Goal: Information Seeking & Learning: Learn about a topic

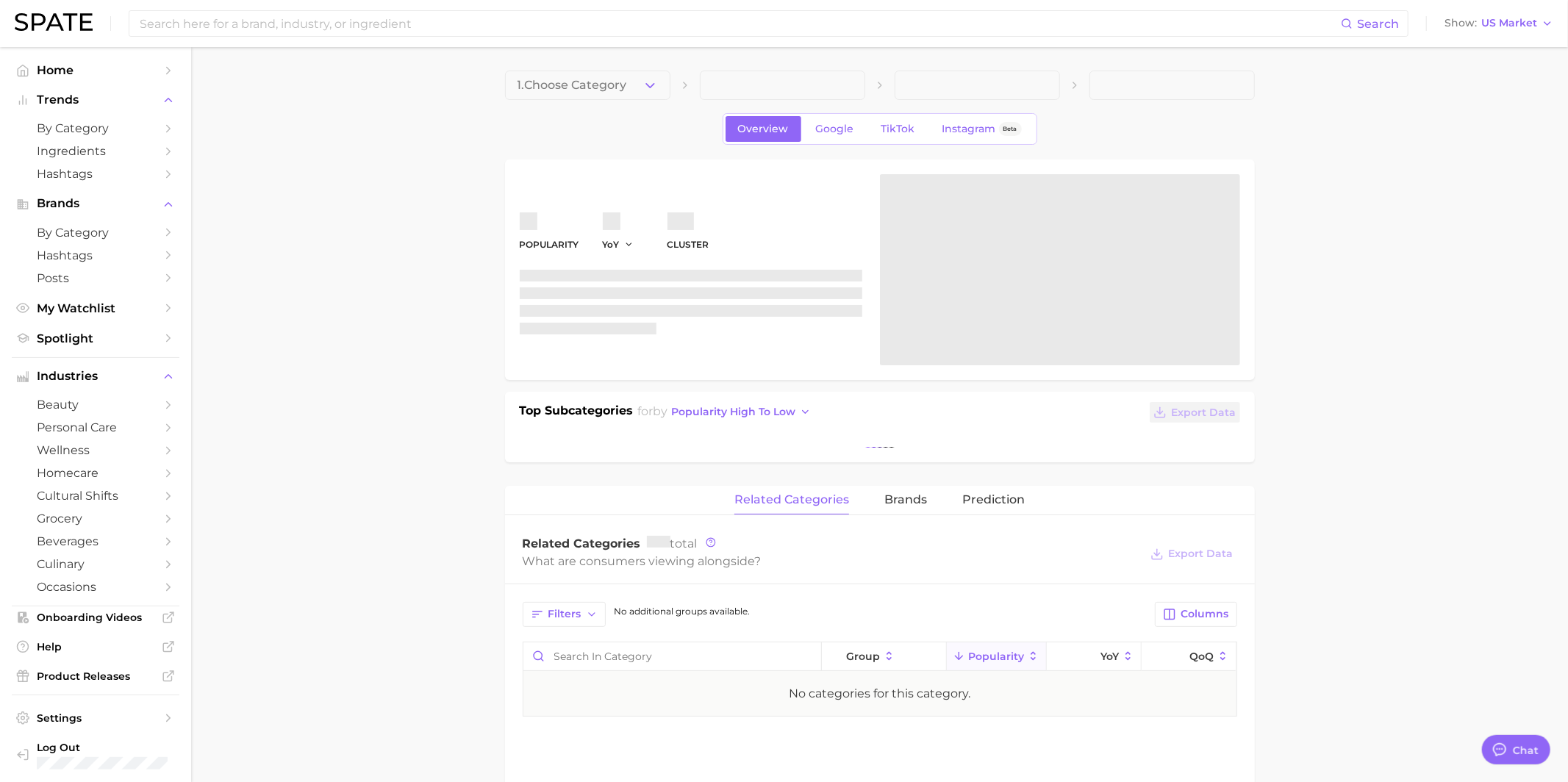
scroll to position [1424, 0]
click at [113, 174] on span "Hashtags" at bounding box center [95, 174] width 117 height 14
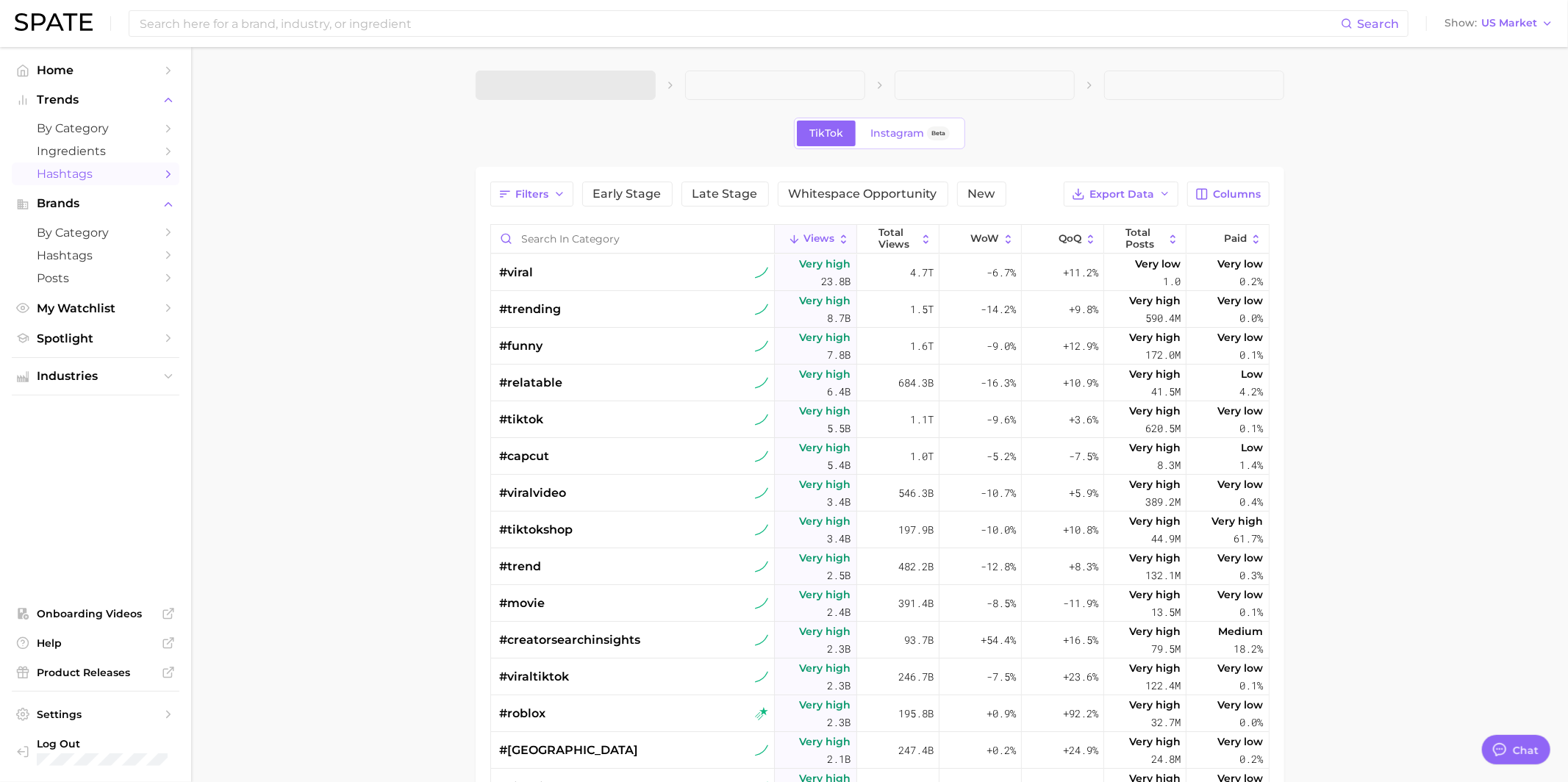
type textarea "x"
click at [589, 236] on input "Search in category" at bounding box center [633, 238] width 283 height 28
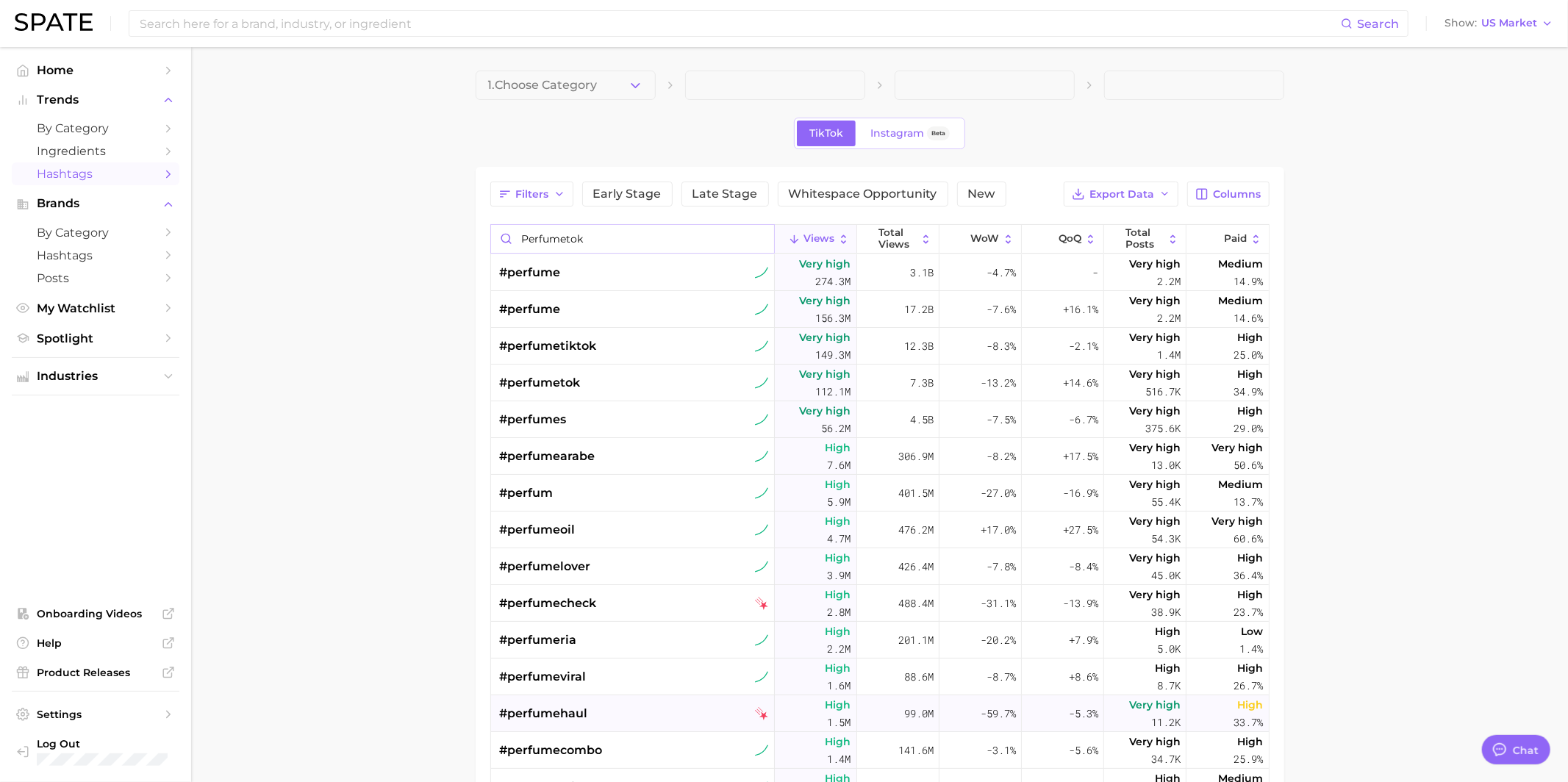
type input "perfumetok"
drag, startPoint x: 378, startPoint y: 20, endPoint x: 378, endPoint y: 32, distance: 12.0
click at [378, 20] on input at bounding box center [739, 23] width 1202 height 25
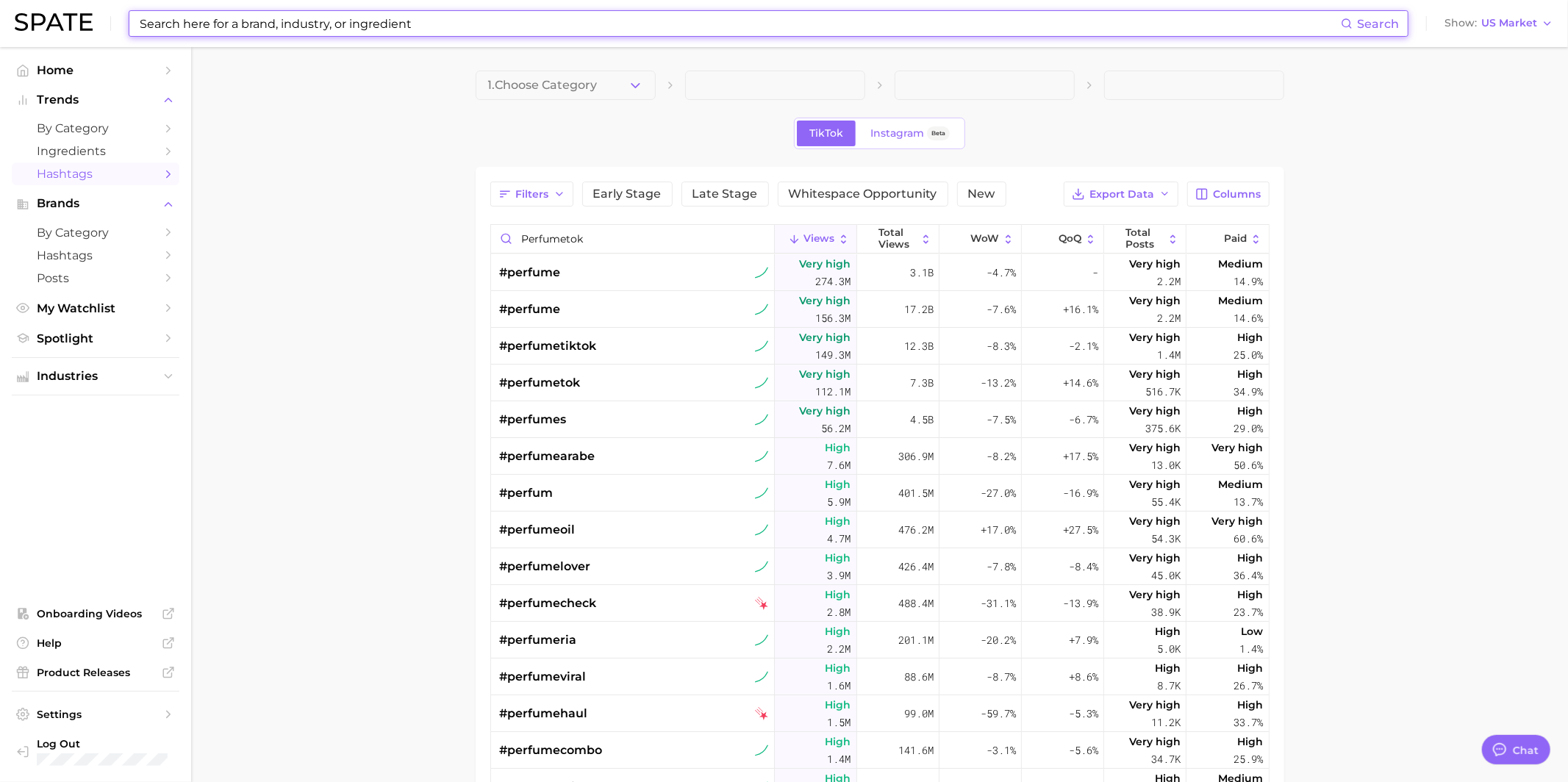
click at [439, 23] on input at bounding box center [739, 23] width 1202 height 25
paste input "jet2 holidays"
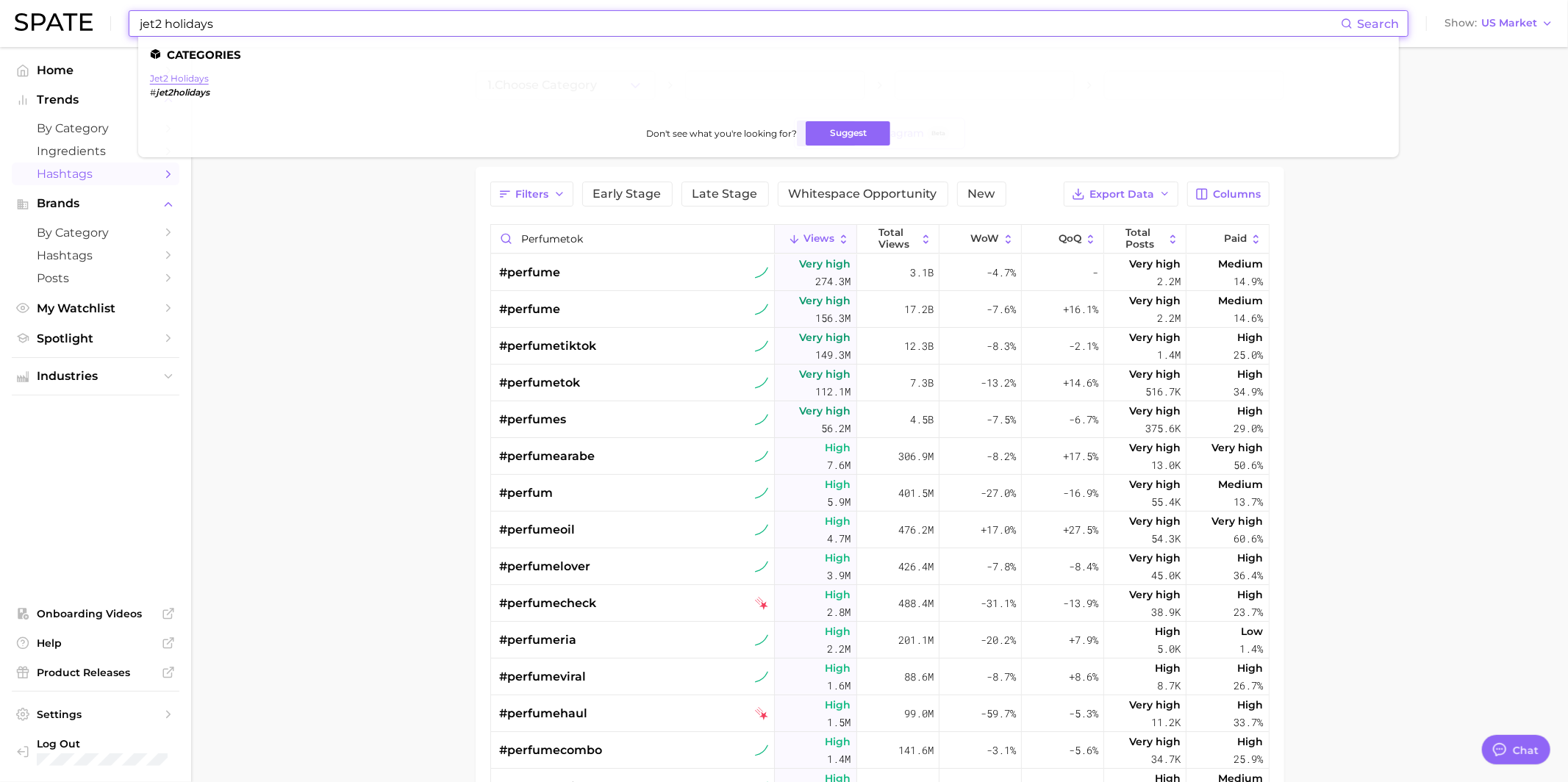
type input "jet2 holidays"
click at [173, 78] on link "jet2 holidays" at bounding box center [179, 78] width 59 height 11
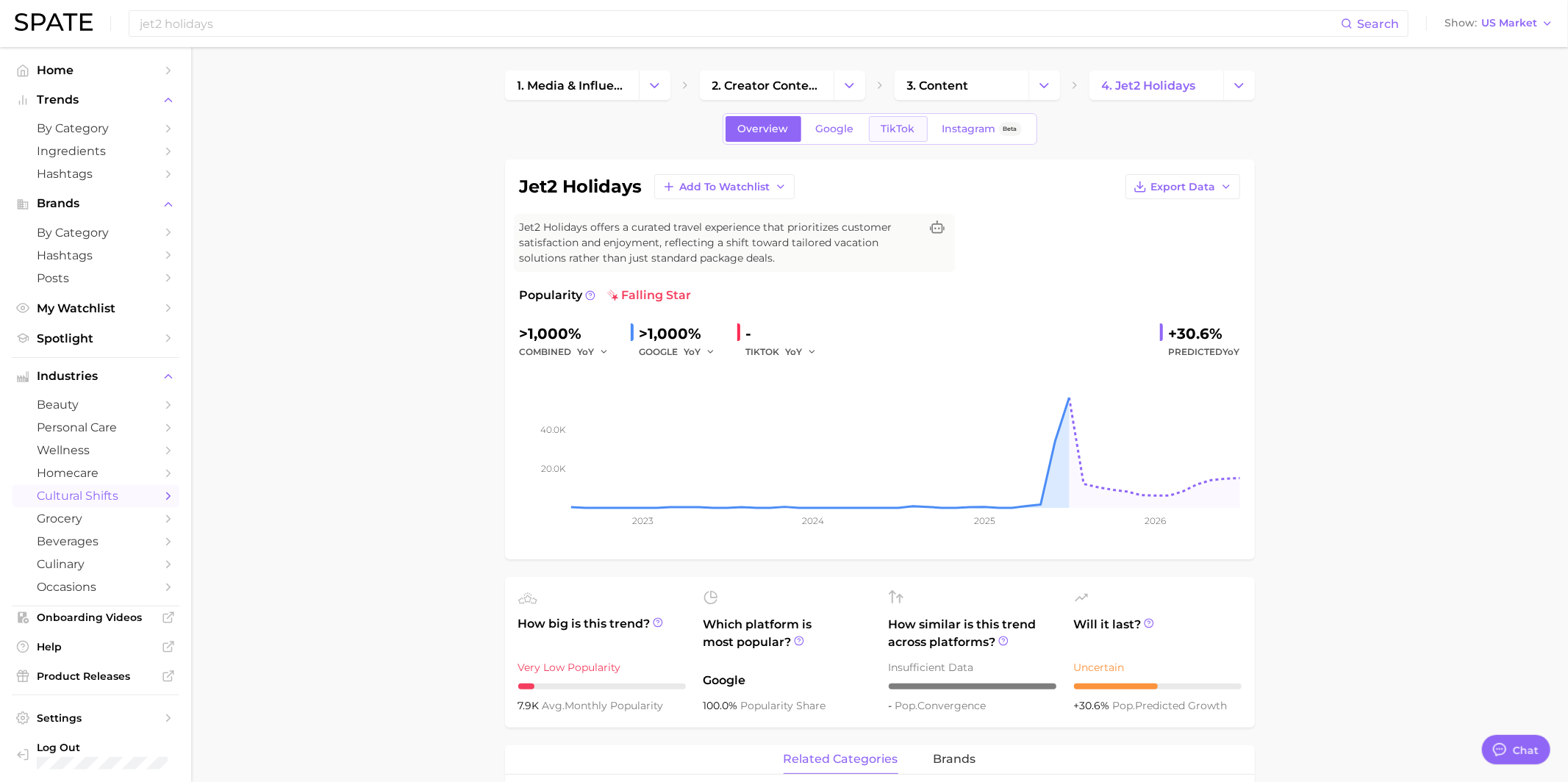
click at [901, 125] on span "TikTok" at bounding box center [898, 129] width 34 height 12
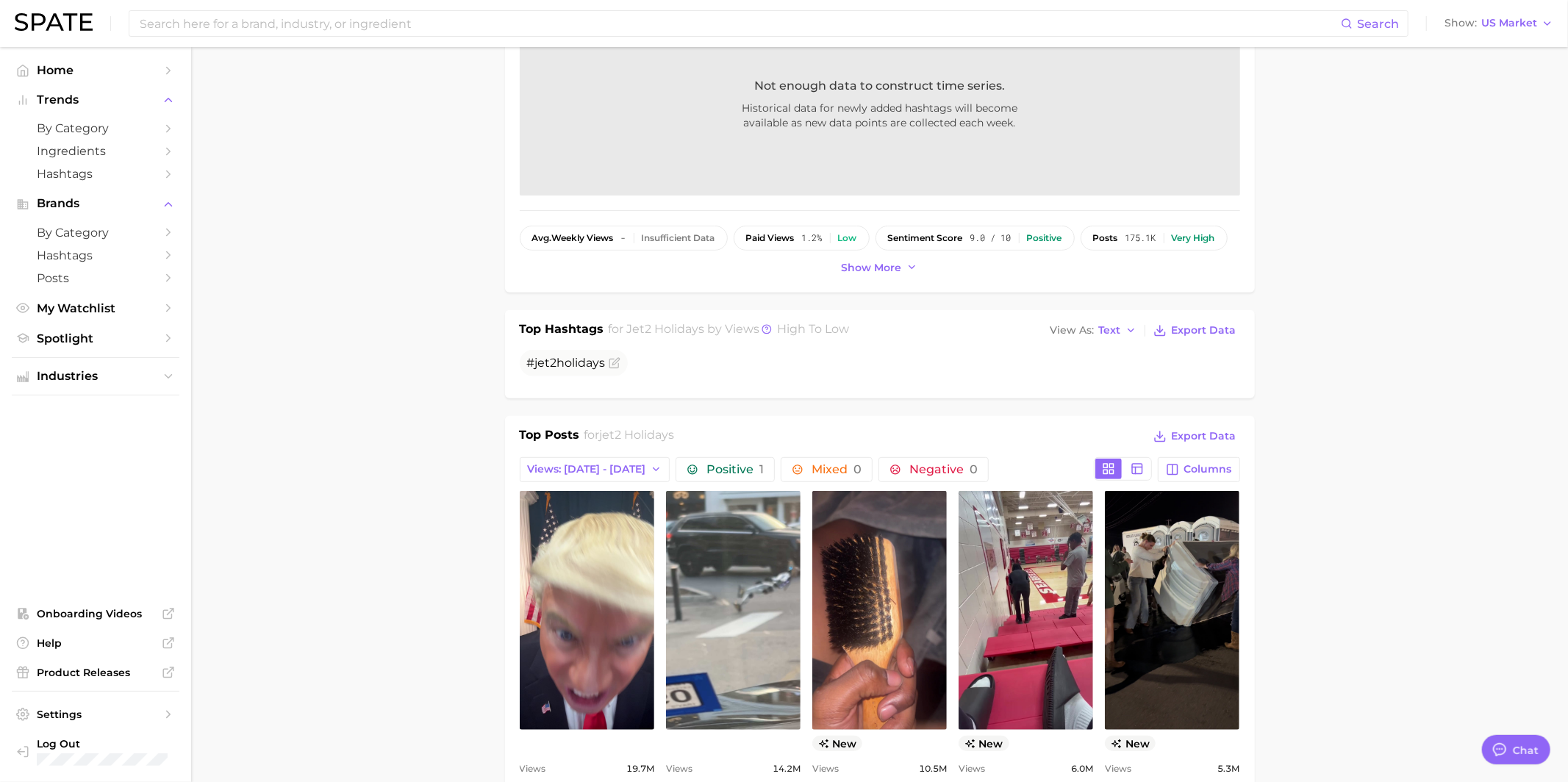
scroll to position [470, 0]
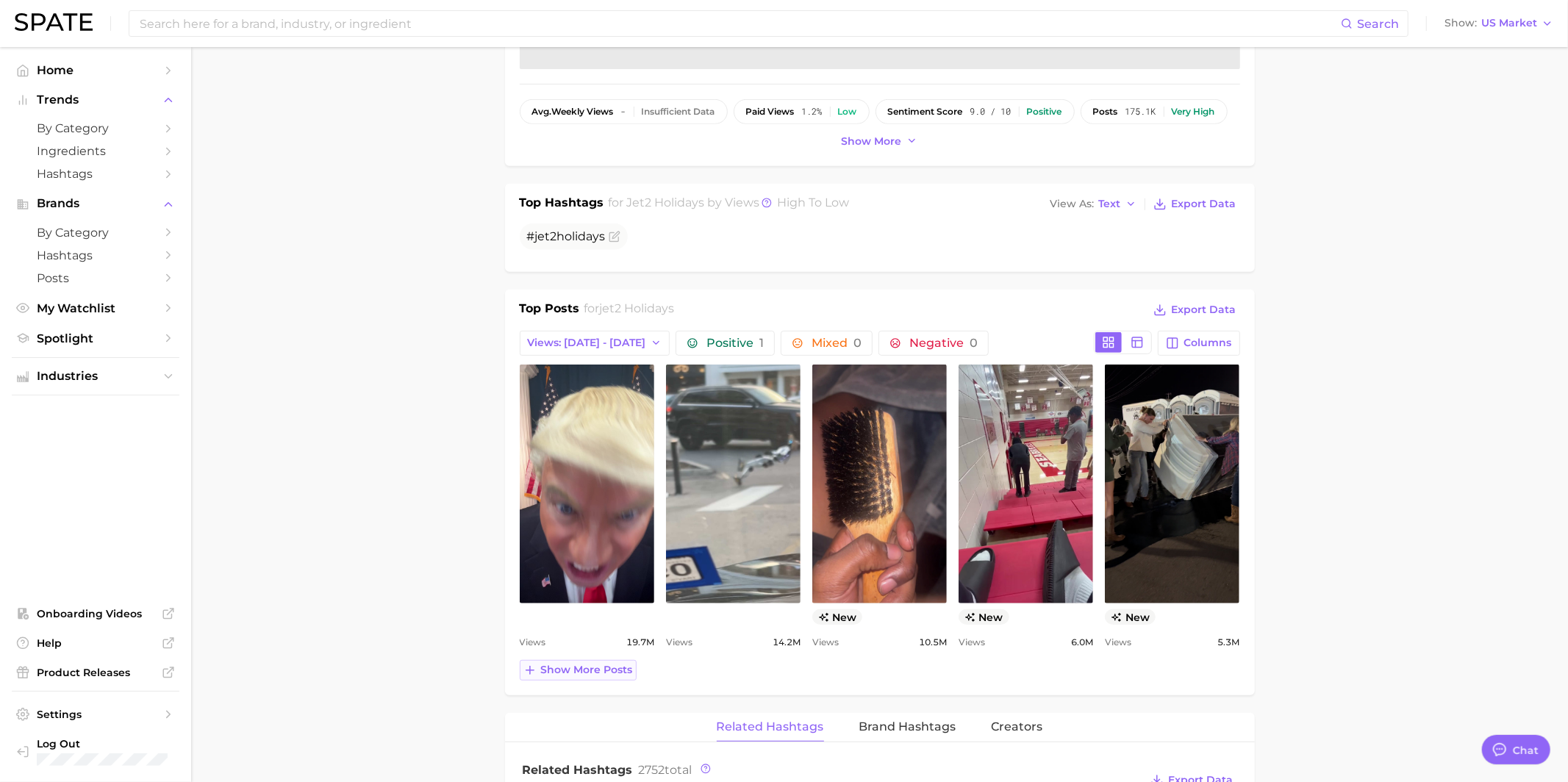
click at [601, 664] on span "Show more posts" at bounding box center [586, 670] width 92 height 12
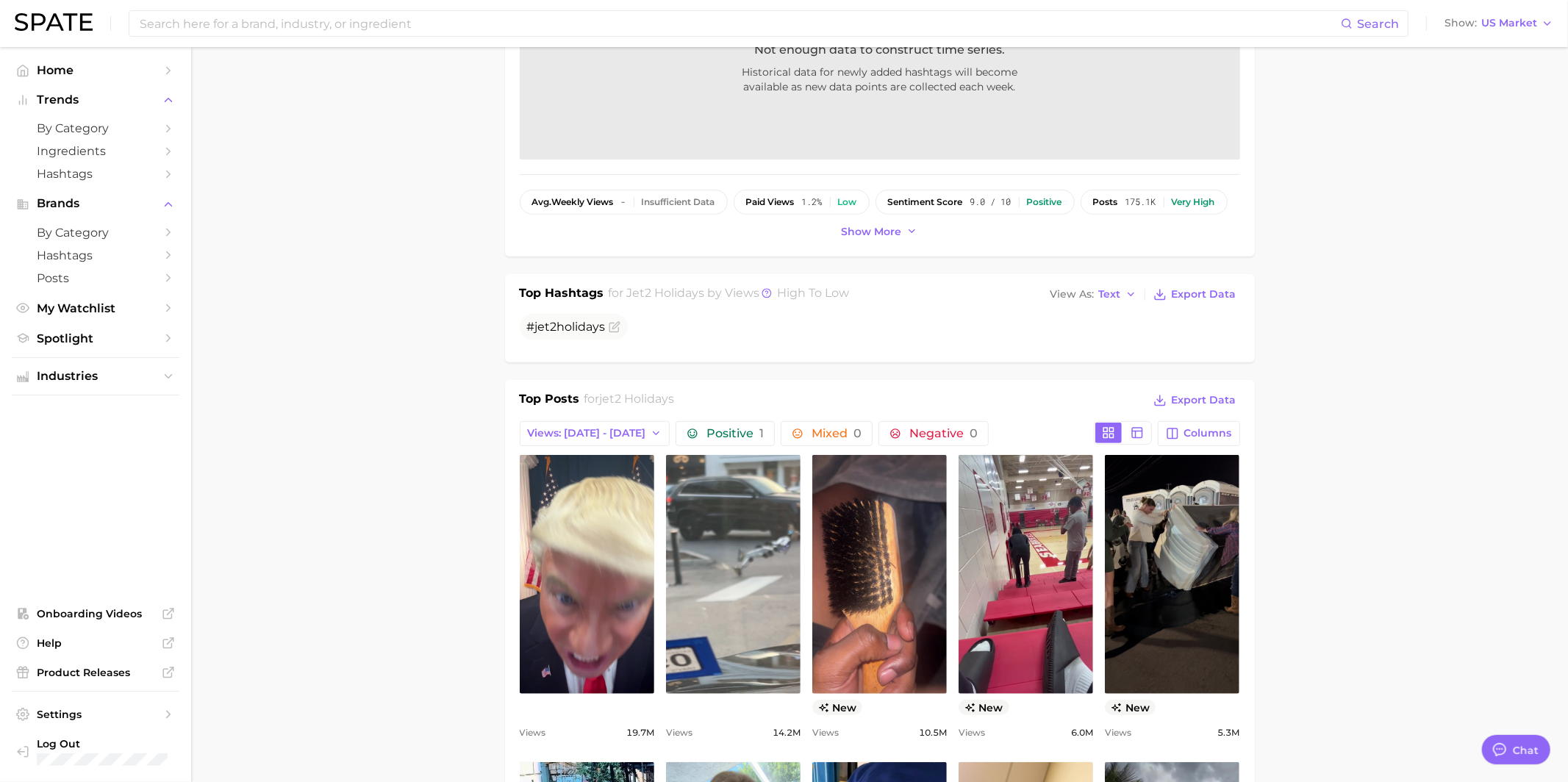
scroll to position [0, 0]
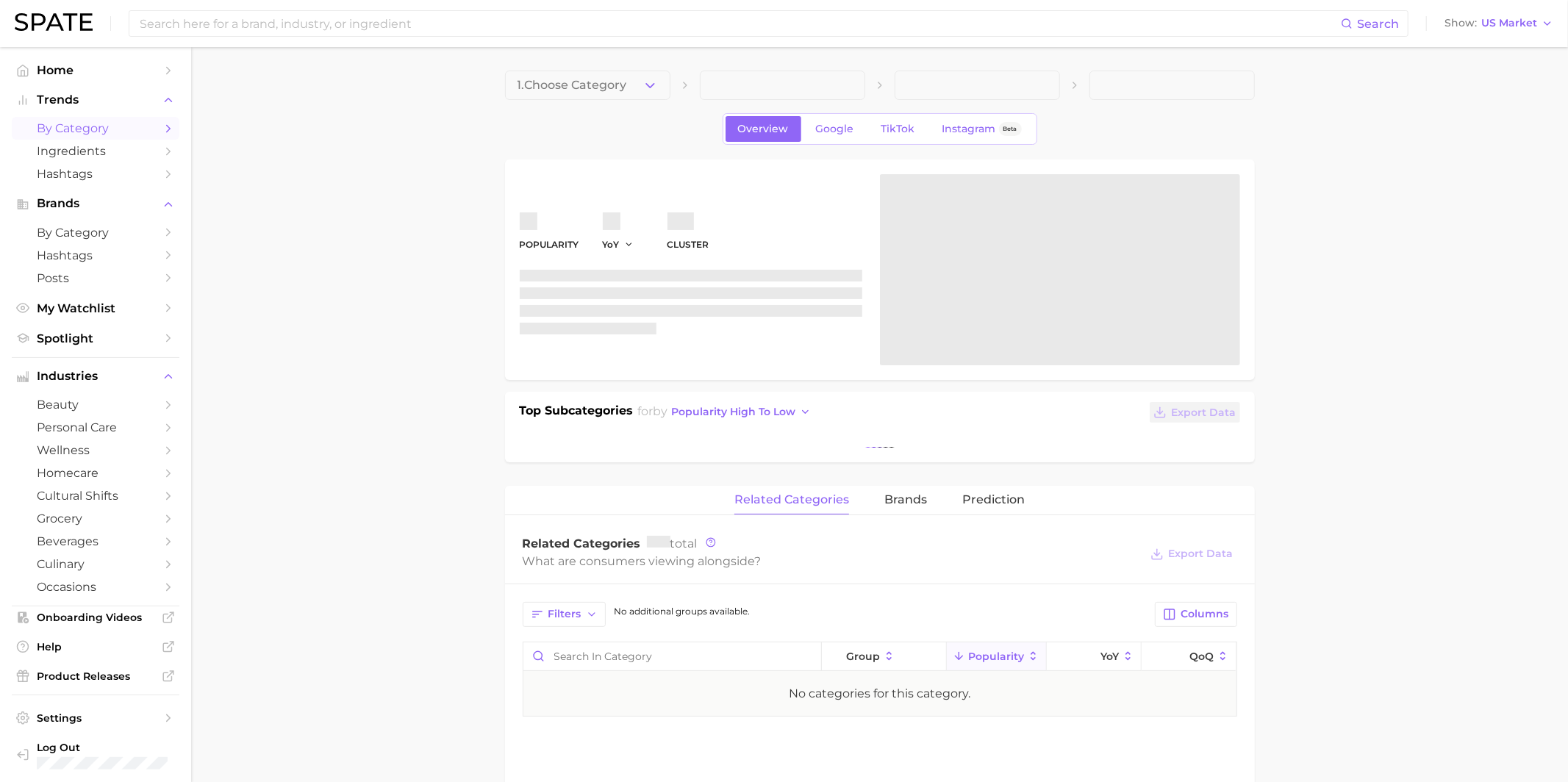
click at [92, 125] on span "by Category" at bounding box center [95, 129] width 117 height 14
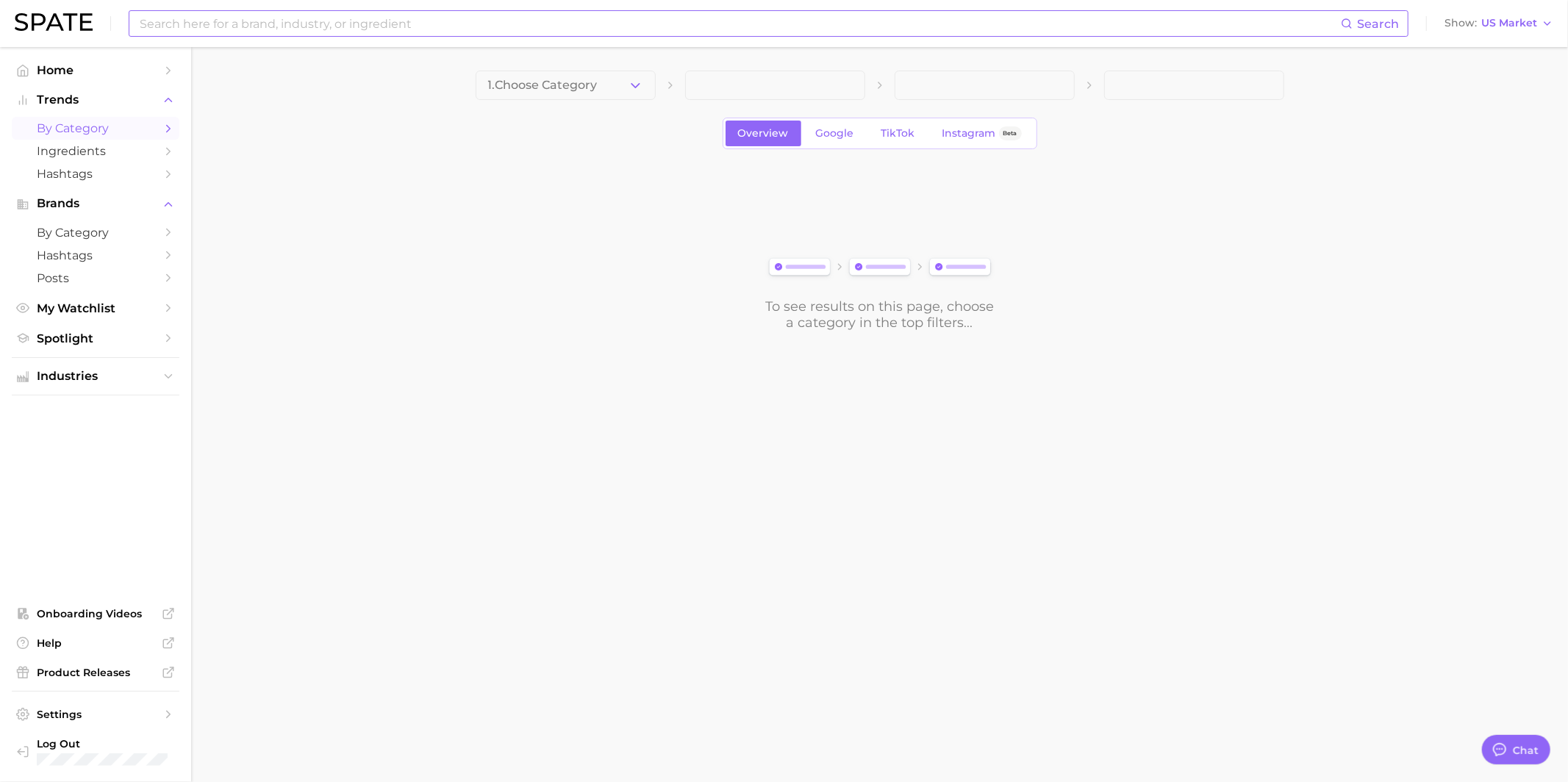
scroll to position [1424, 0]
click at [527, 79] on span "1. Choose Category" at bounding box center [542, 85] width 109 height 13
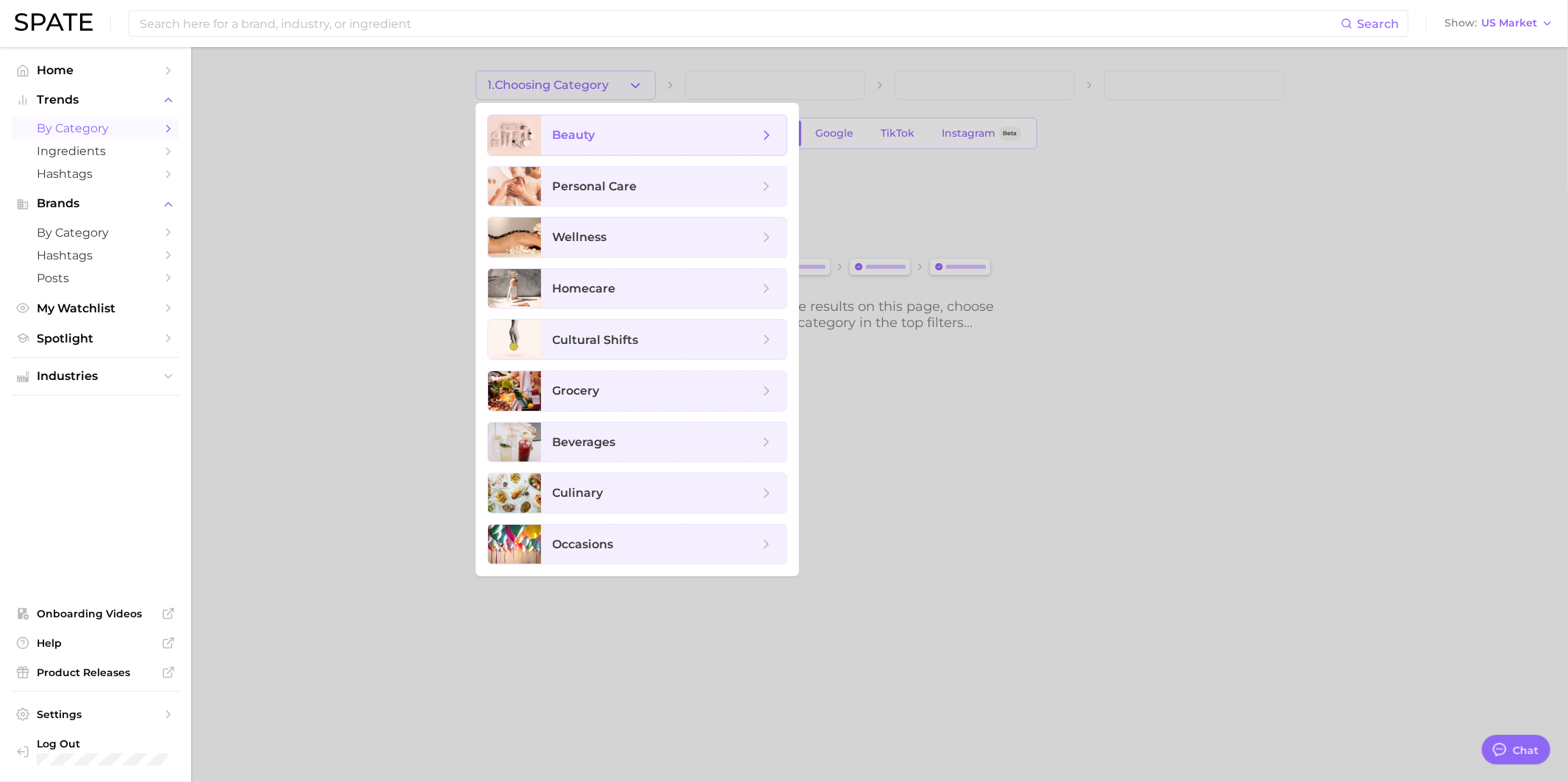
click at [559, 135] on span "beauty" at bounding box center [574, 135] width 43 height 14
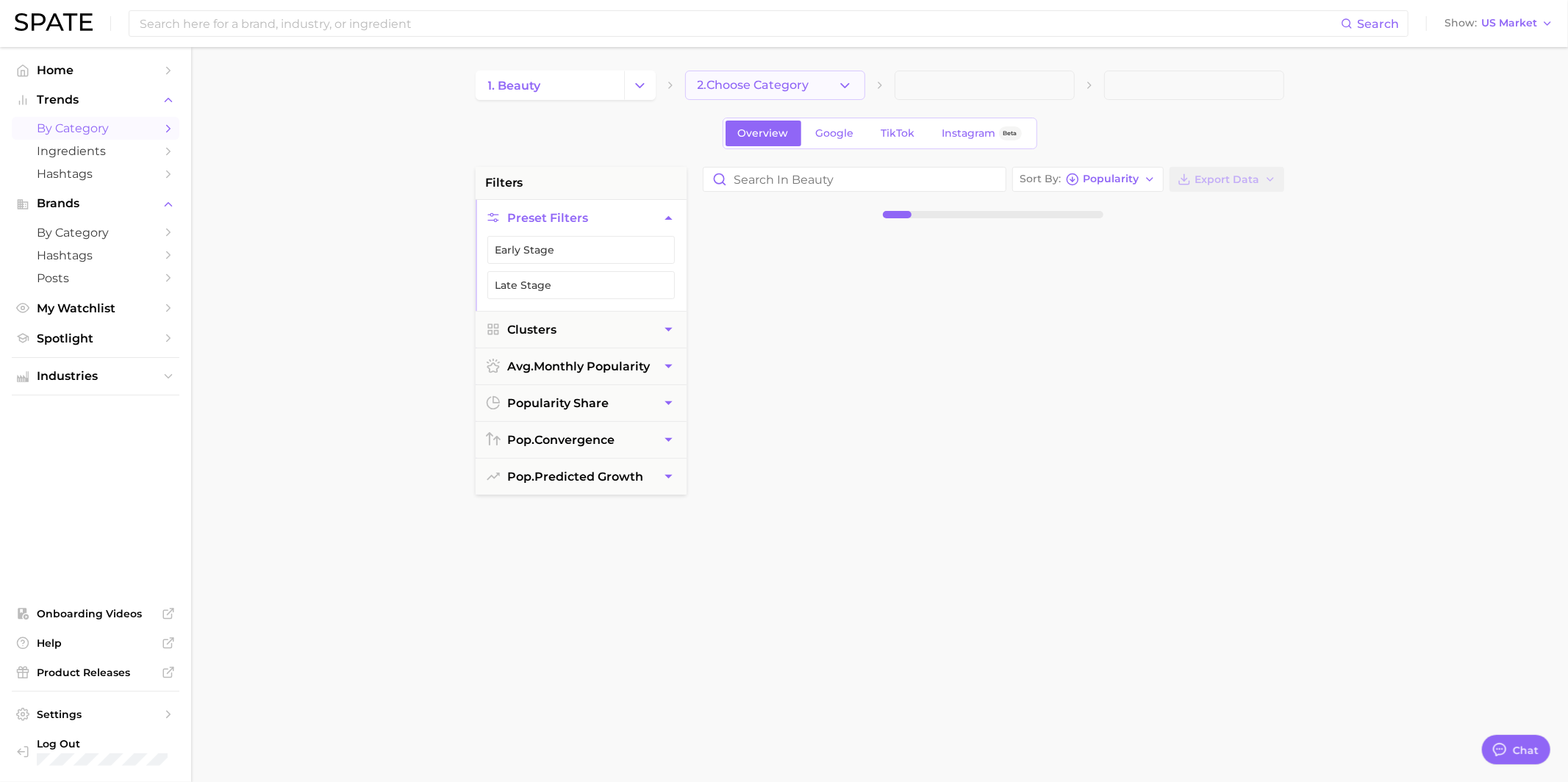
click at [738, 87] on span "2. Choose Category" at bounding box center [753, 85] width 112 height 13
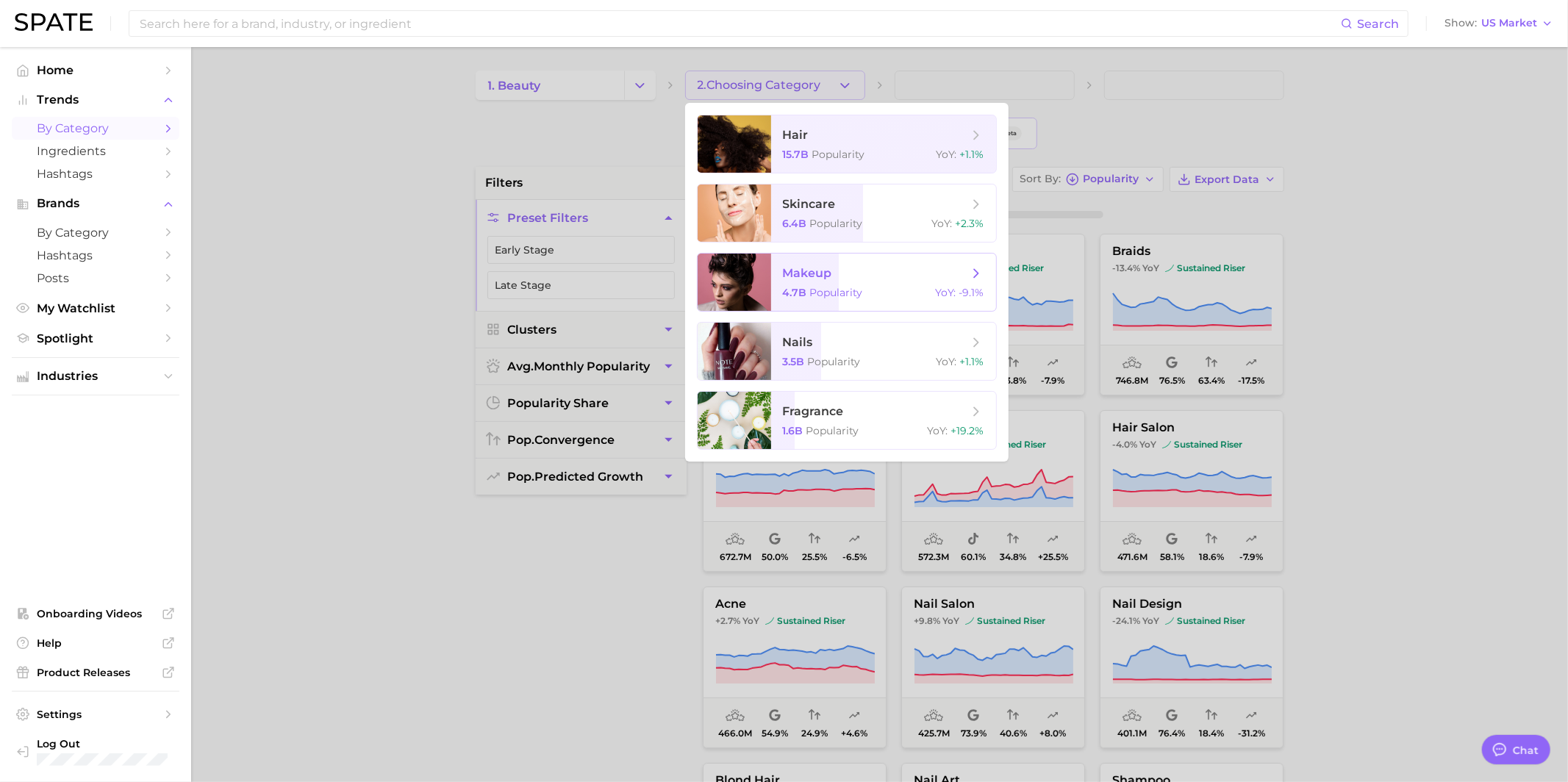
click at [814, 274] on span "makeup" at bounding box center [807, 273] width 49 height 14
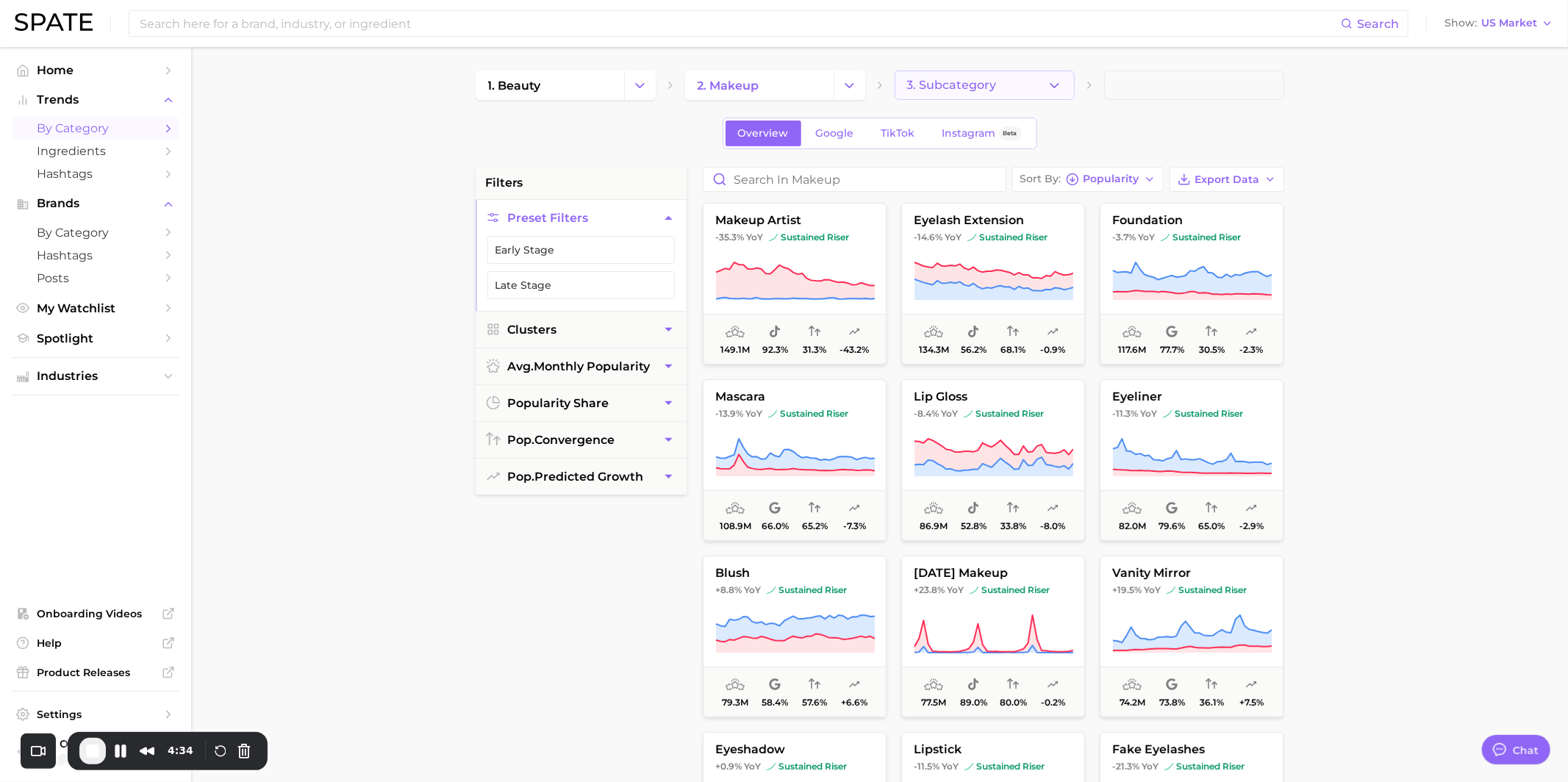
click at [971, 91] on span "3. Subcategory" at bounding box center [951, 85] width 90 height 13
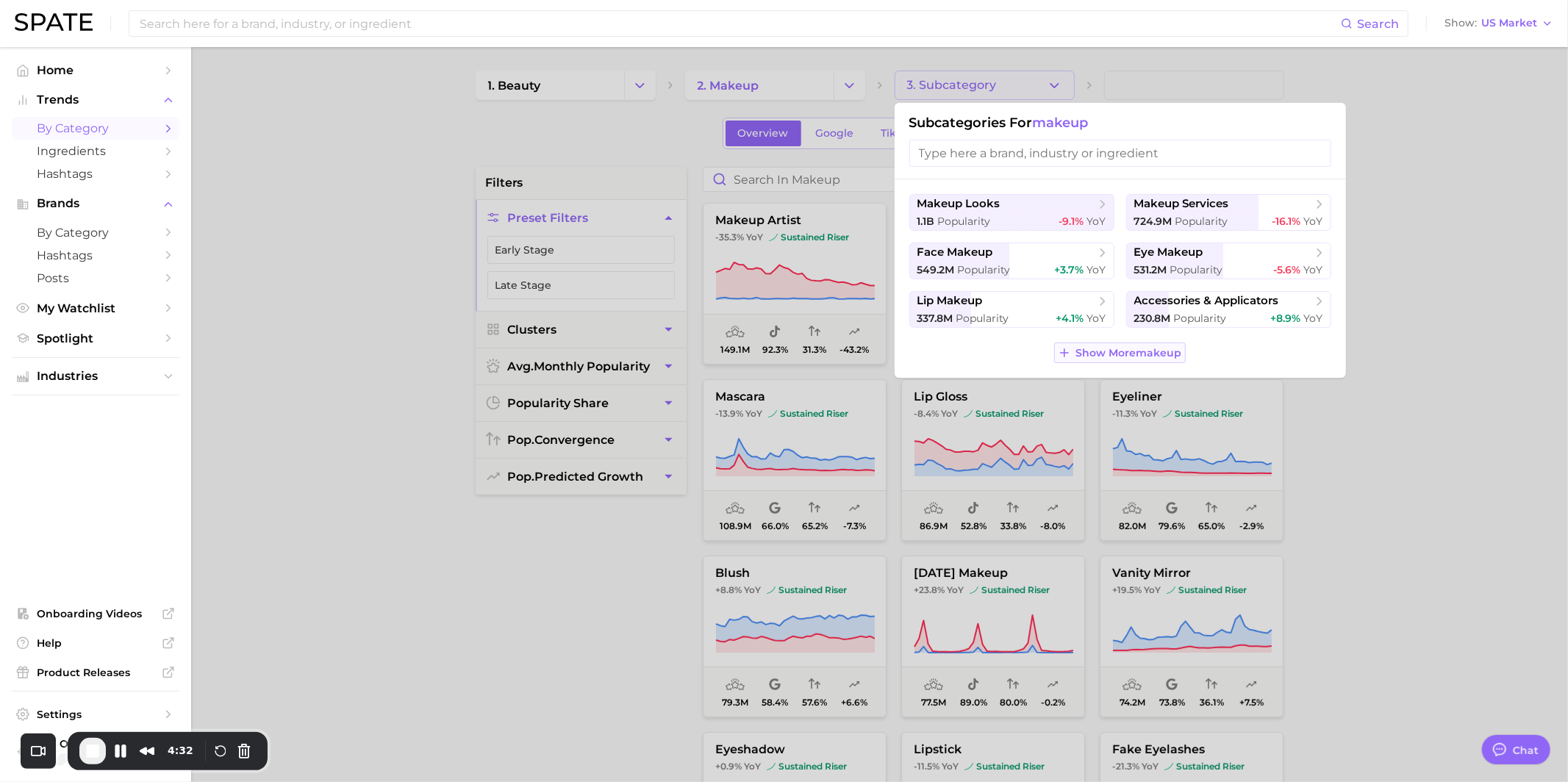
click at [1099, 355] on span "Show More makeup" at bounding box center [1128, 353] width 106 height 12
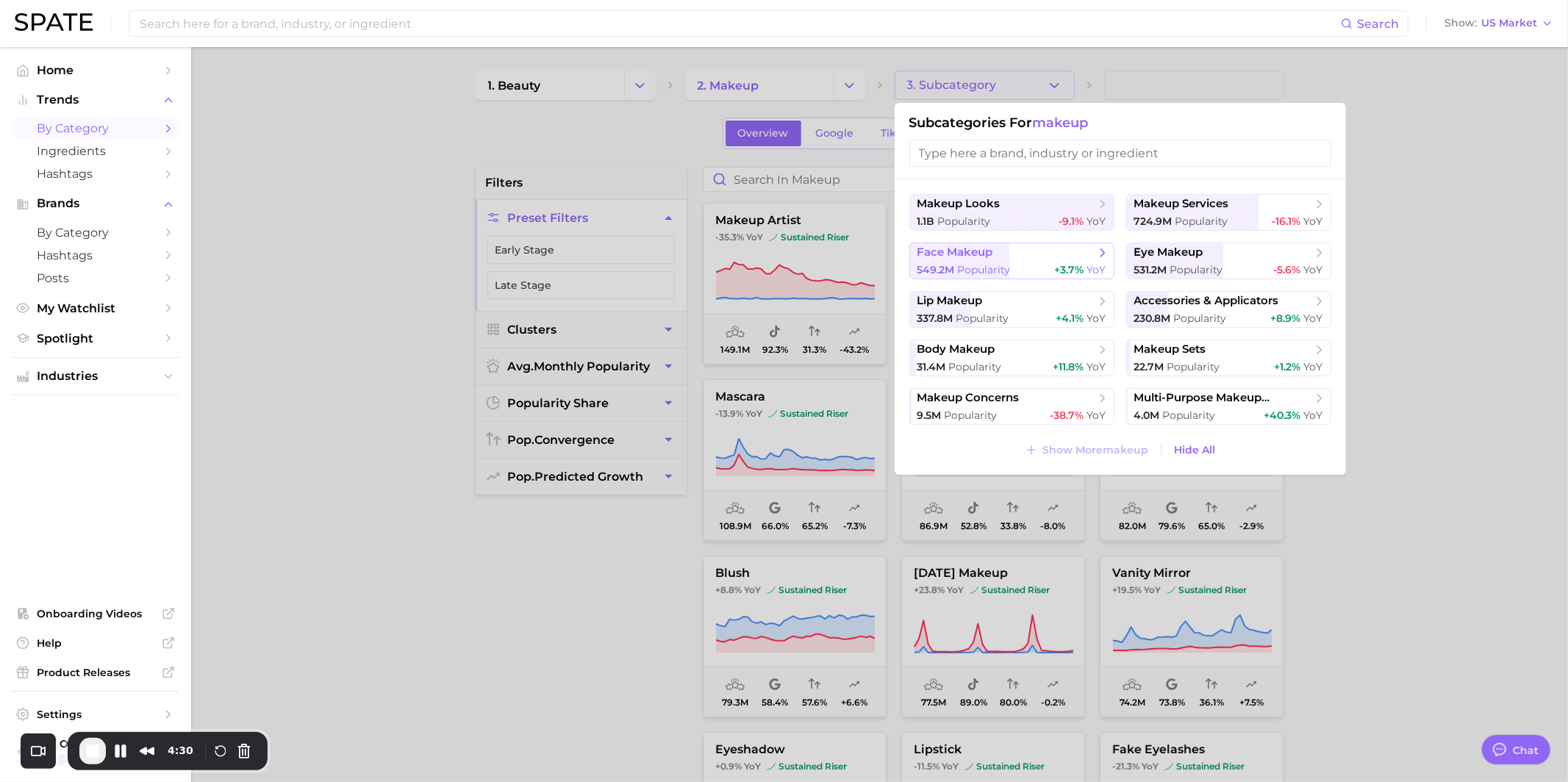
click at [988, 266] on span "Popularity" at bounding box center [984, 269] width 53 height 13
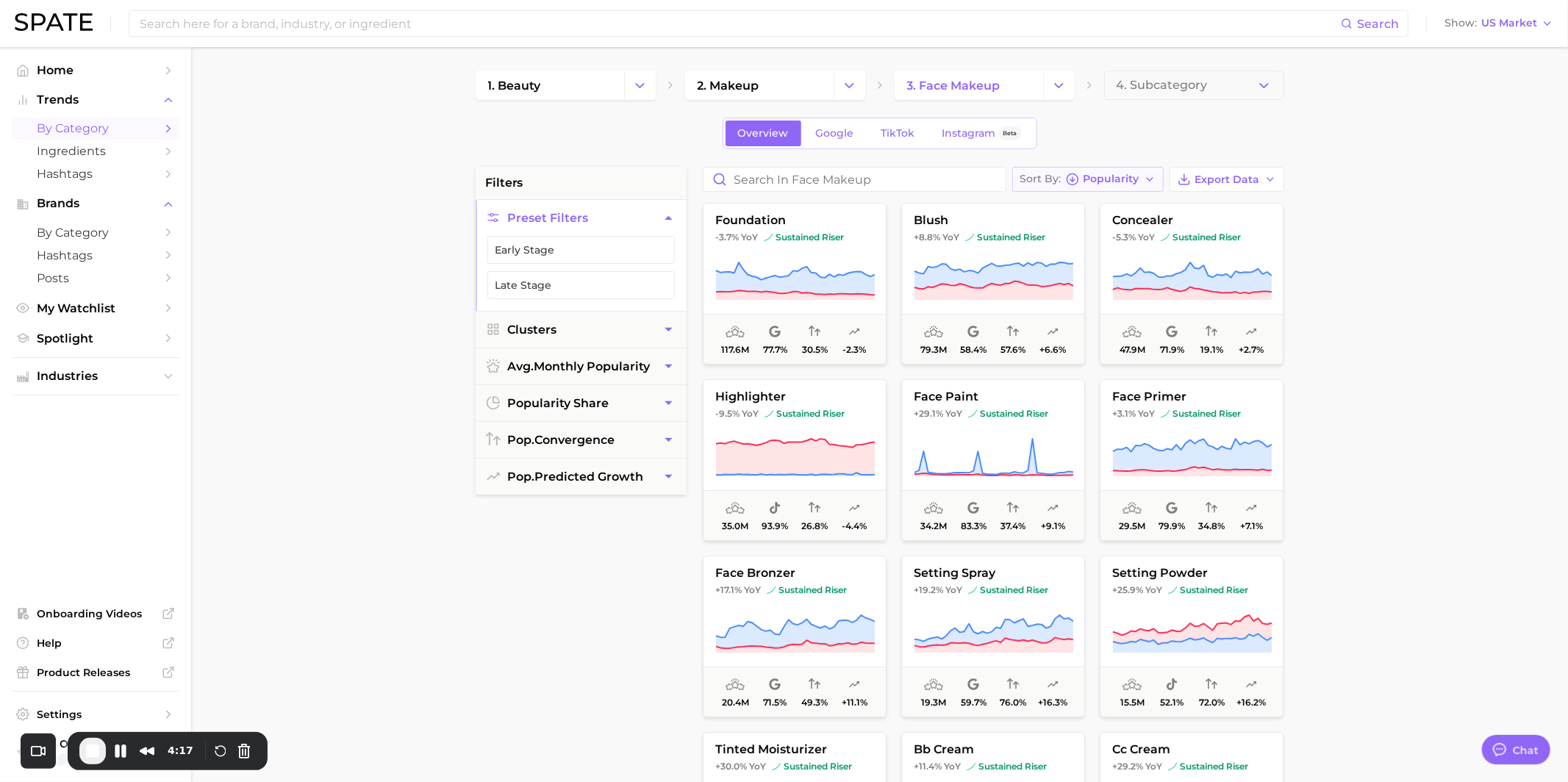
click at [1096, 183] on span "Popularity" at bounding box center [1110, 179] width 56 height 8
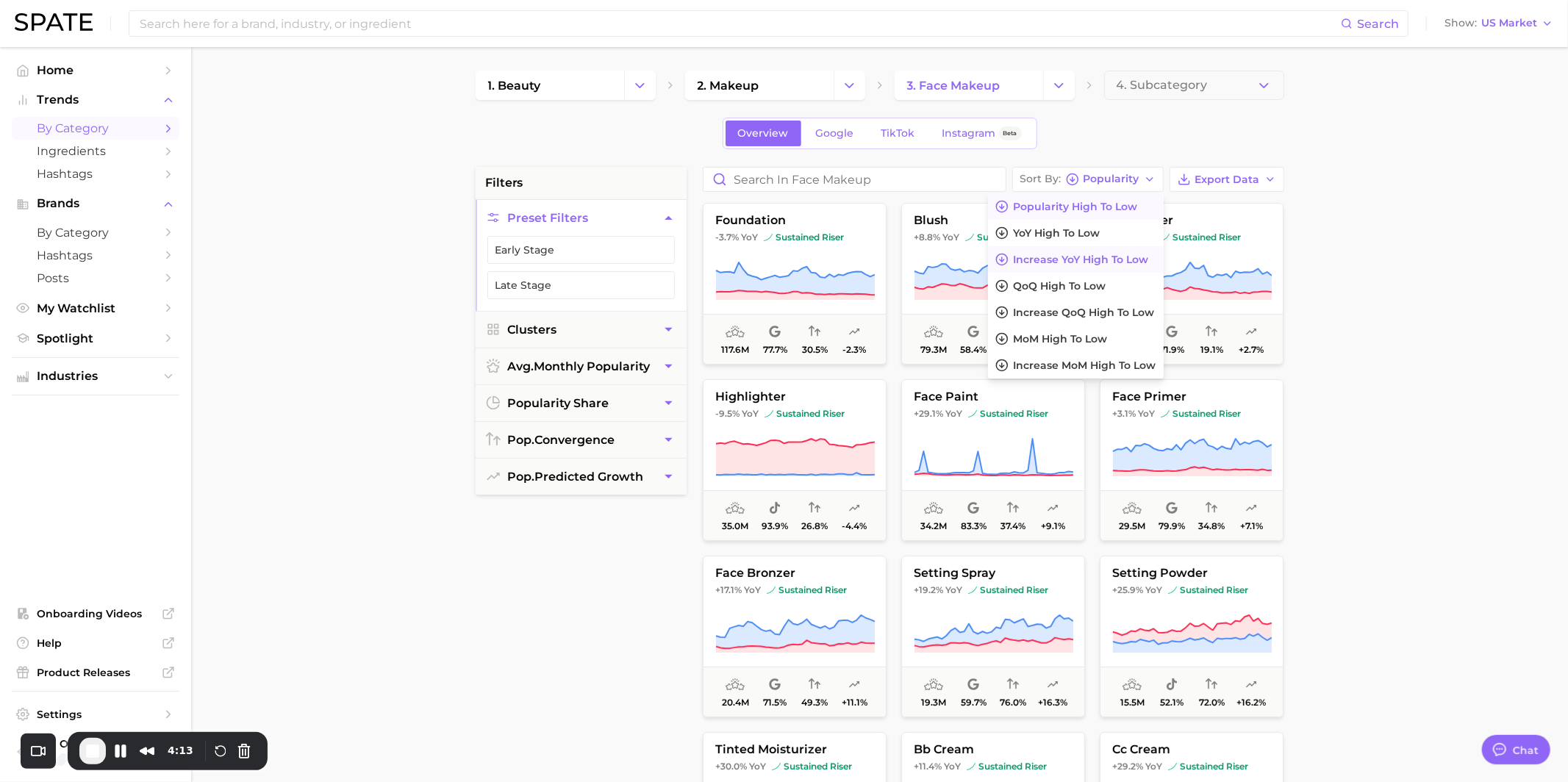
click at [1062, 258] on span "Increase YoY high to low" at bounding box center [1081, 259] width 135 height 12
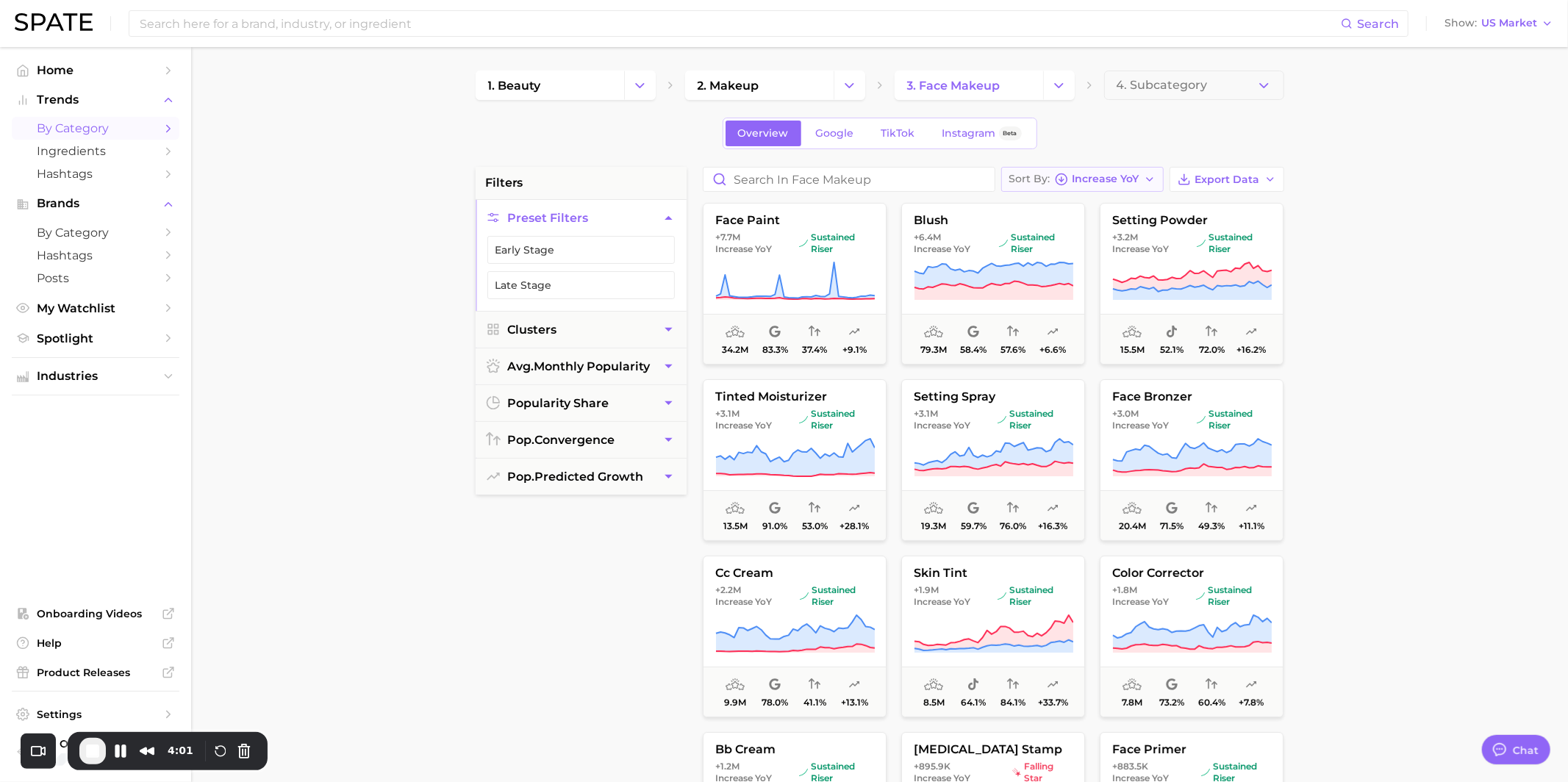
click at [1094, 179] on span "Increase YoY" at bounding box center [1105, 179] width 67 height 8
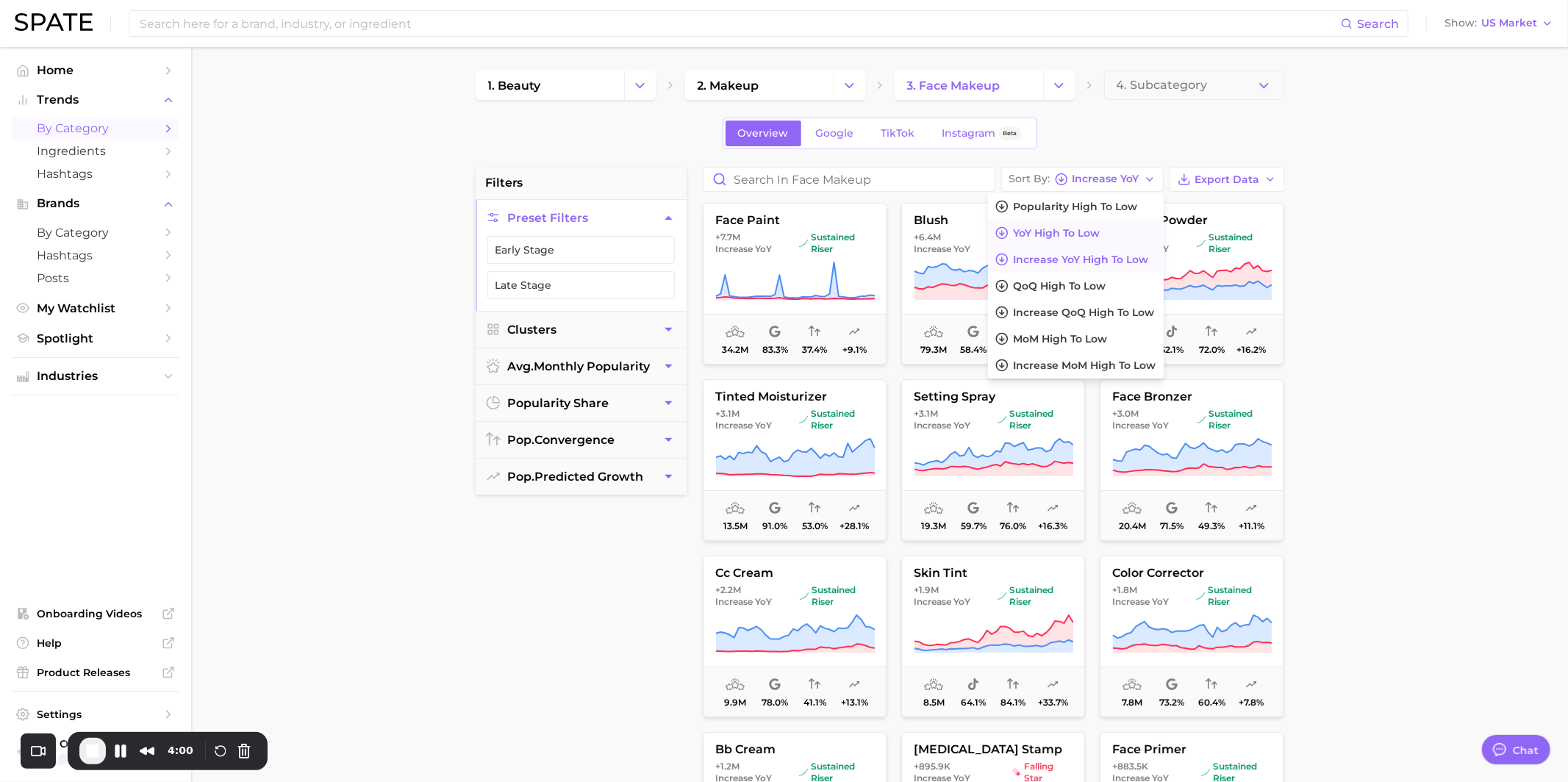
click at [1067, 233] on span "YoY high to low" at bounding box center [1057, 234] width 87 height 12
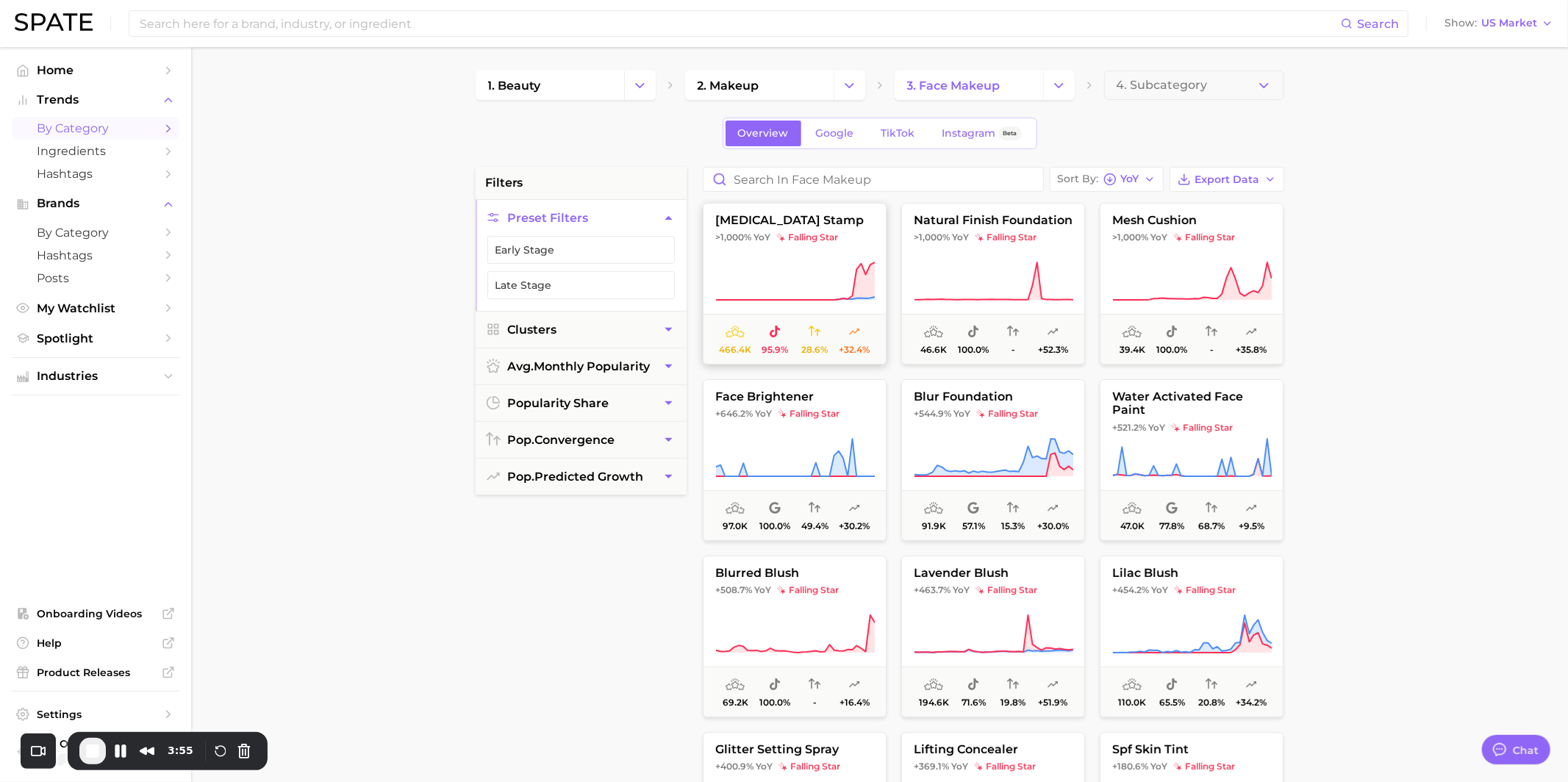
click at [849, 254] on button "[MEDICAL_DATA] stamp >1,000% YoY falling star 466.4k 95.9% 28.6% +32.4%" at bounding box center [794, 283] width 184 height 162
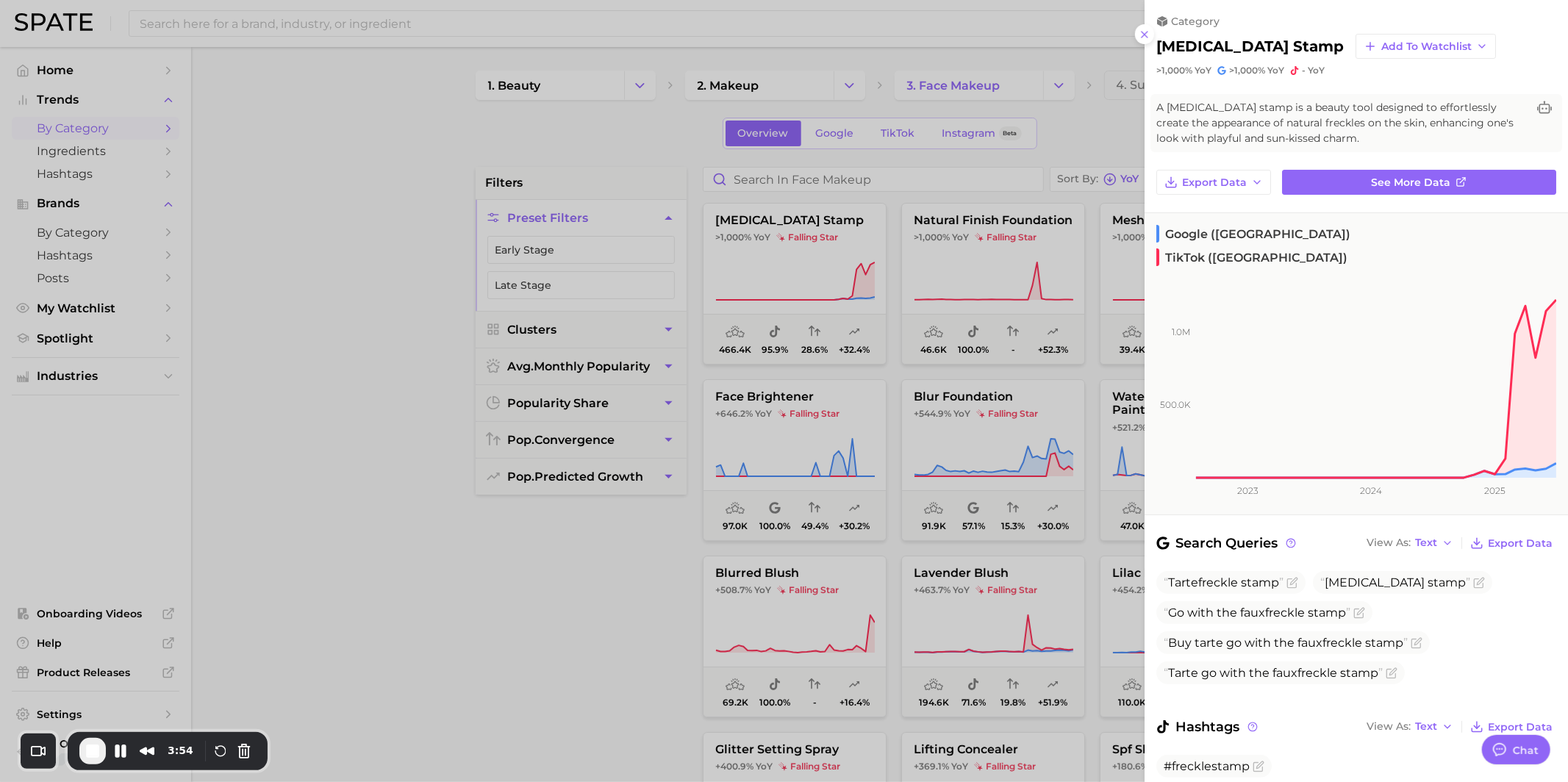
click at [852, 250] on div at bounding box center [784, 391] width 1568 height 782
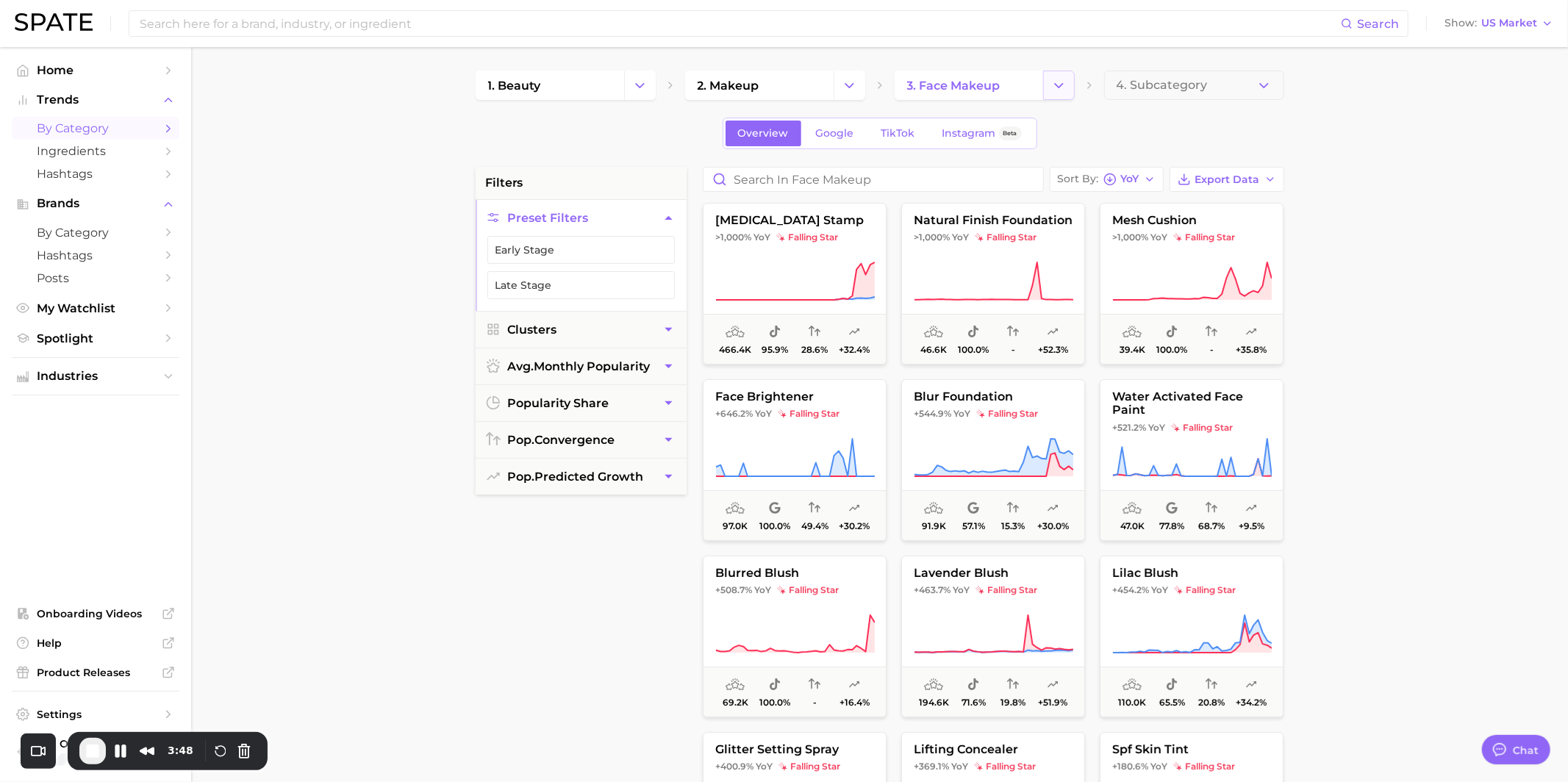
click at [1067, 87] on button "Change Category" at bounding box center [1059, 84] width 32 height 29
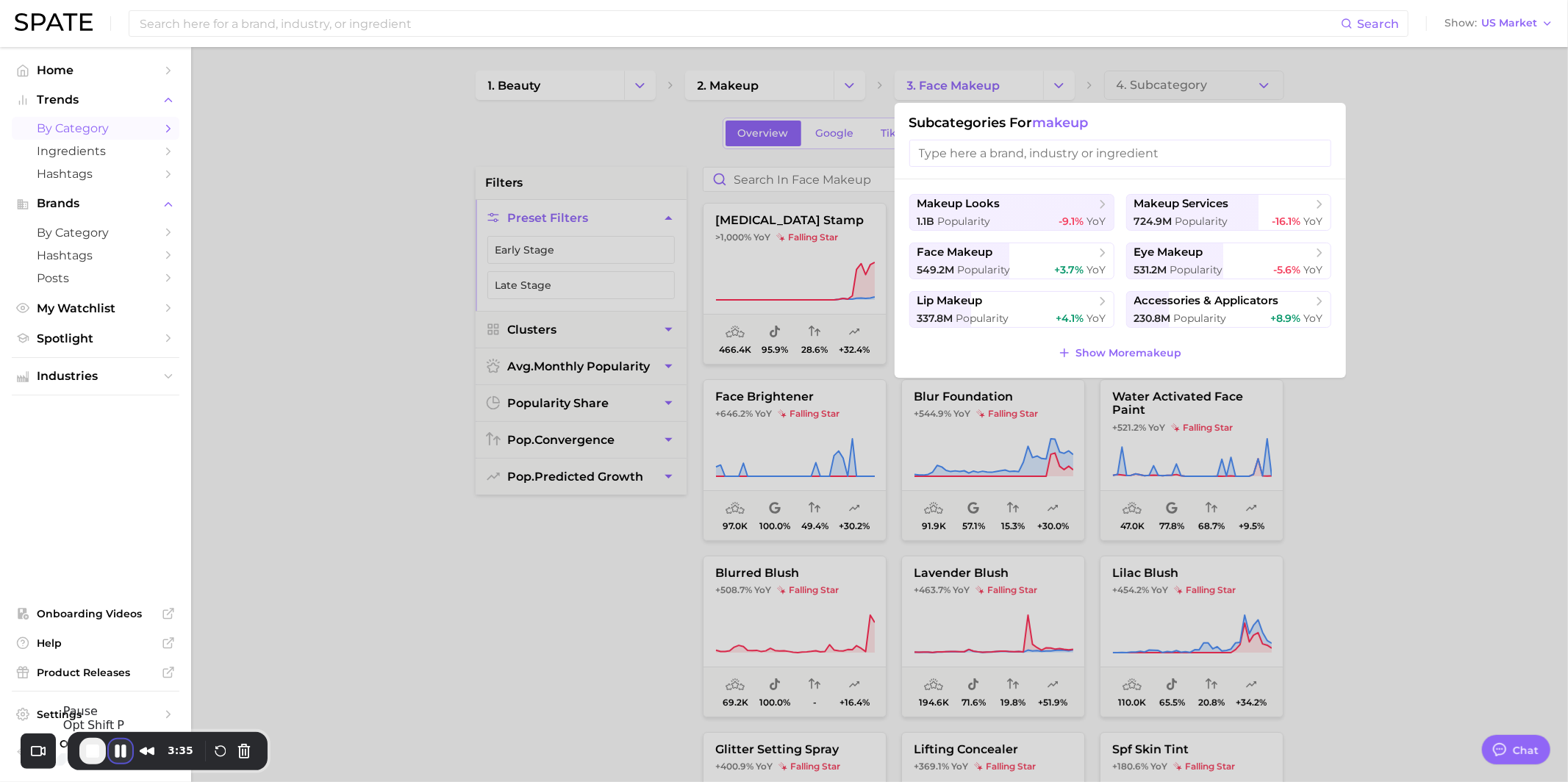
click at [120, 756] on button "Pause Recording" at bounding box center [120, 751] width 23 height 23
click at [120, 756] on span "Play Recording" at bounding box center [121, 753] width 18 height 18
click at [103, 230] on span "by Category" at bounding box center [95, 233] width 117 height 14
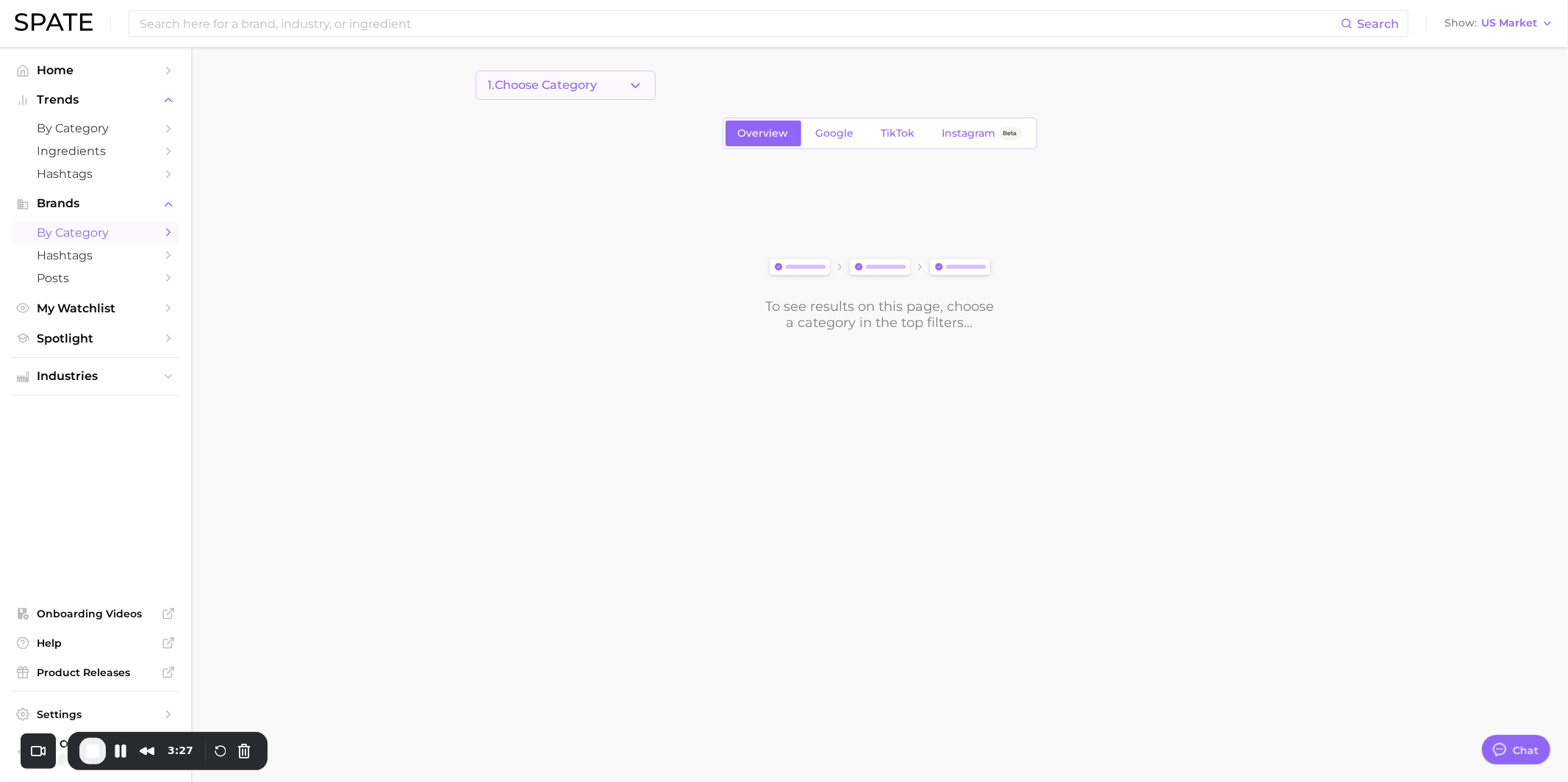
click at [568, 71] on button "1. Choose Category" at bounding box center [565, 84] width 180 height 29
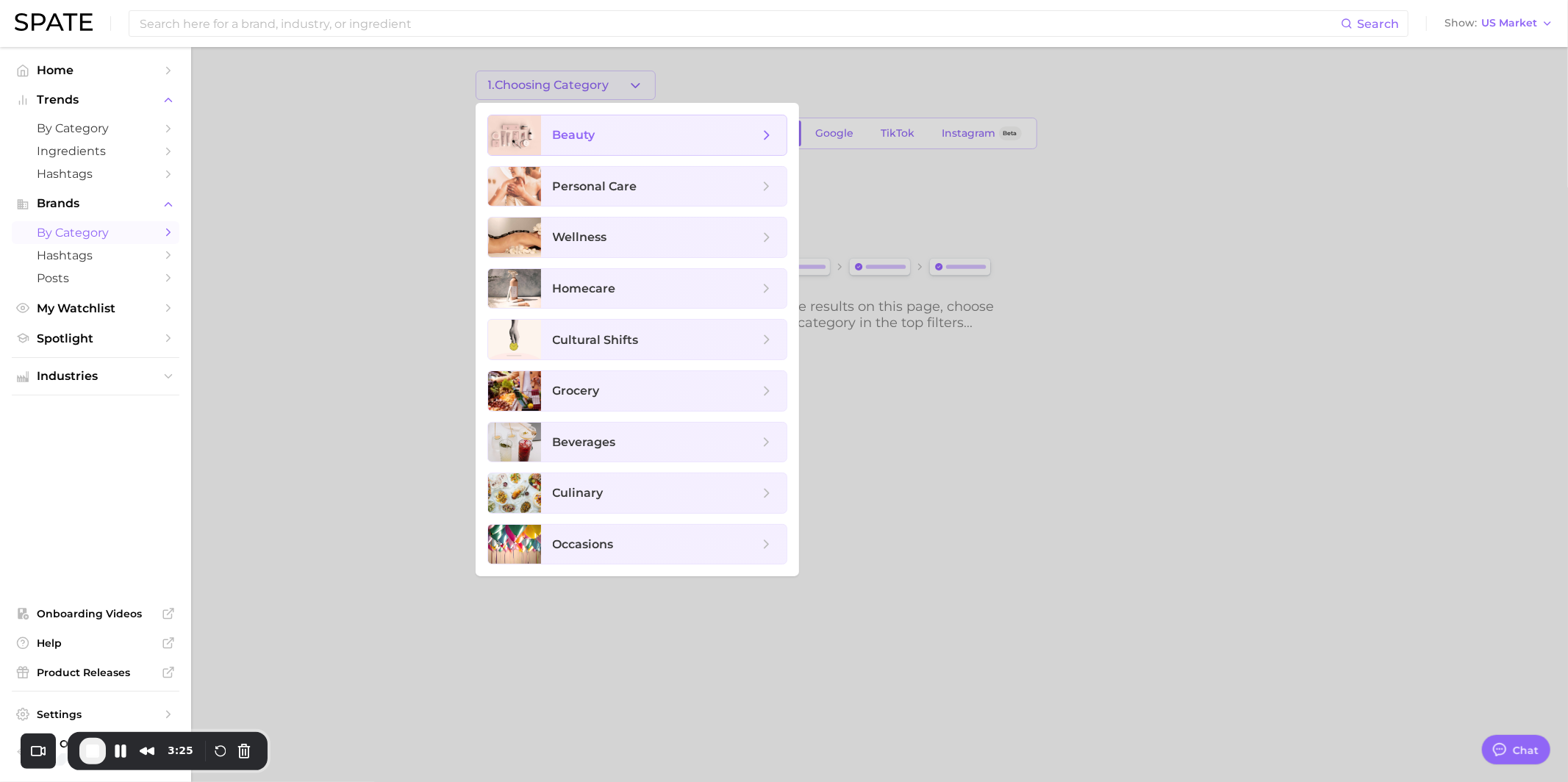
click at [758, 141] on span "beauty" at bounding box center [656, 135] width 206 height 16
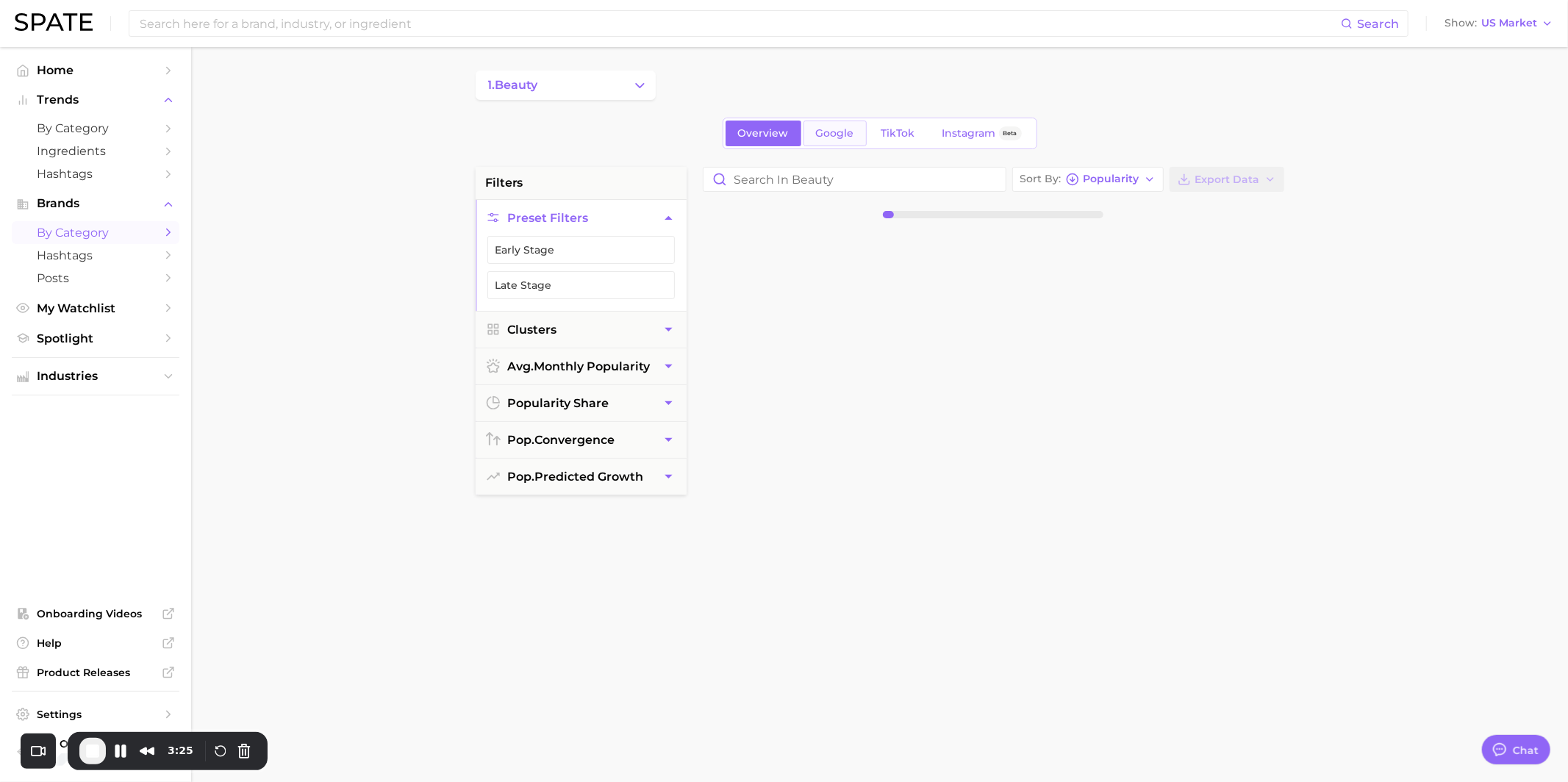
click at [840, 141] on link "Google" at bounding box center [834, 133] width 63 height 26
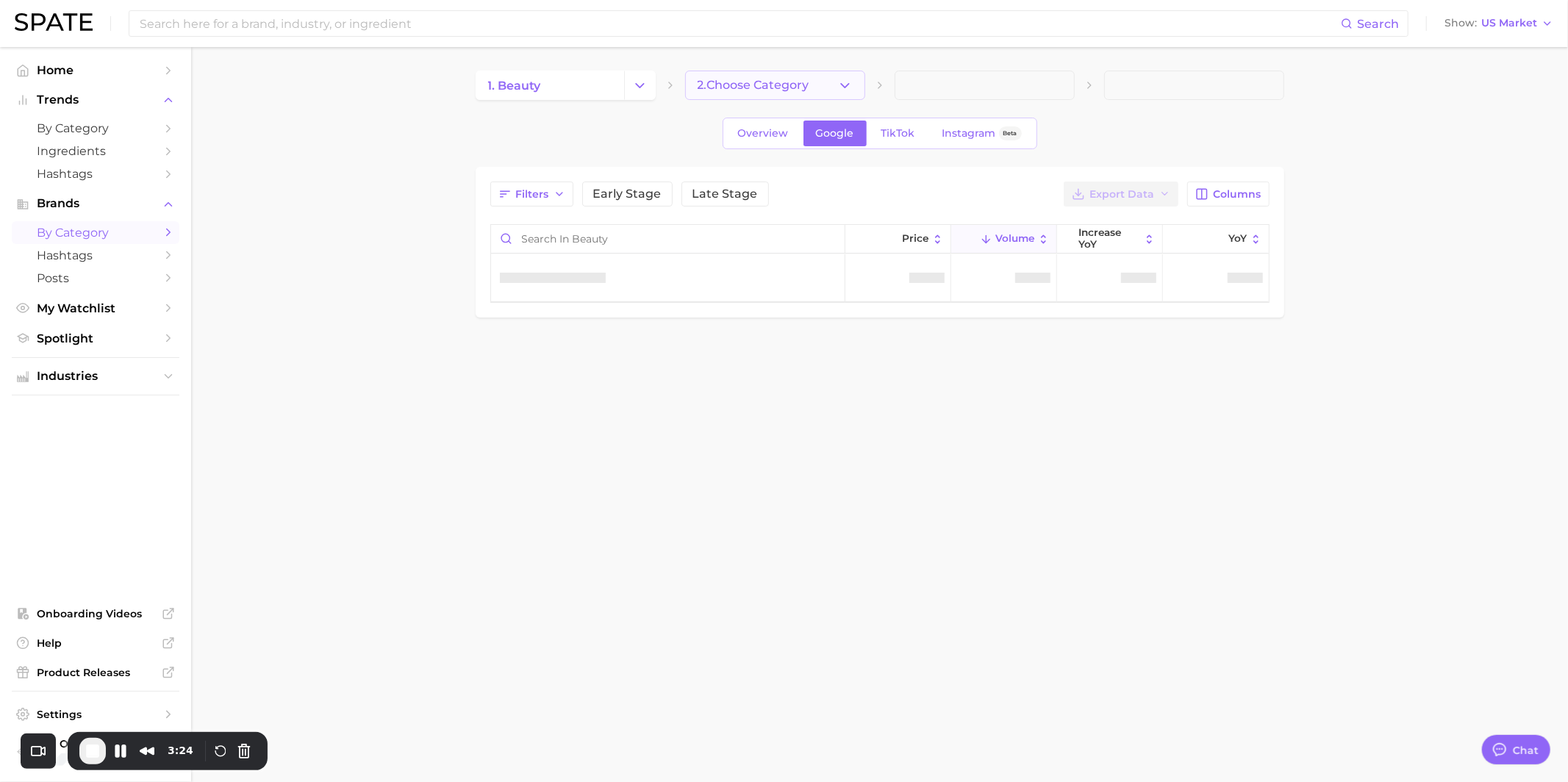
click at [791, 82] on span "2. Choose Category" at bounding box center [753, 85] width 112 height 13
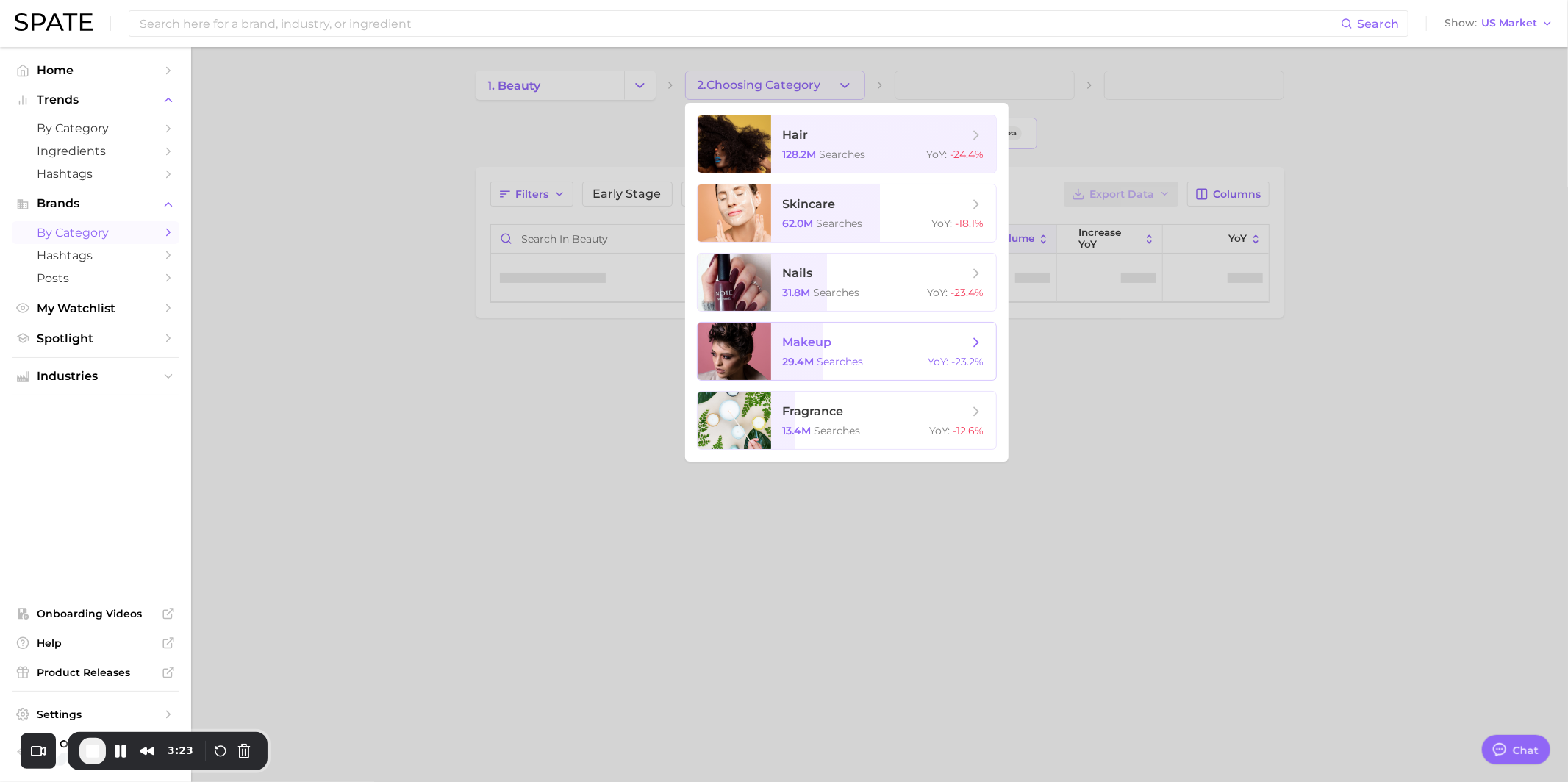
click at [806, 337] on span "makeup" at bounding box center [807, 342] width 49 height 14
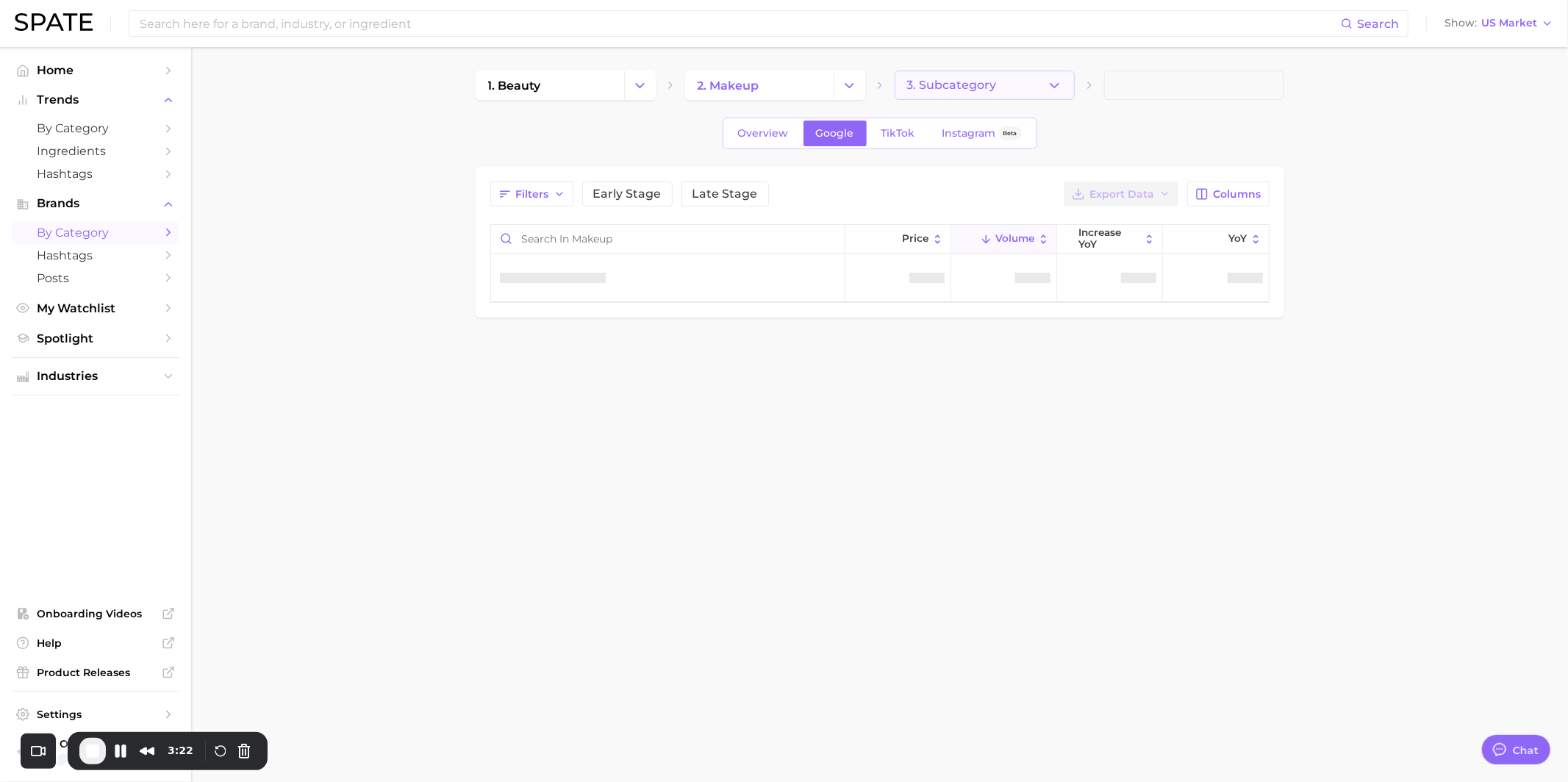
click at [972, 83] on span "3. Subcategory" at bounding box center [951, 85] width 90 height 13
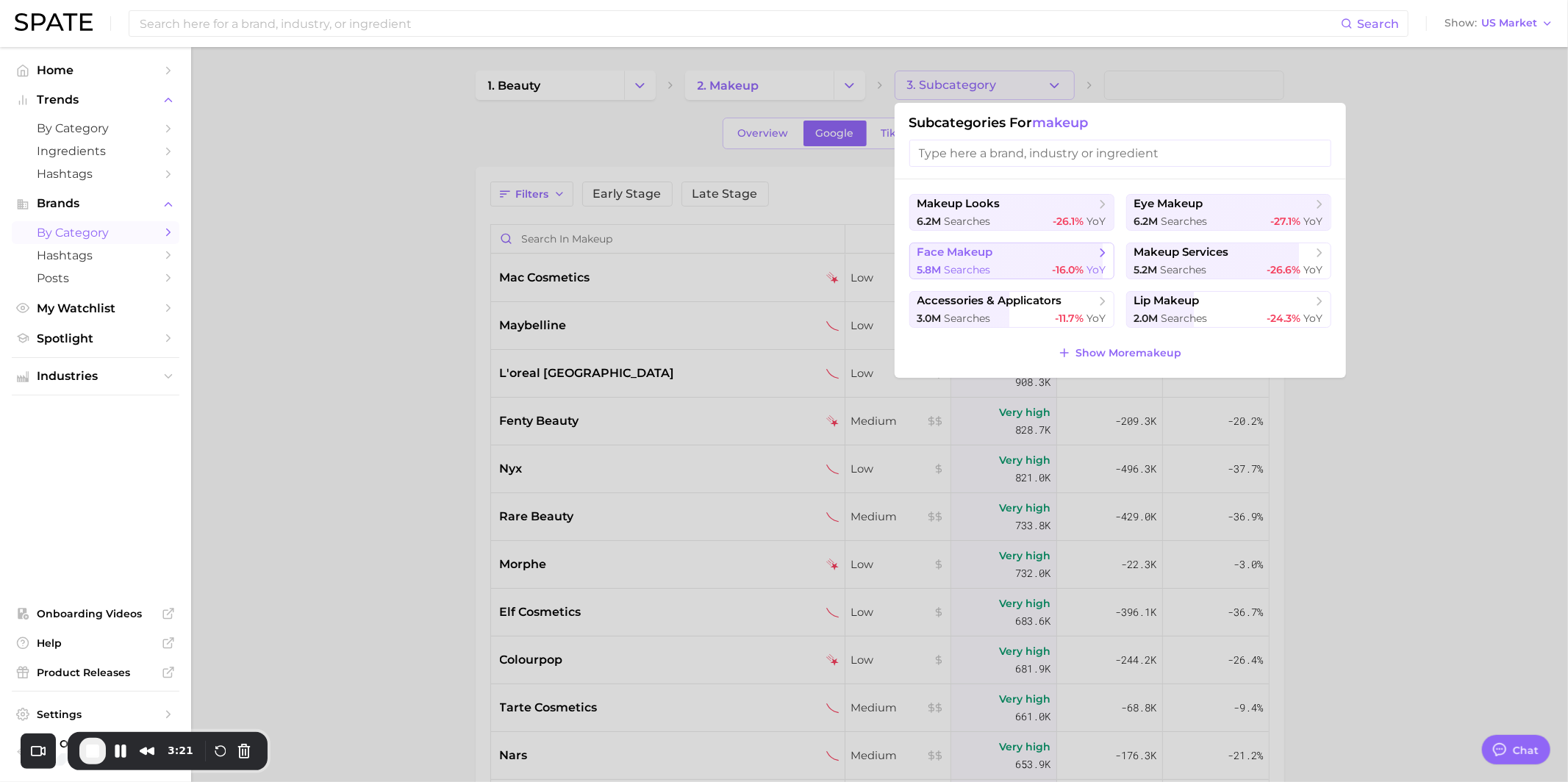
type textarea "x"
click at [1044, 263] on div "5.8m searches -16.0% YoY" at bounding box center [1011, 270] width 189 height 14
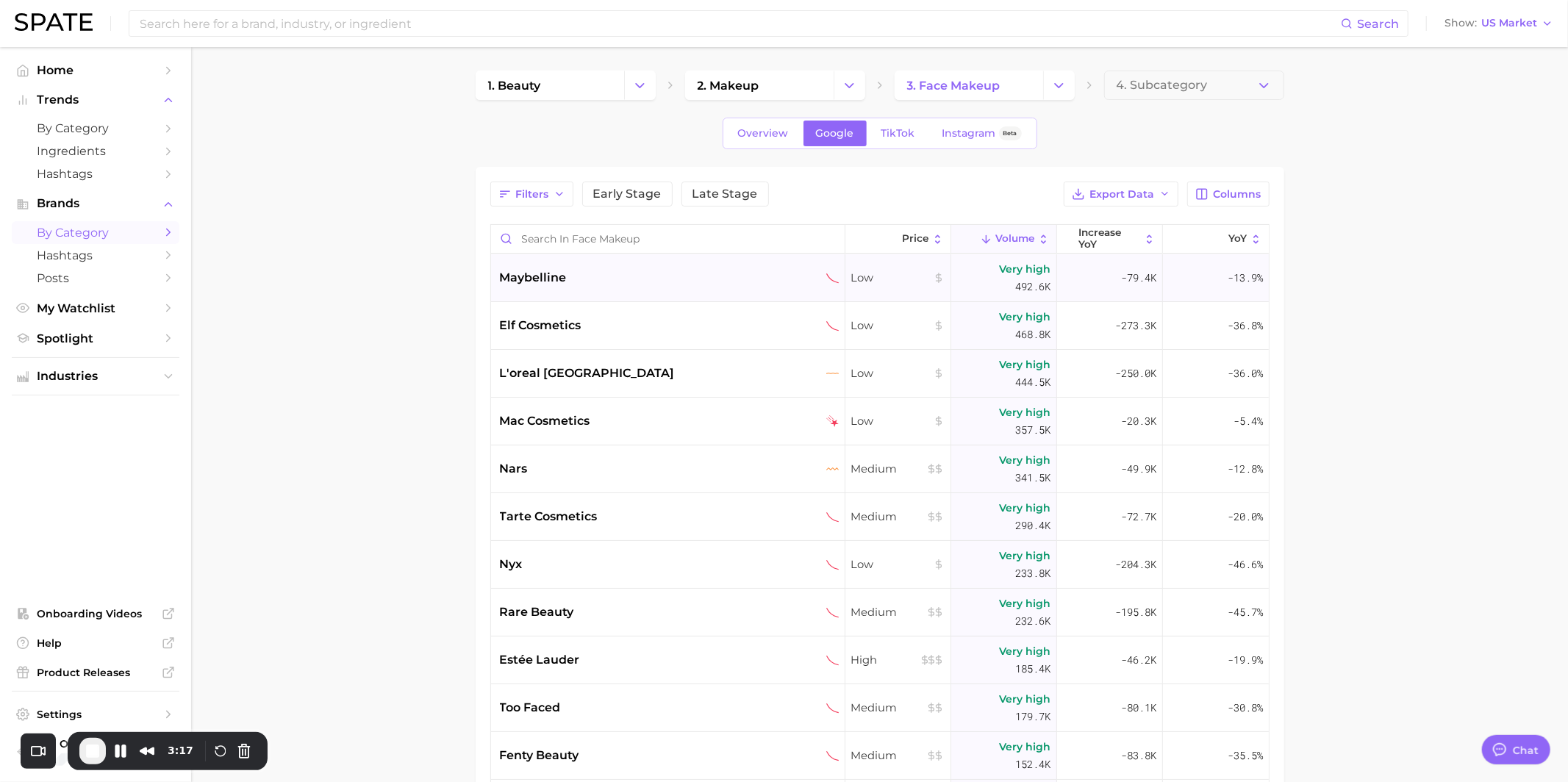
click at [1118, 255] on div "-79.4k" at bounding box center [1110, 278] width 106 height 48
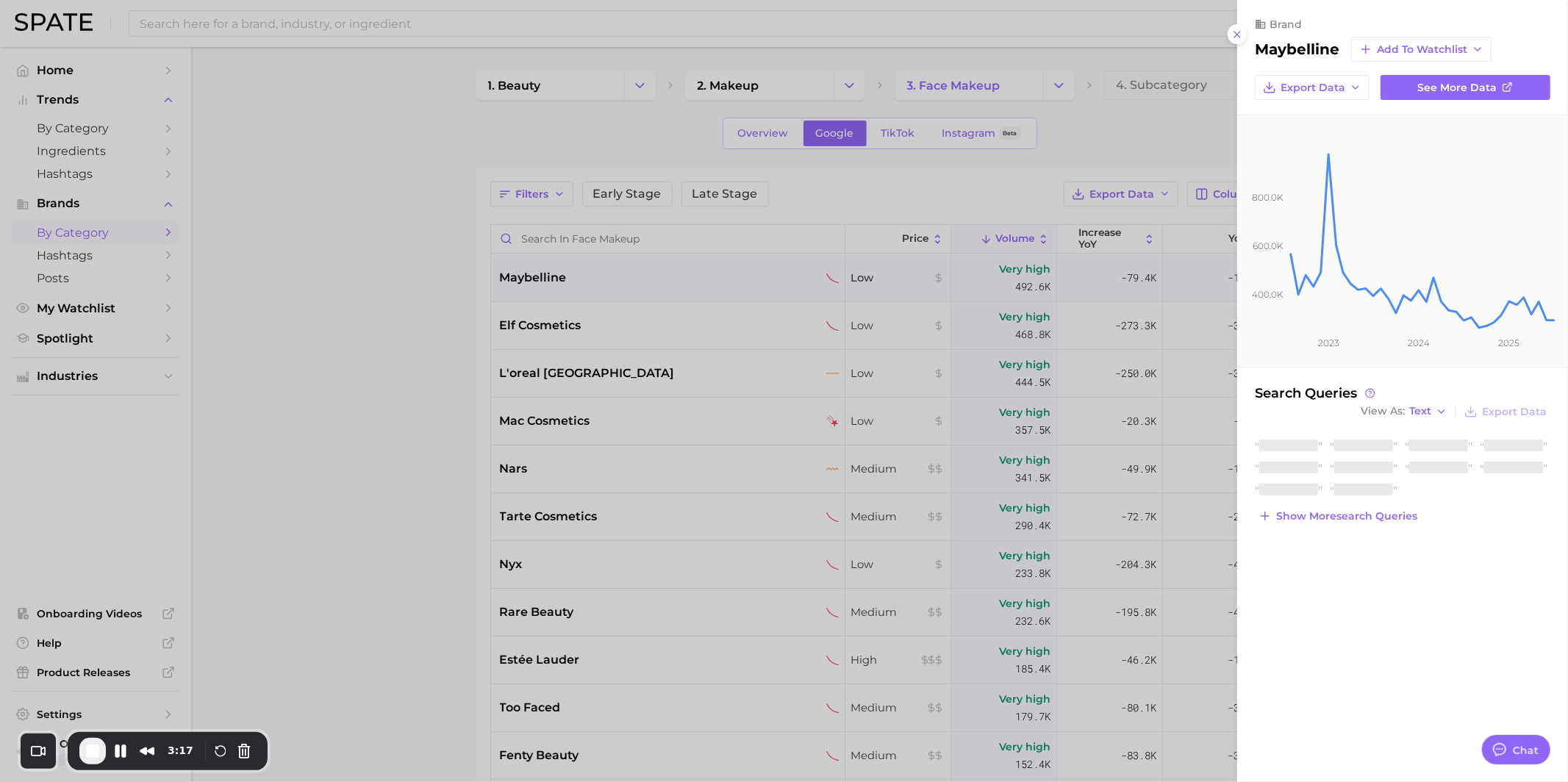
click at [1117, 238] on div at bounding box center [784, 391] width 1568 height 782
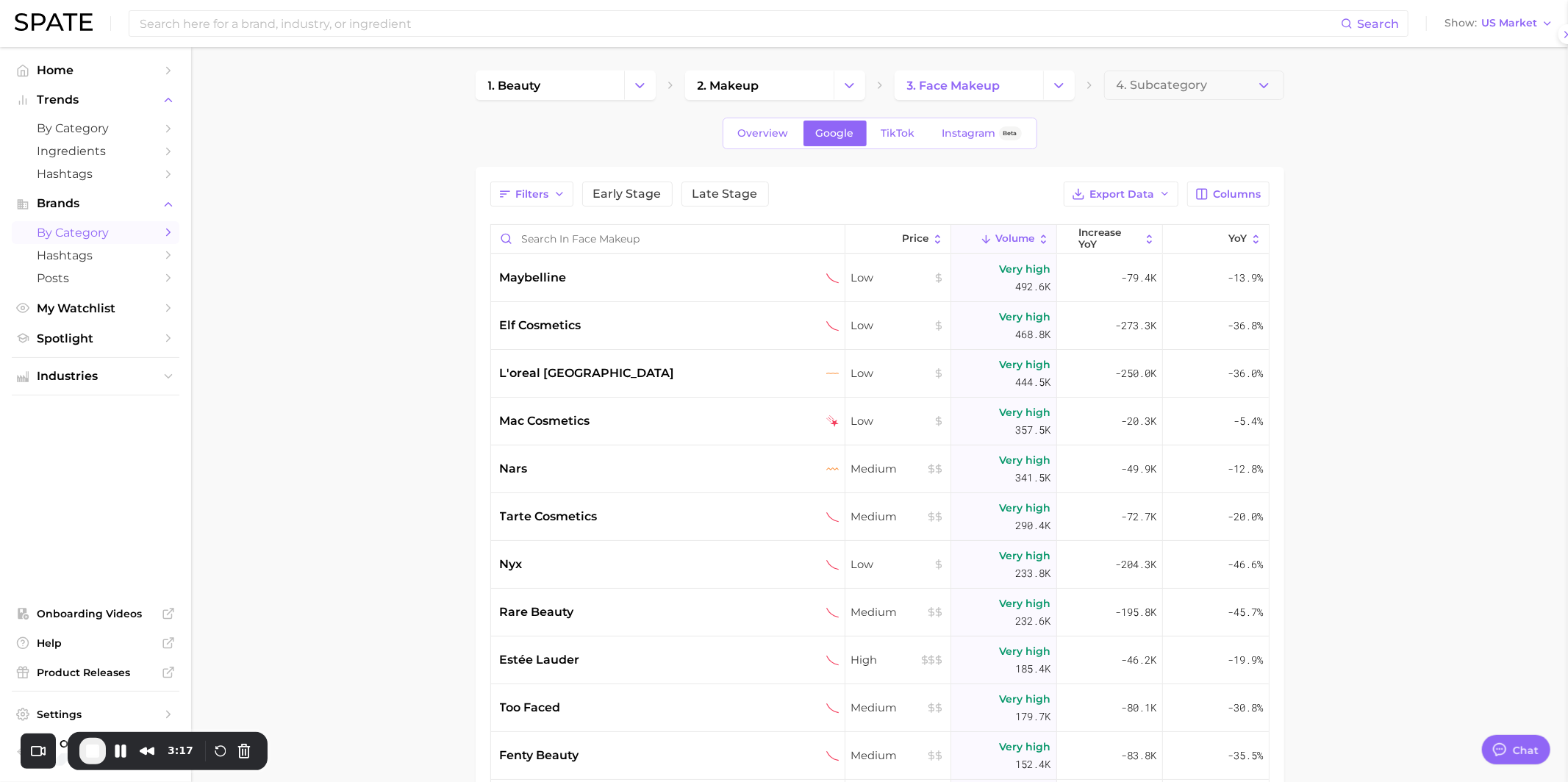
click at [1130, 238] on span "increase YoY" at bounding box center [1109, 239] width 61 height 23
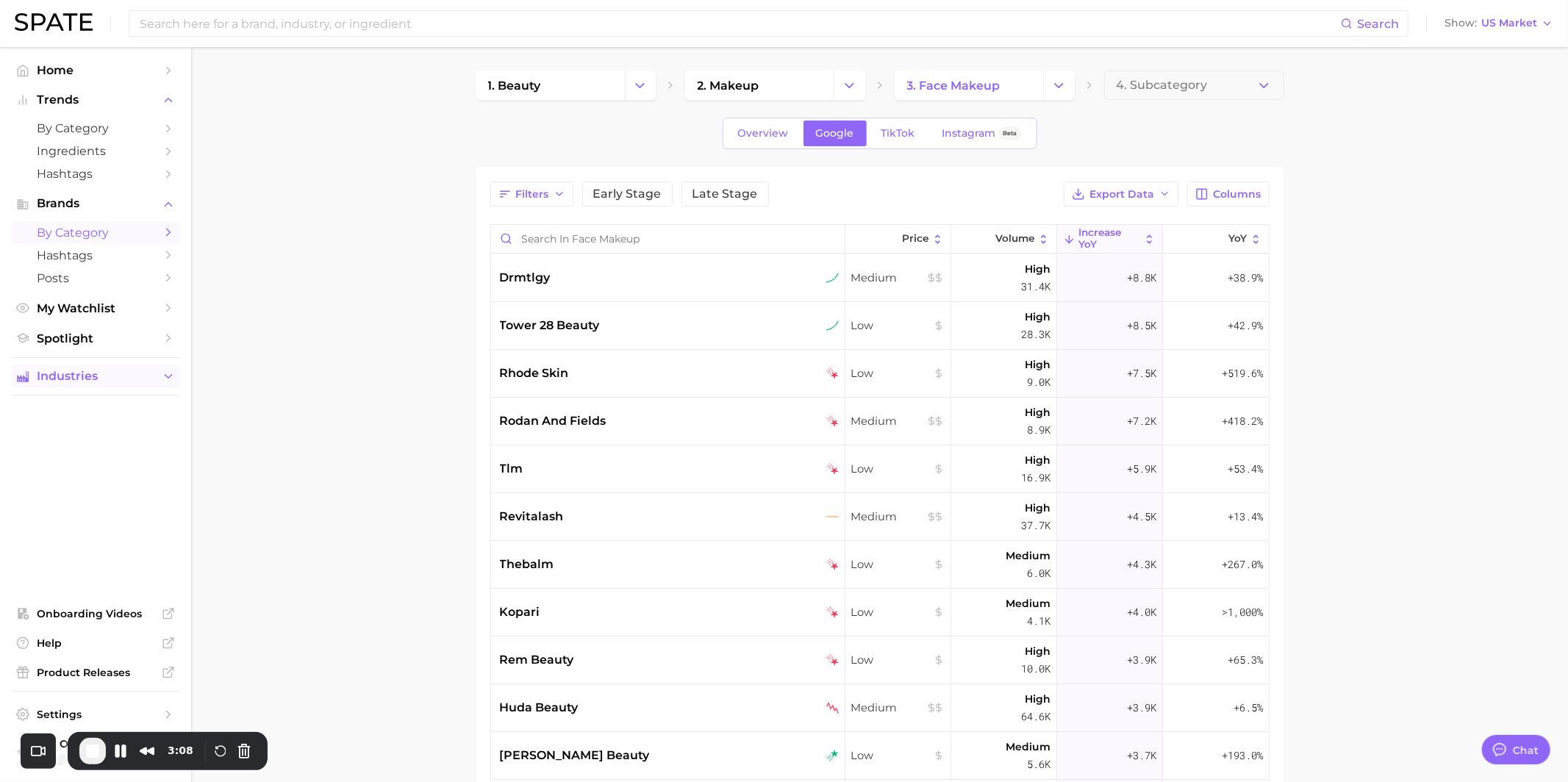
click at [50, 381] on span "Industries" at bounding box center [95, 376] width 117 height 13
click at [73, 407] on span "beauty" at bounding box center [95, 405] width 117 height 14
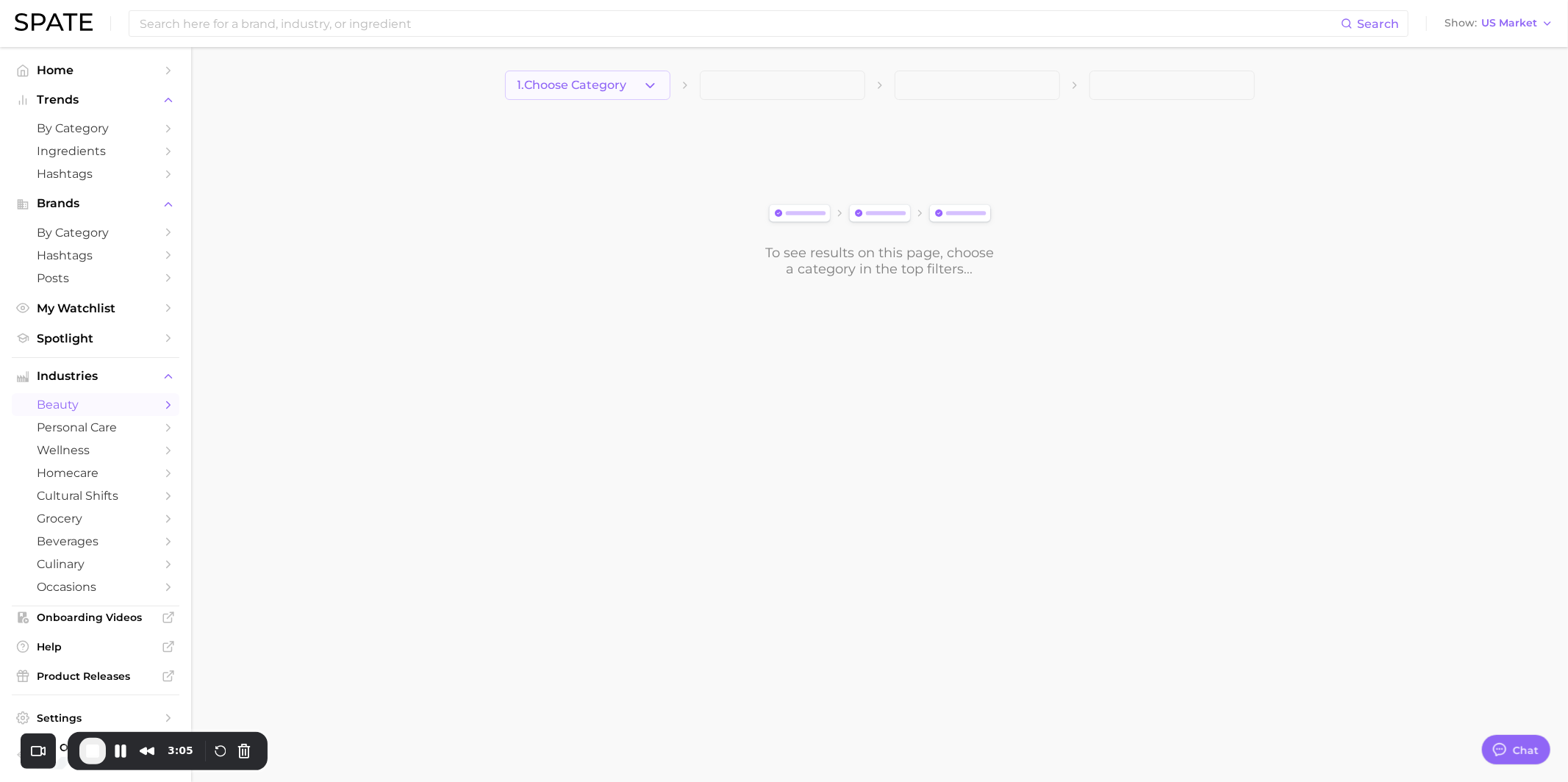
click at [573, 77] on button "1. Choose Category" at bounding box center [587, 84] width 165 height 29
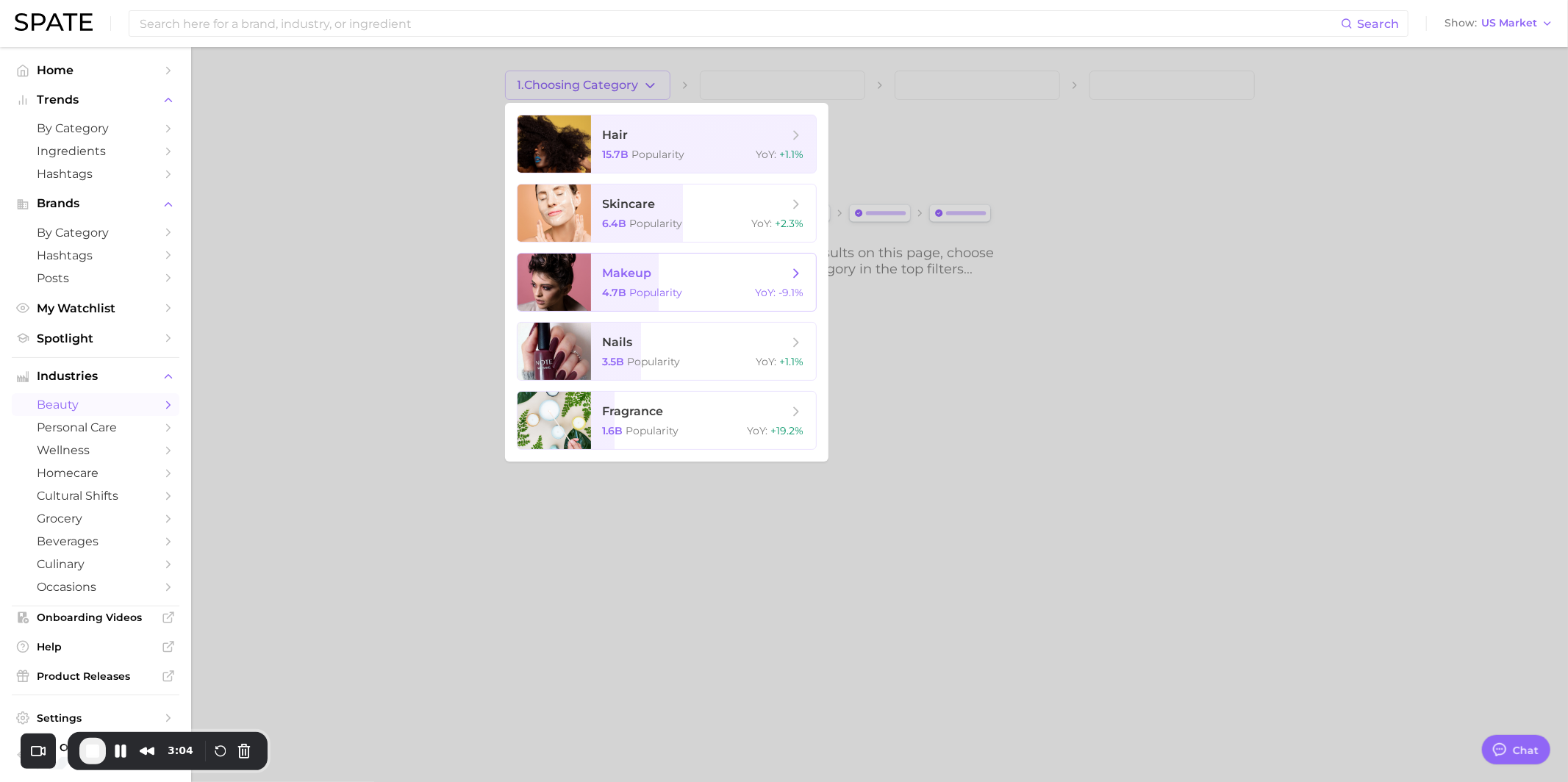
click at [640, 285] on span "makeup 4.7b Popularity YoY : -9.1%" at bounding box center [703, 282] width 225 height 58
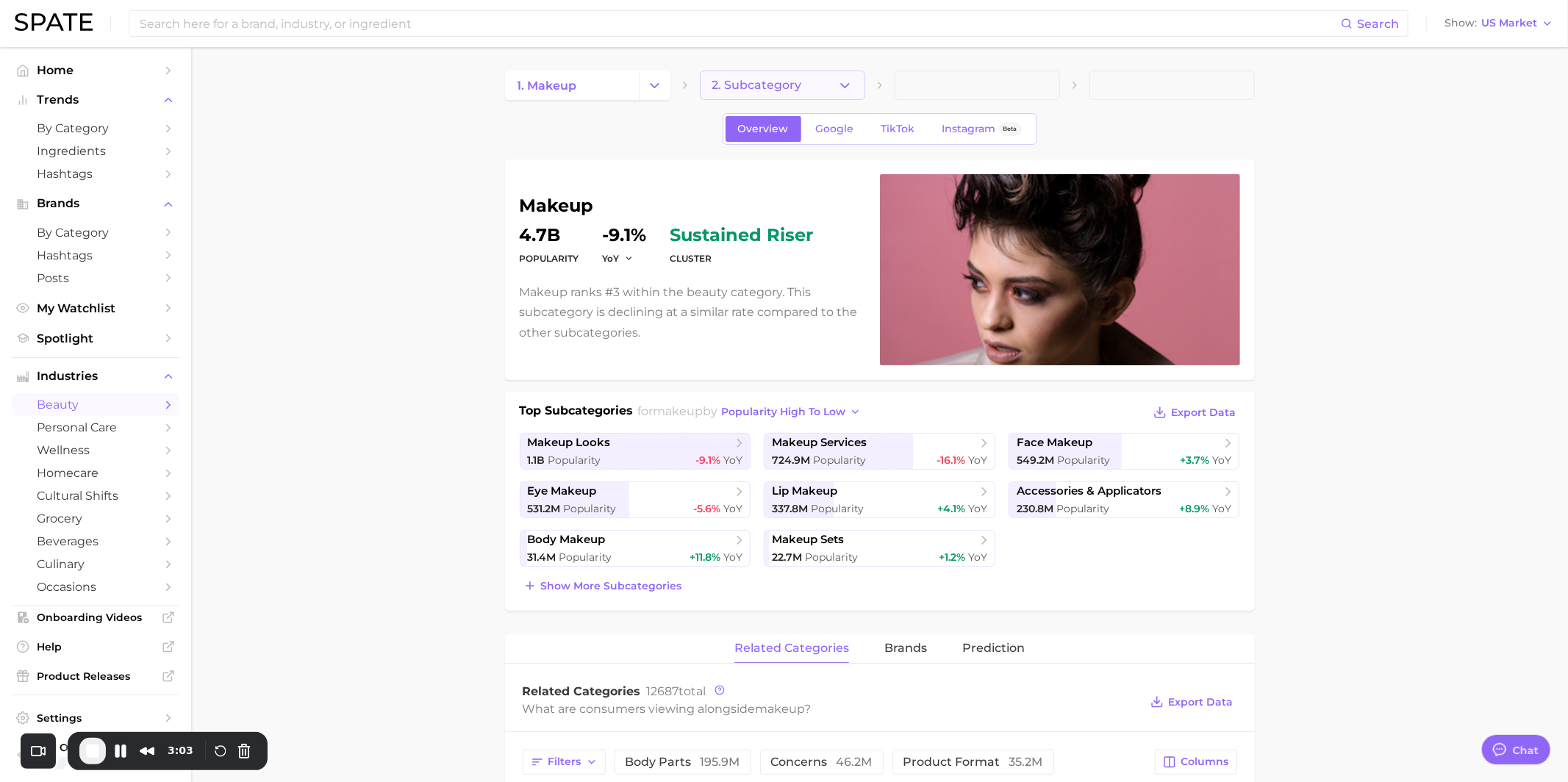
click at [798, 79] on span "2. Subcategory" at bounding box center [757, 85] width 90 height 13
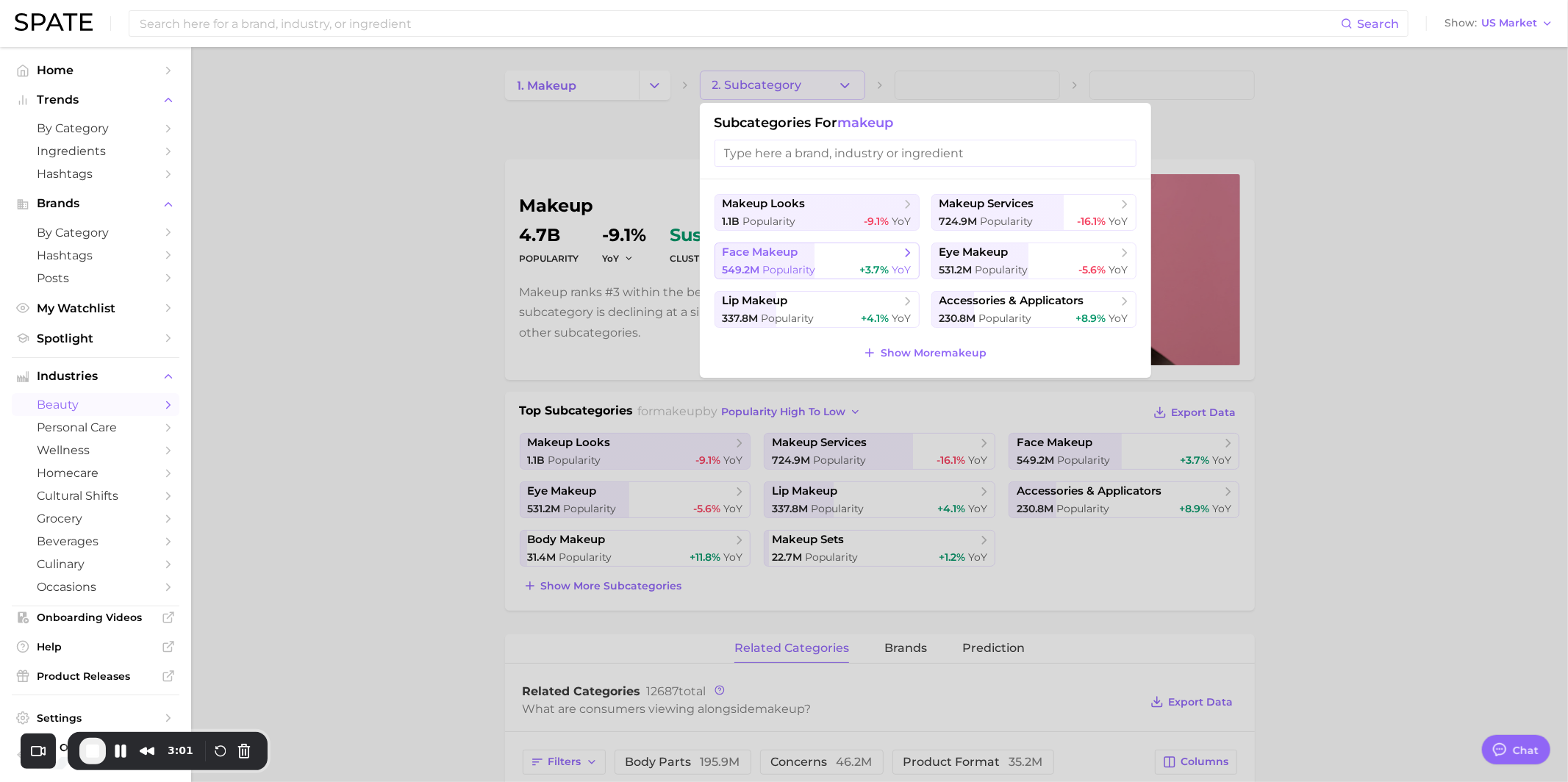
click at [834, 251] on span "face makeup" at bounding box center [811, 252] width 179 height 15
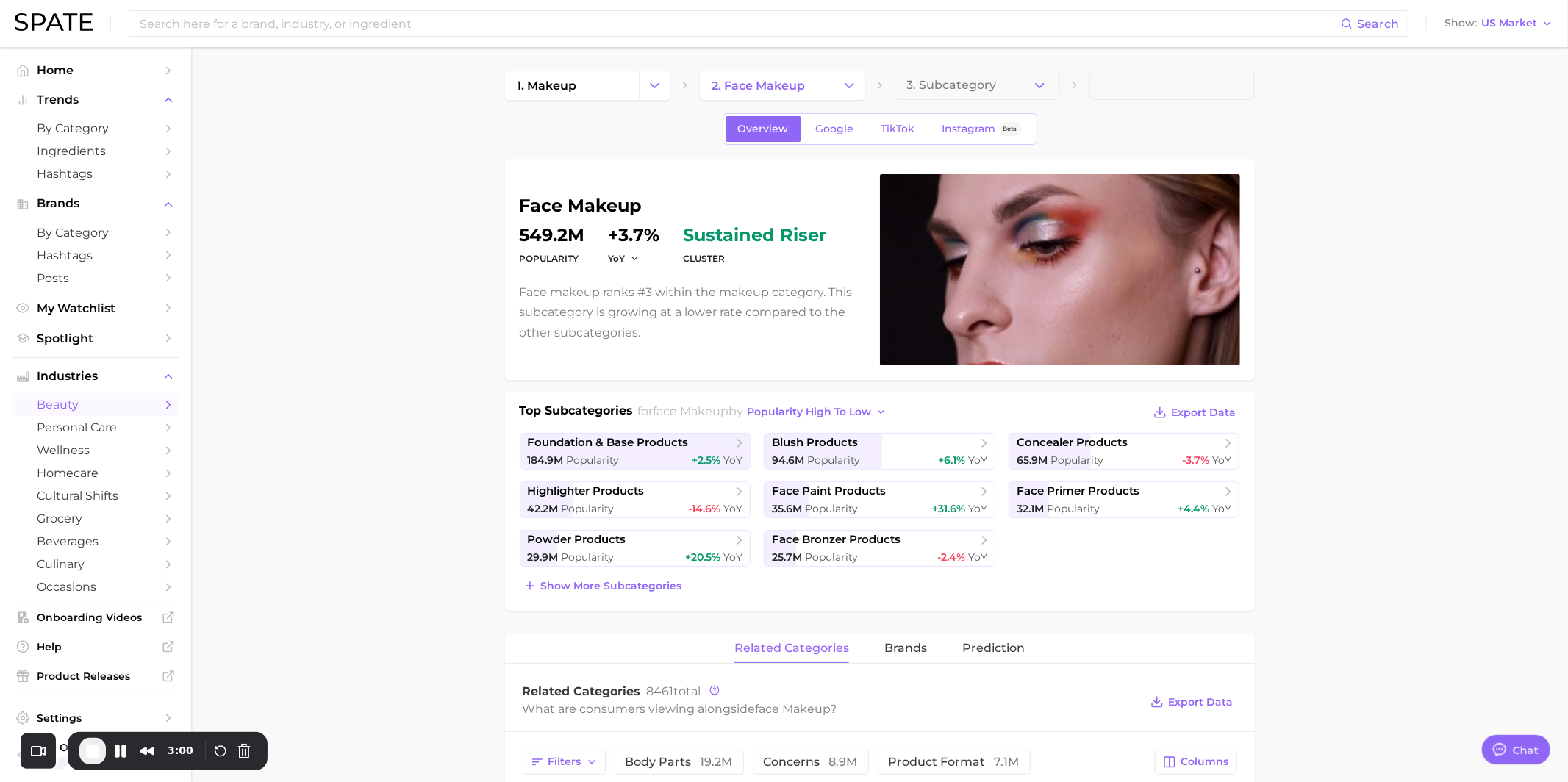
click at [903, 115] on div "Overview Google TikTok Instagram Beta" at bounding box center [880, 129] width 314 height 32
click at [903, 125] on span "TikTok" at bounding box center [898, 129] width 34 height 12
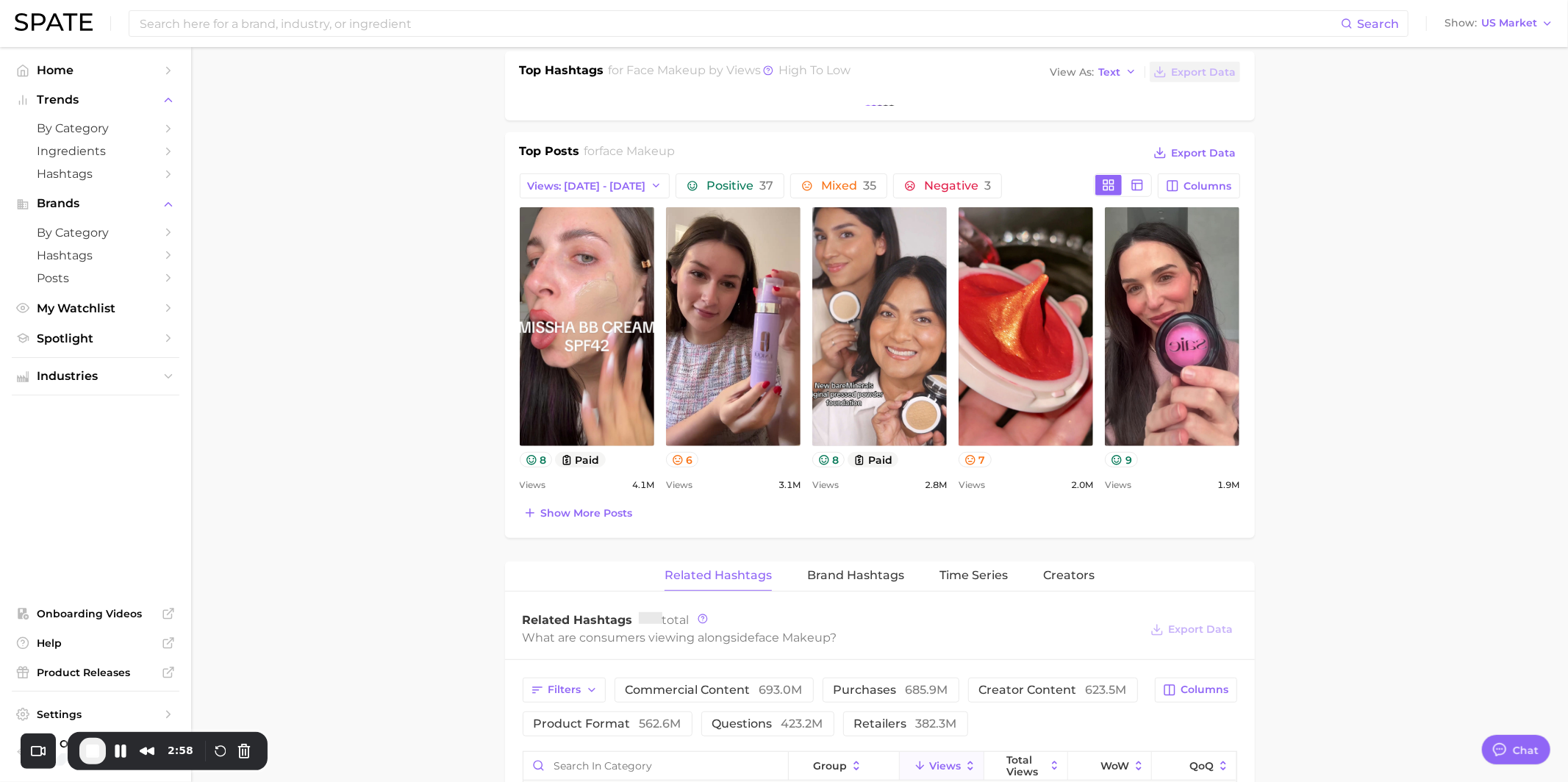
scroll to position [594, 0]
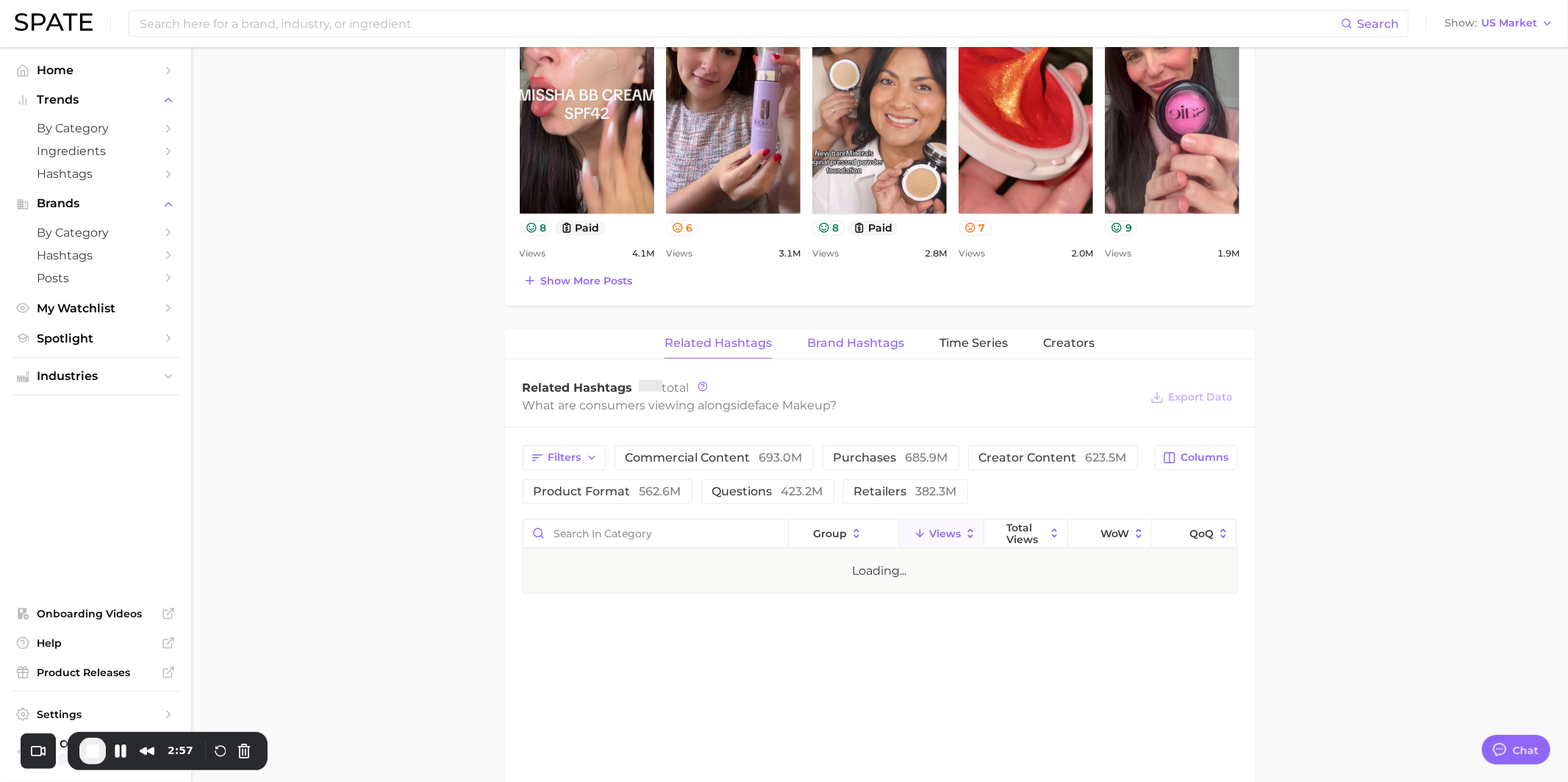
click at [871, 330] on button "Brand Hashtags" at bounding box center [855, 344] width 97 height 28
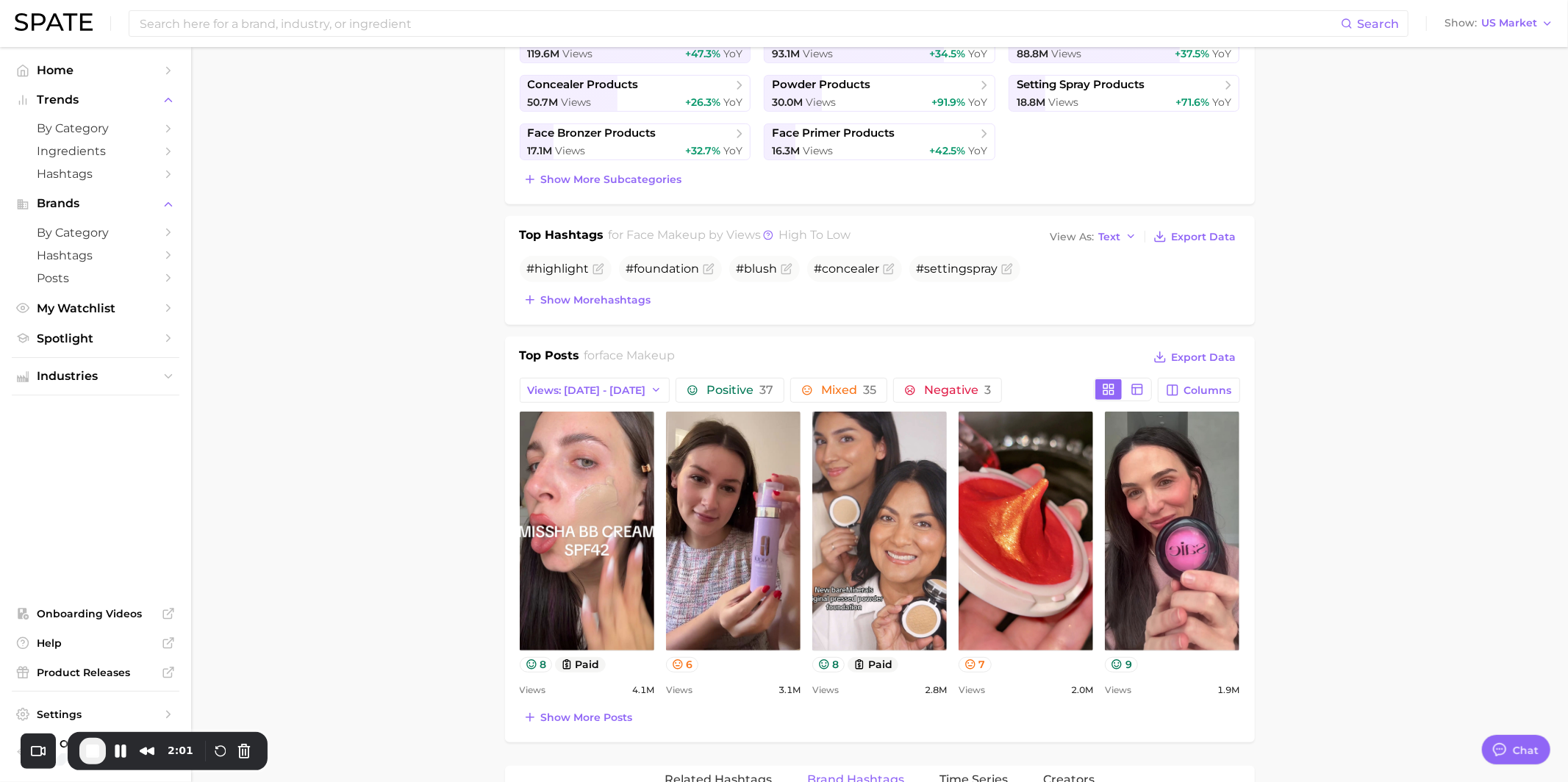
scroll to position [0, 0]
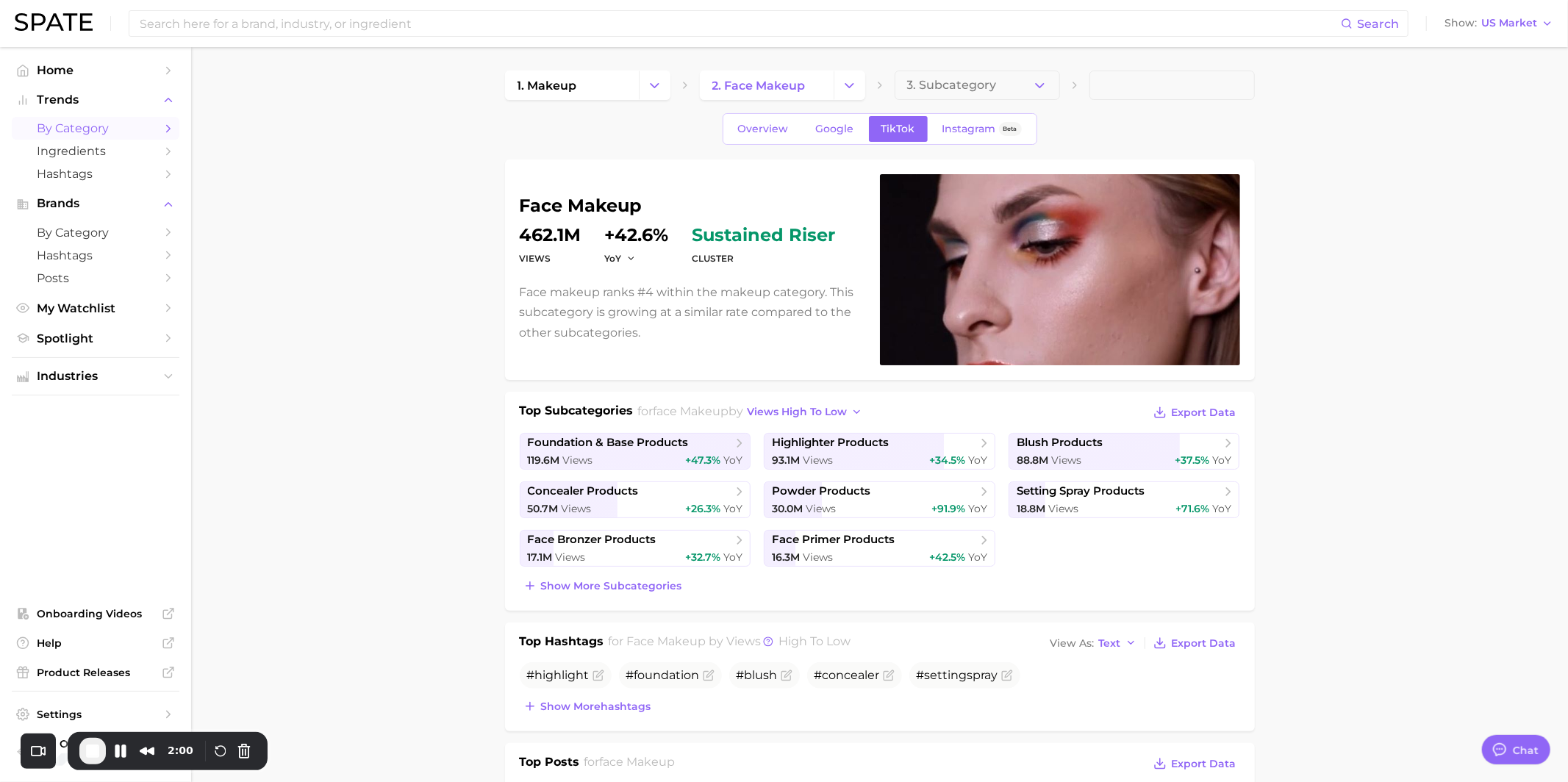
click at [71, 118] on link "by Category" at bounding box center [95, 129] width 168 height 23
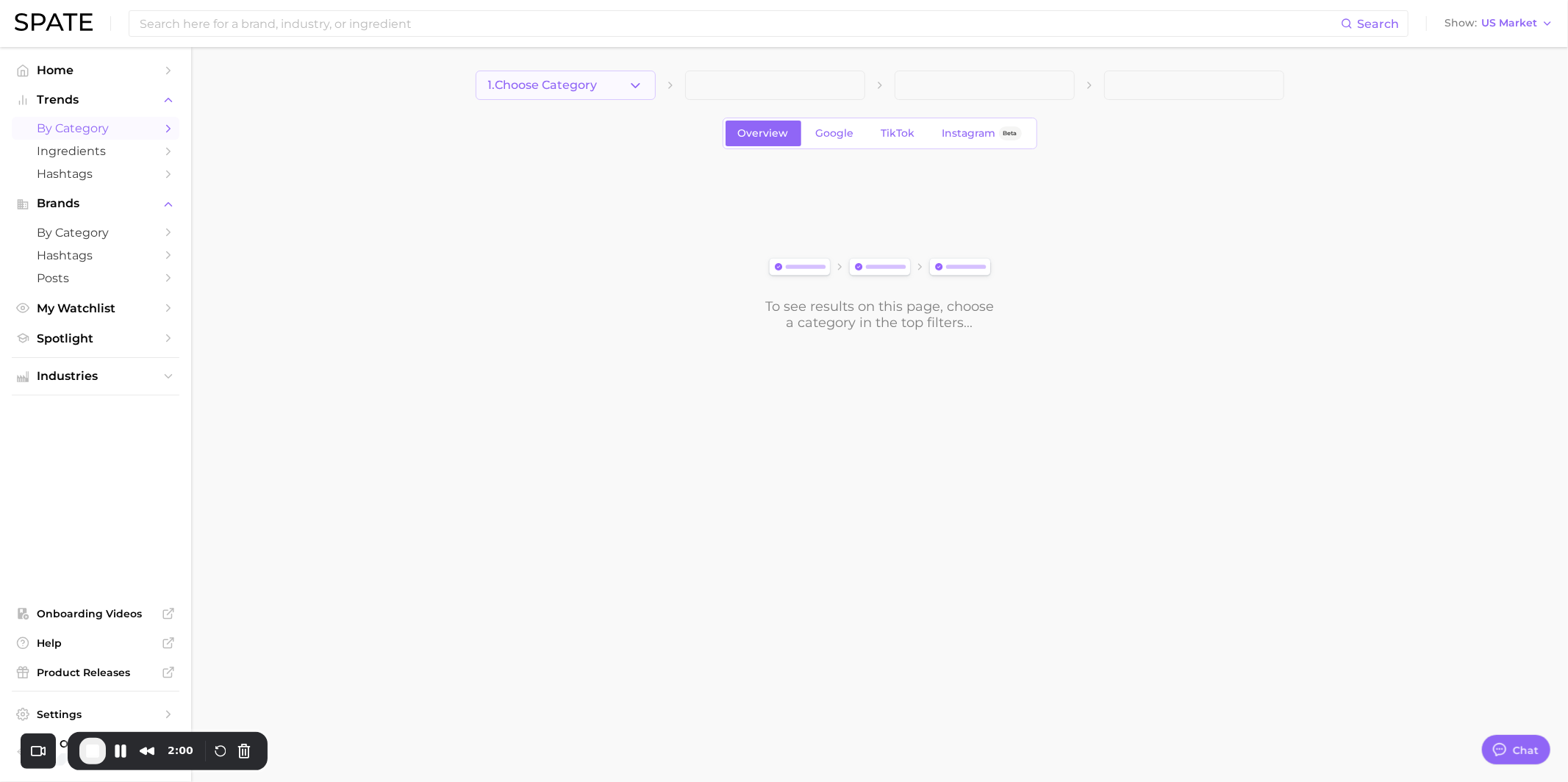
click at [585, 76] on button "1. Choose Category" at bounding box center [565, 84] width 180 height 29
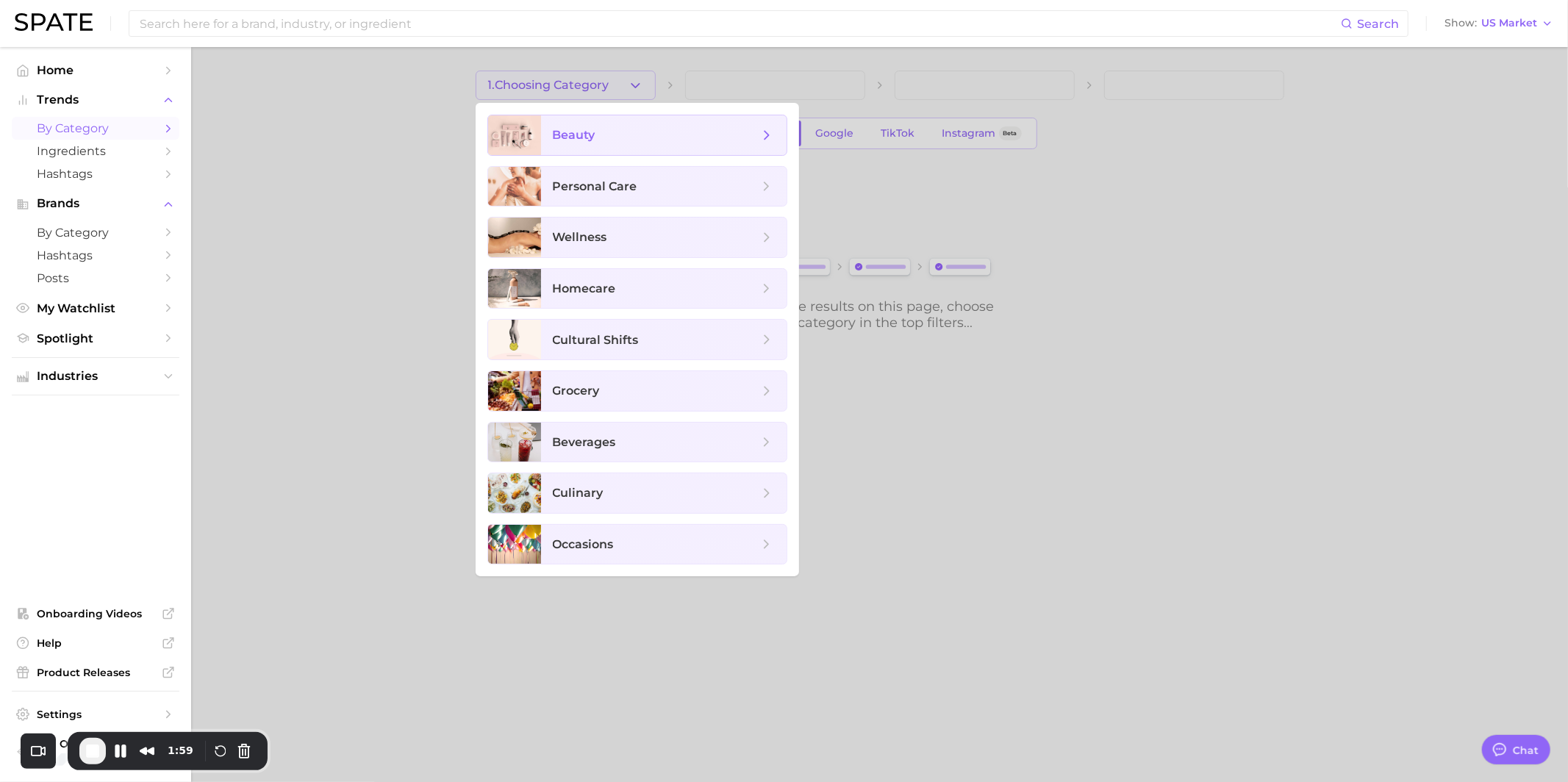
click at [596, 141] on span "beauty" at bounding box center [656, 135] width 206 height 16
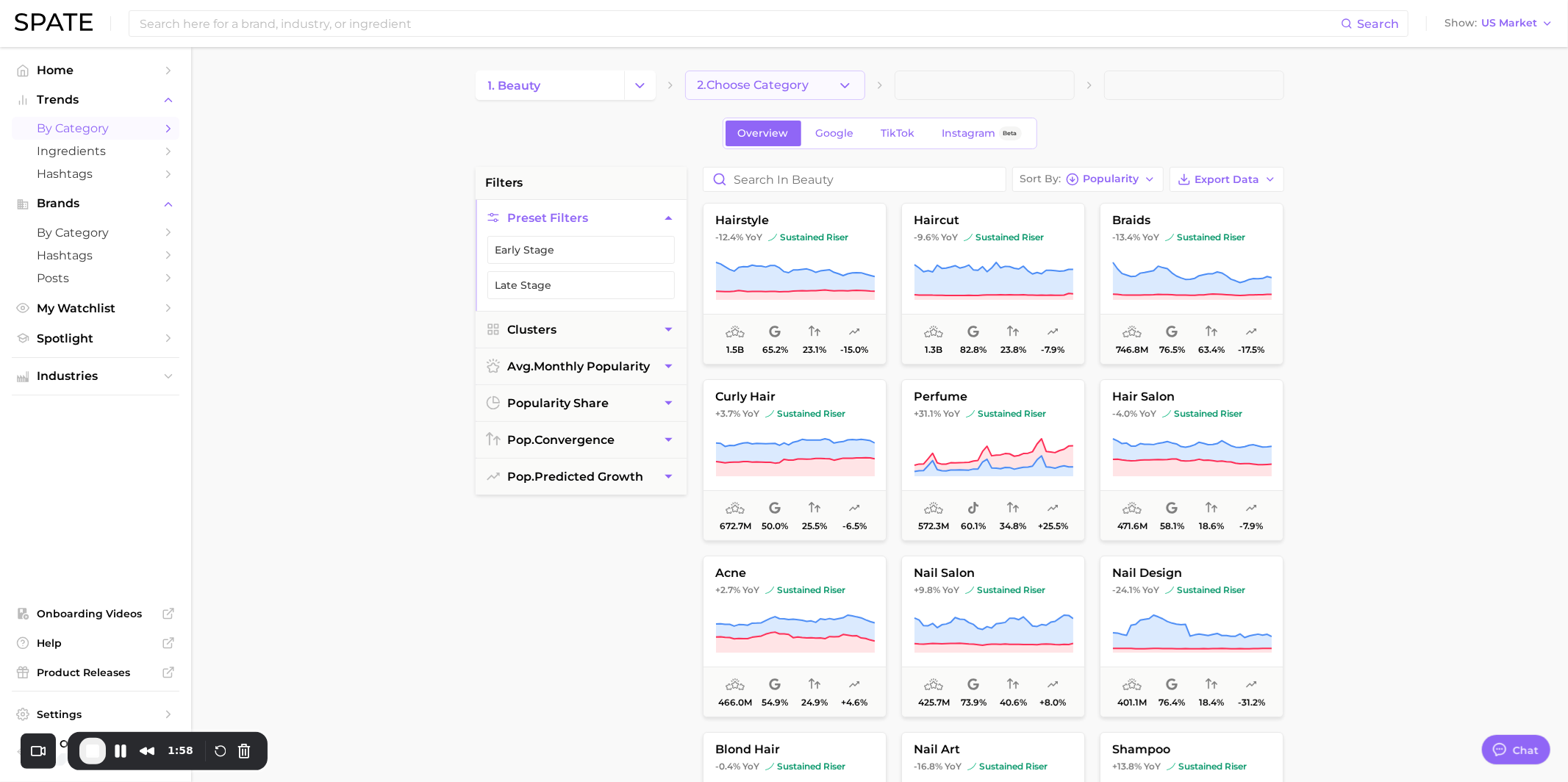
click at [743, 92] on span "2. Choose Category" at bounding box center [753, 85] width 112 height 13
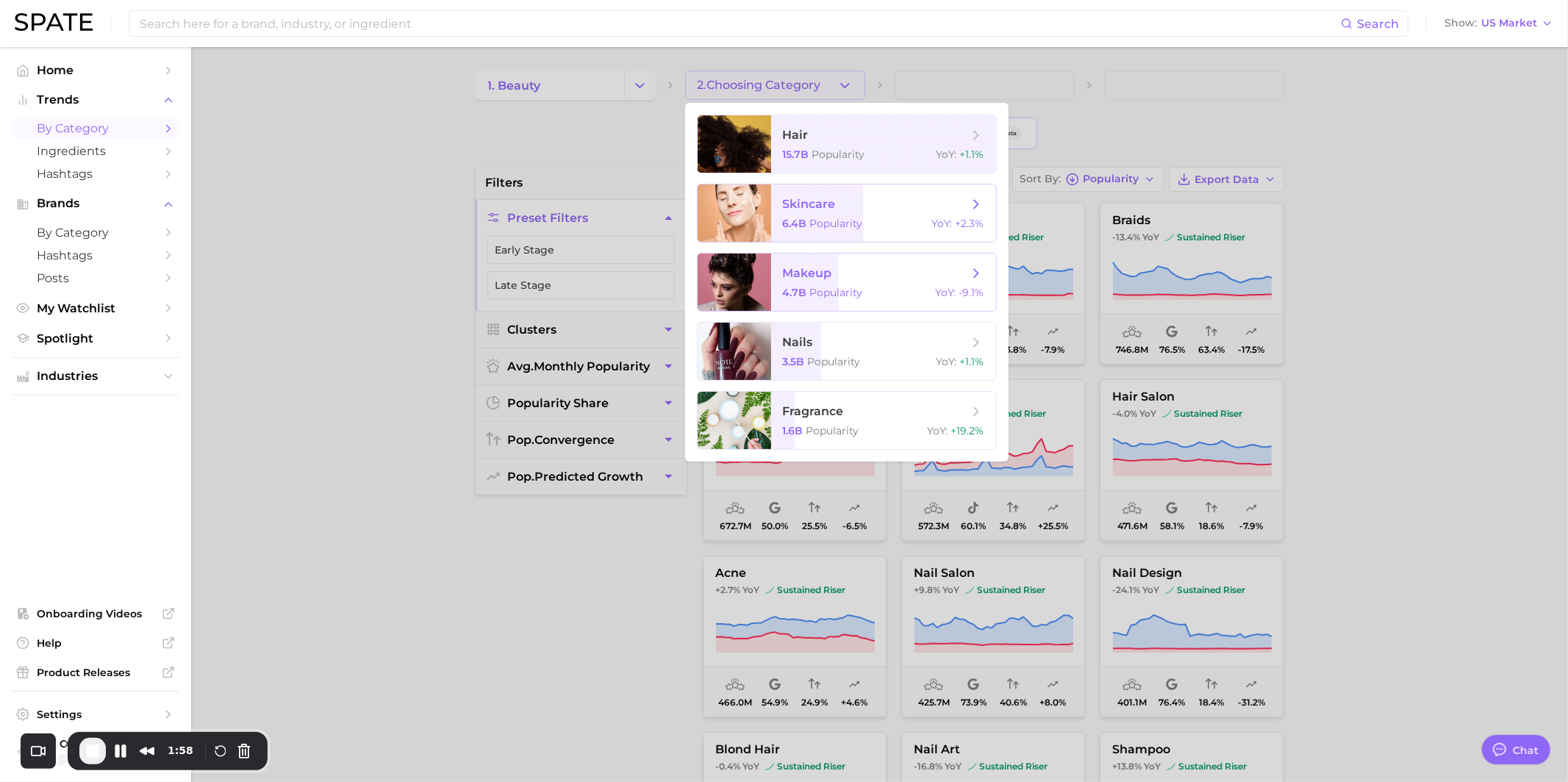
click at [825, 283] on span "makeup 4.7b Popularity YoY : -9.1%" at bounding box center [883, 282] width 225 height 58
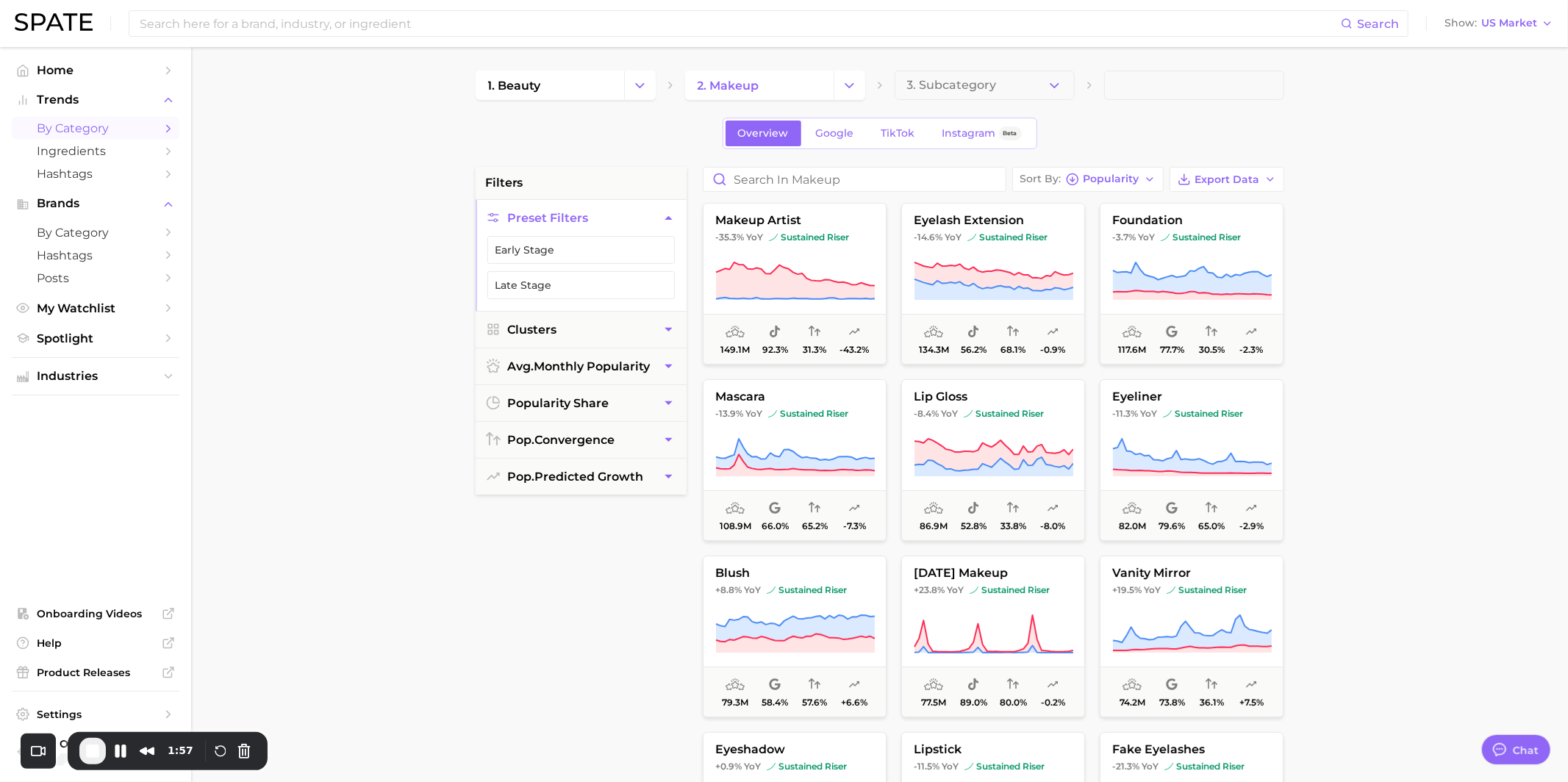
click at [975, 66] on main "1. beauty 2. makeup 3. Subcategory Overview Google TikTok Instagram Beta filter…" at bounding box center [880, 604] width 1377 height 1115
click at [975, 90] on span "3. Subcategory" at bounding box center [951, 85] width 90 height 13
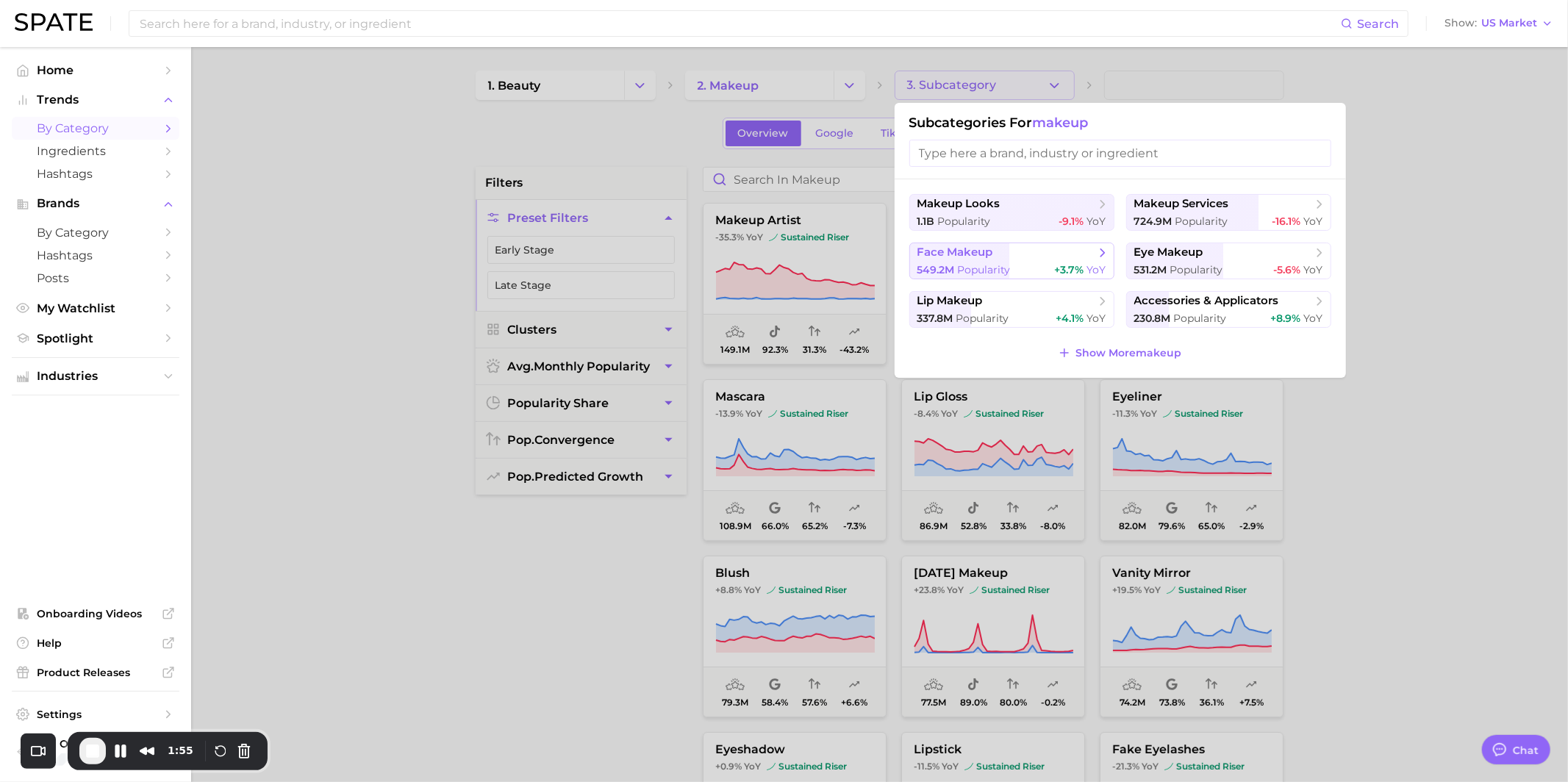
click at [1030, 258] on span "face makeup" at bounding box center [1006, 252] width 179 height 15
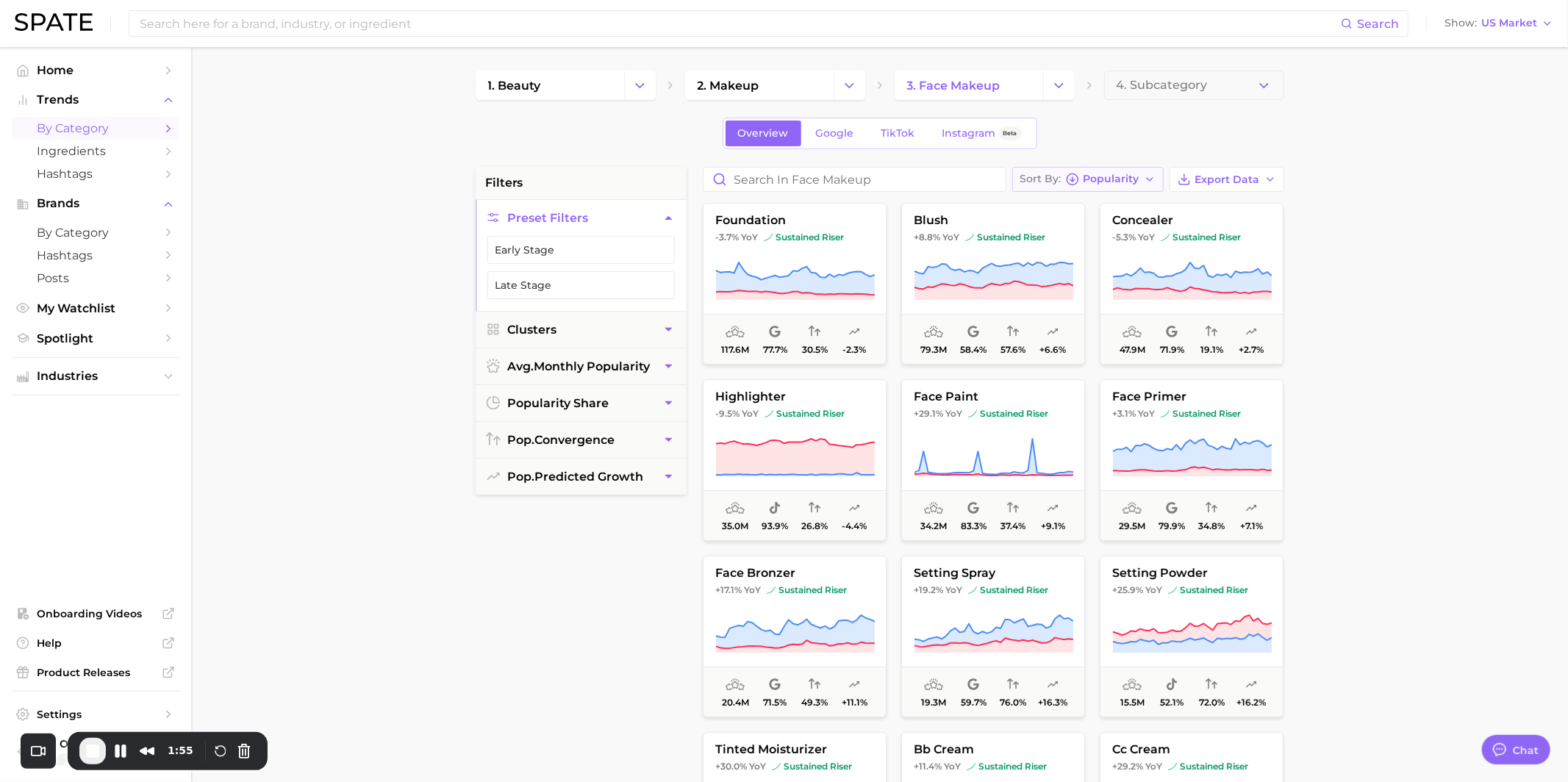
click at [1089, 175] on span "Popularity" at bounding box center [1110, 179] width 56 height 8
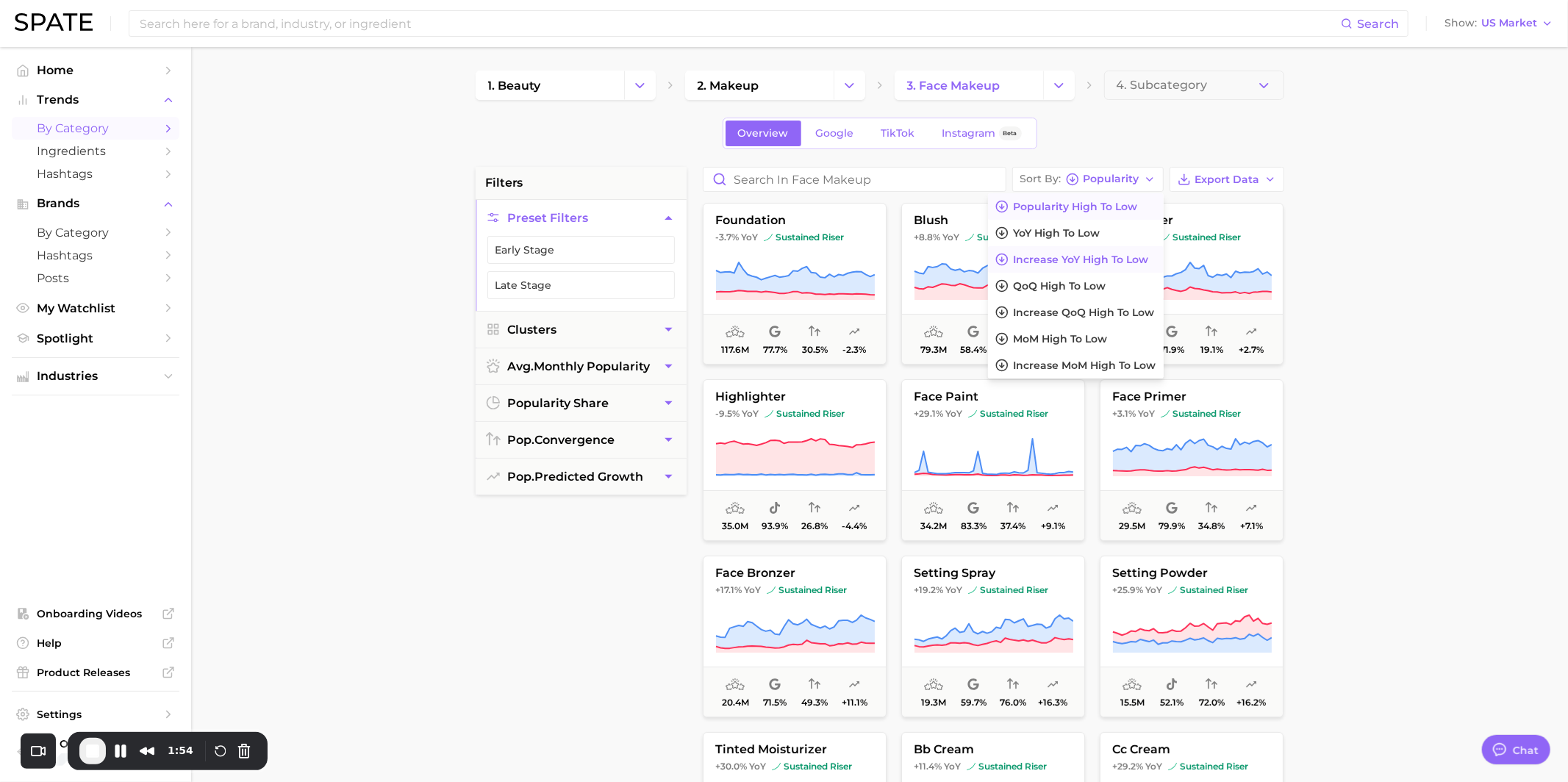
click at [1067, 255] on span "Increase YoY high to low" at bounding box center [1081, 259] width 135 height 12
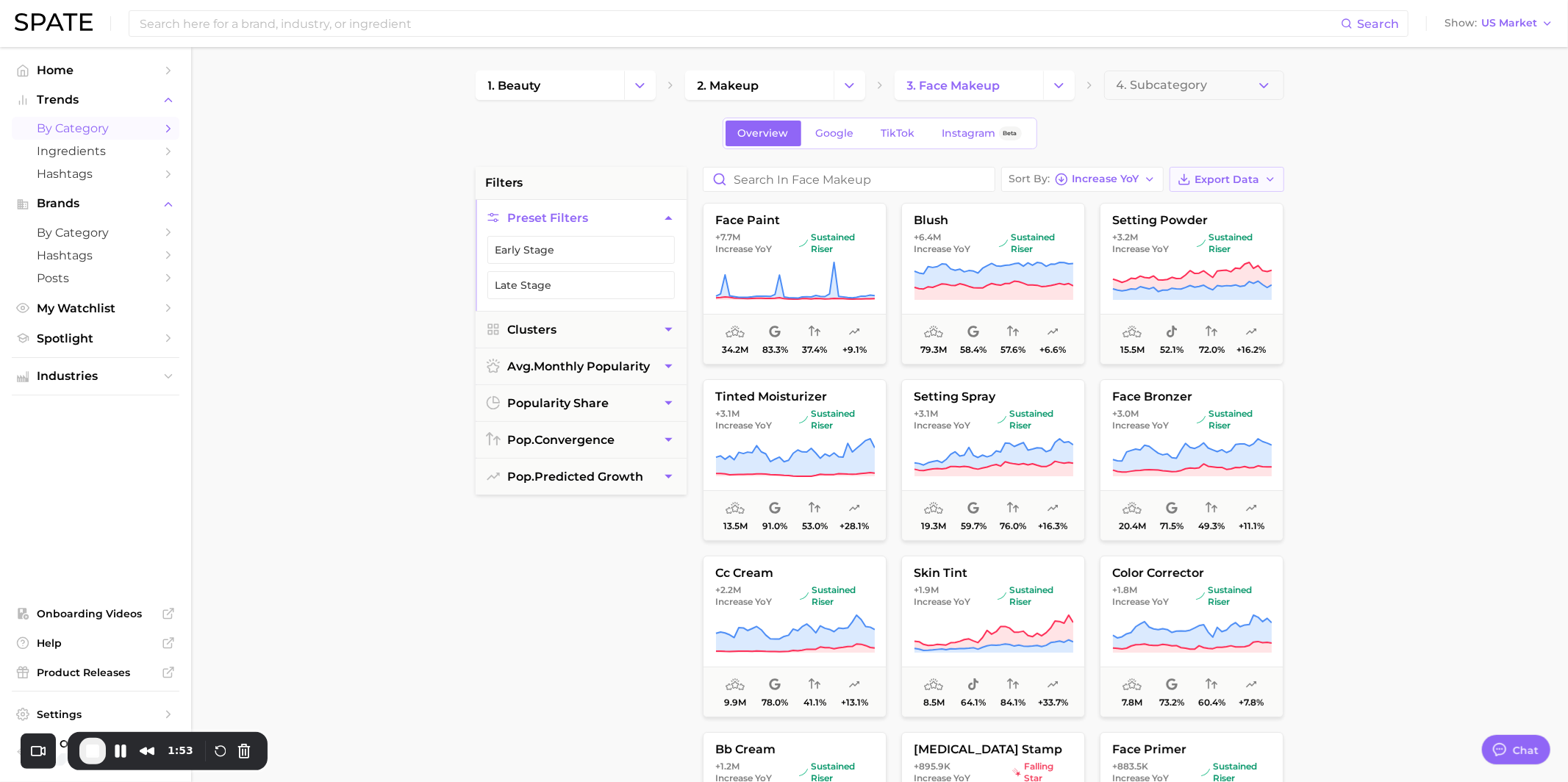
click at [1220, 179] on span "Export Data" at bounding box center [1227, 180] width 65 height 12
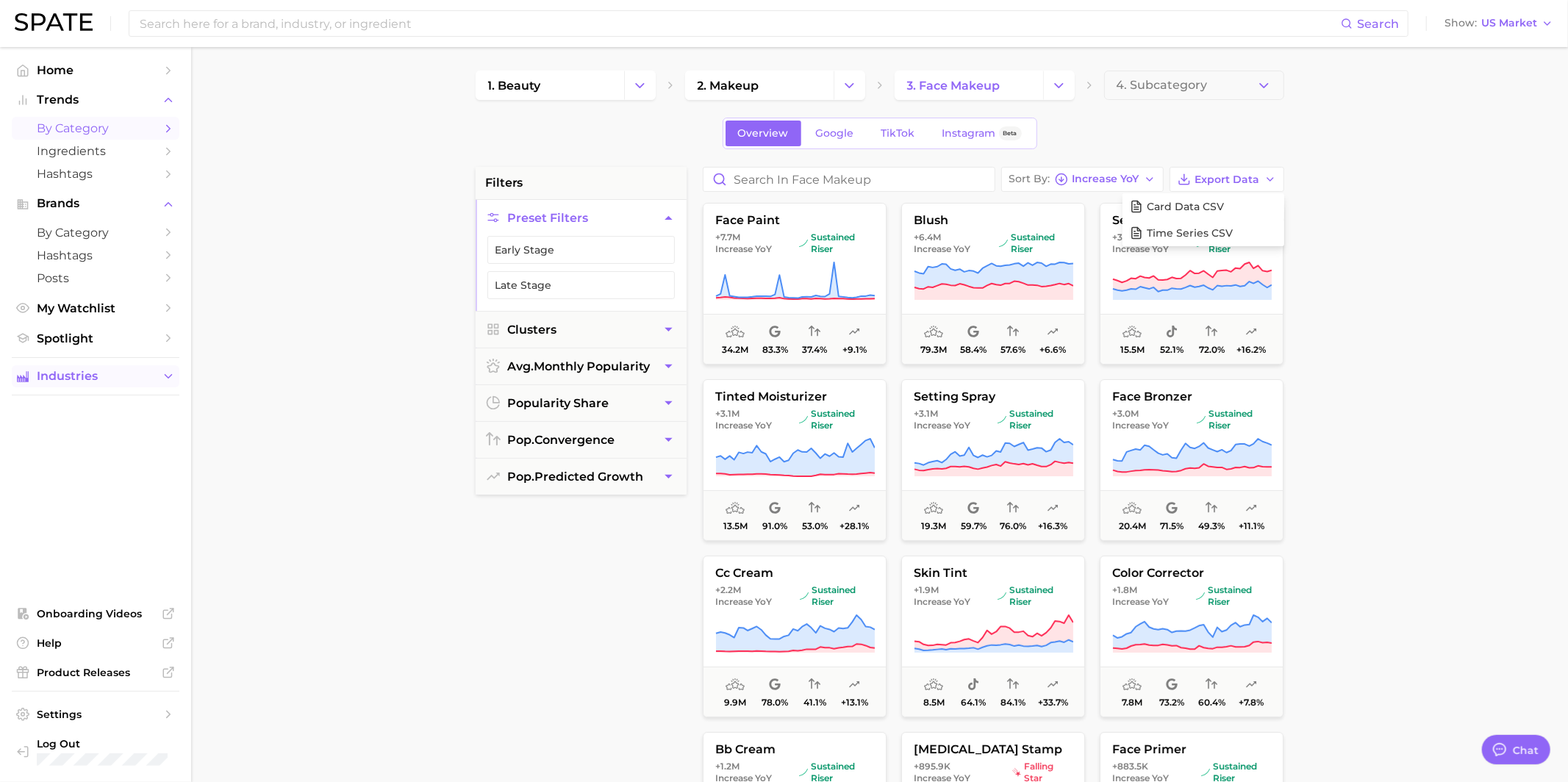
click at [42, 381] on span "Industries" at bounding box center [95, 376] width 117 height 13
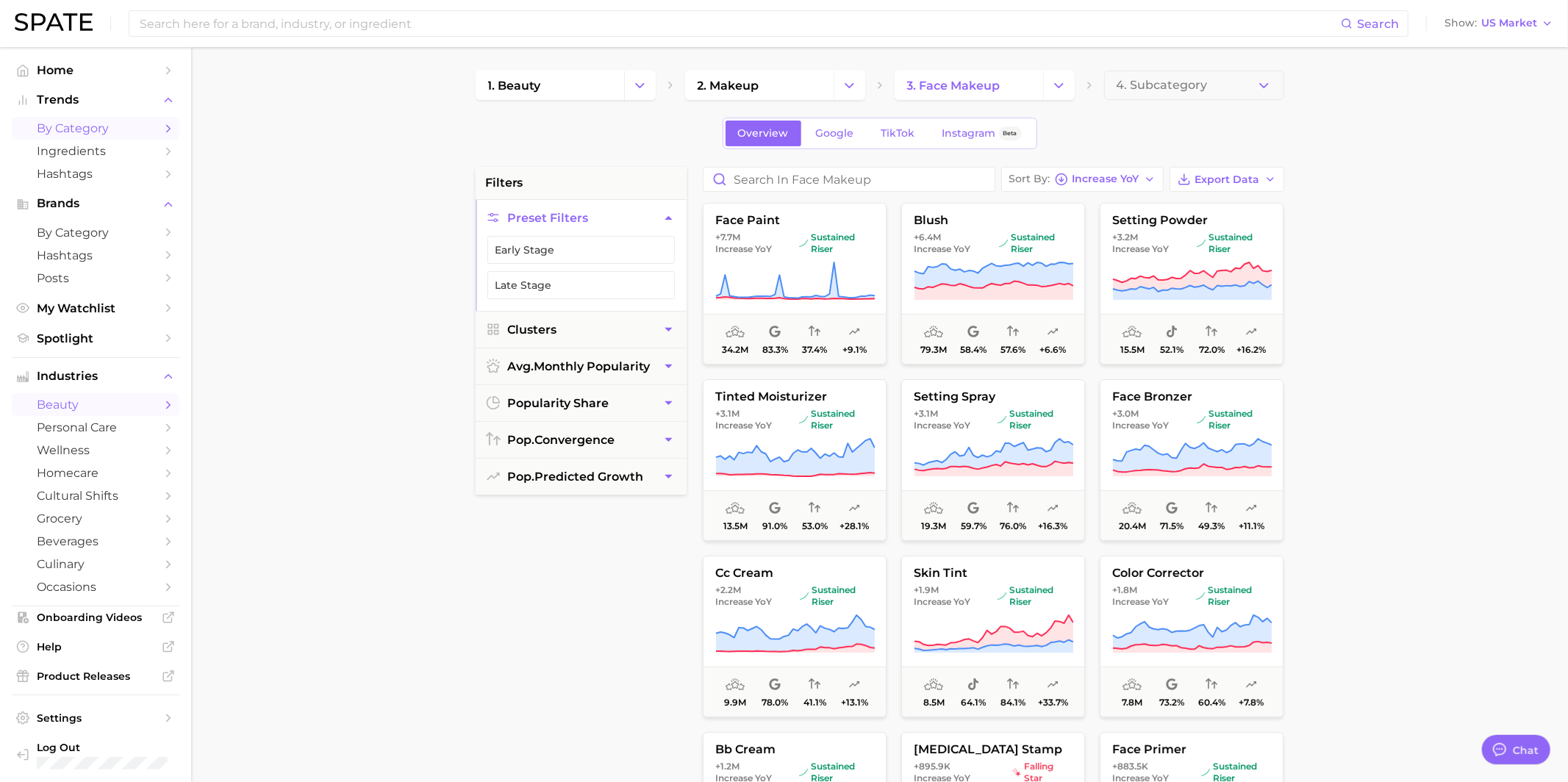
click at [59, 416] on link "beauty" at bounding box center [95, 405] width 168 height 23
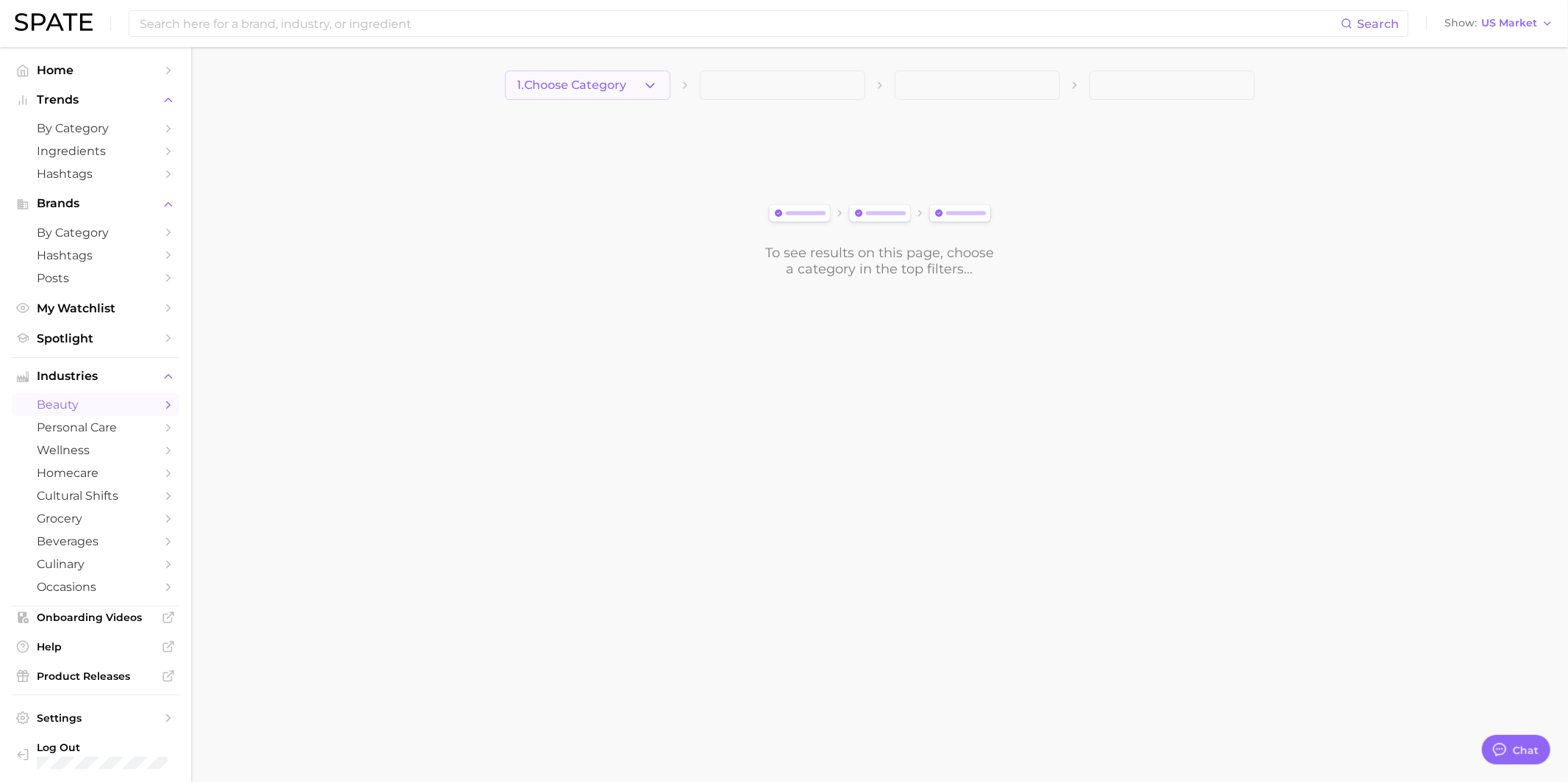
click at [563, 86] on span "1. Choose Category" at bounding box center [571, 85] width 109 height 13
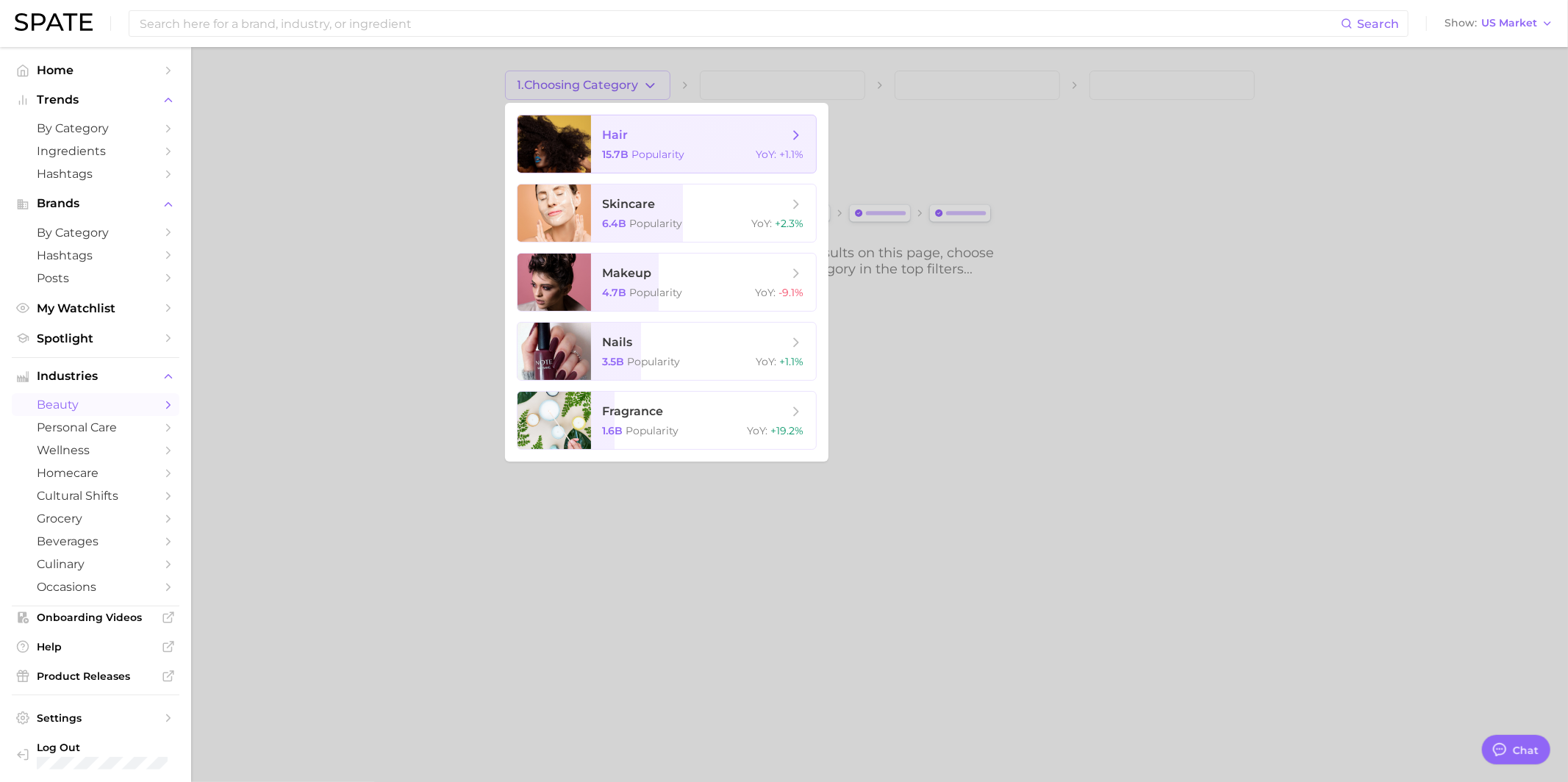
click at [598, 148] on span "hair 15.7b Popularity YoY : +1.1%" at bounding box center [703, 144] width 225 height 58
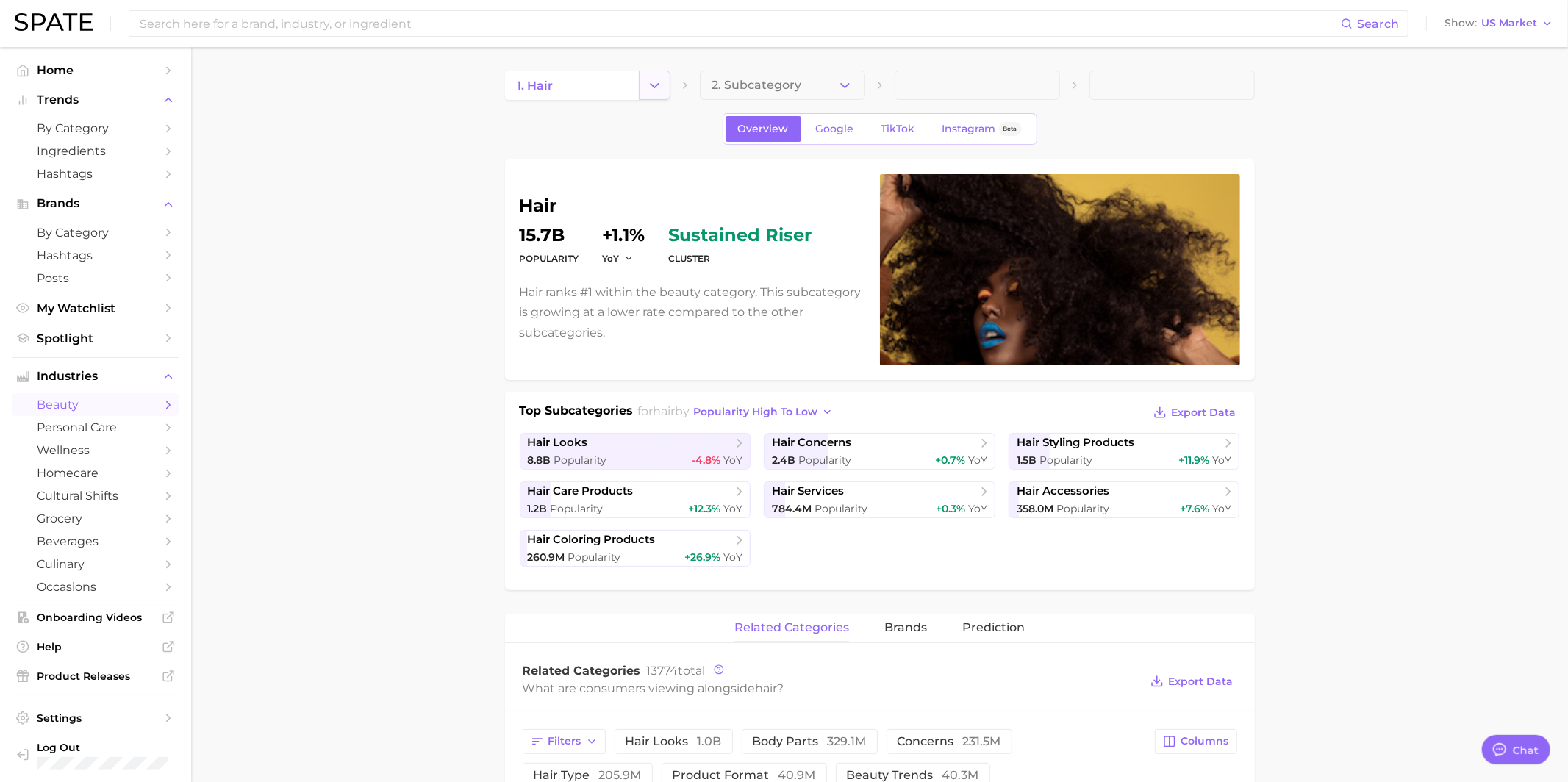
click at [660, 92] on icon "Change Category" at bounding box center [654, 85] width 15 height 15
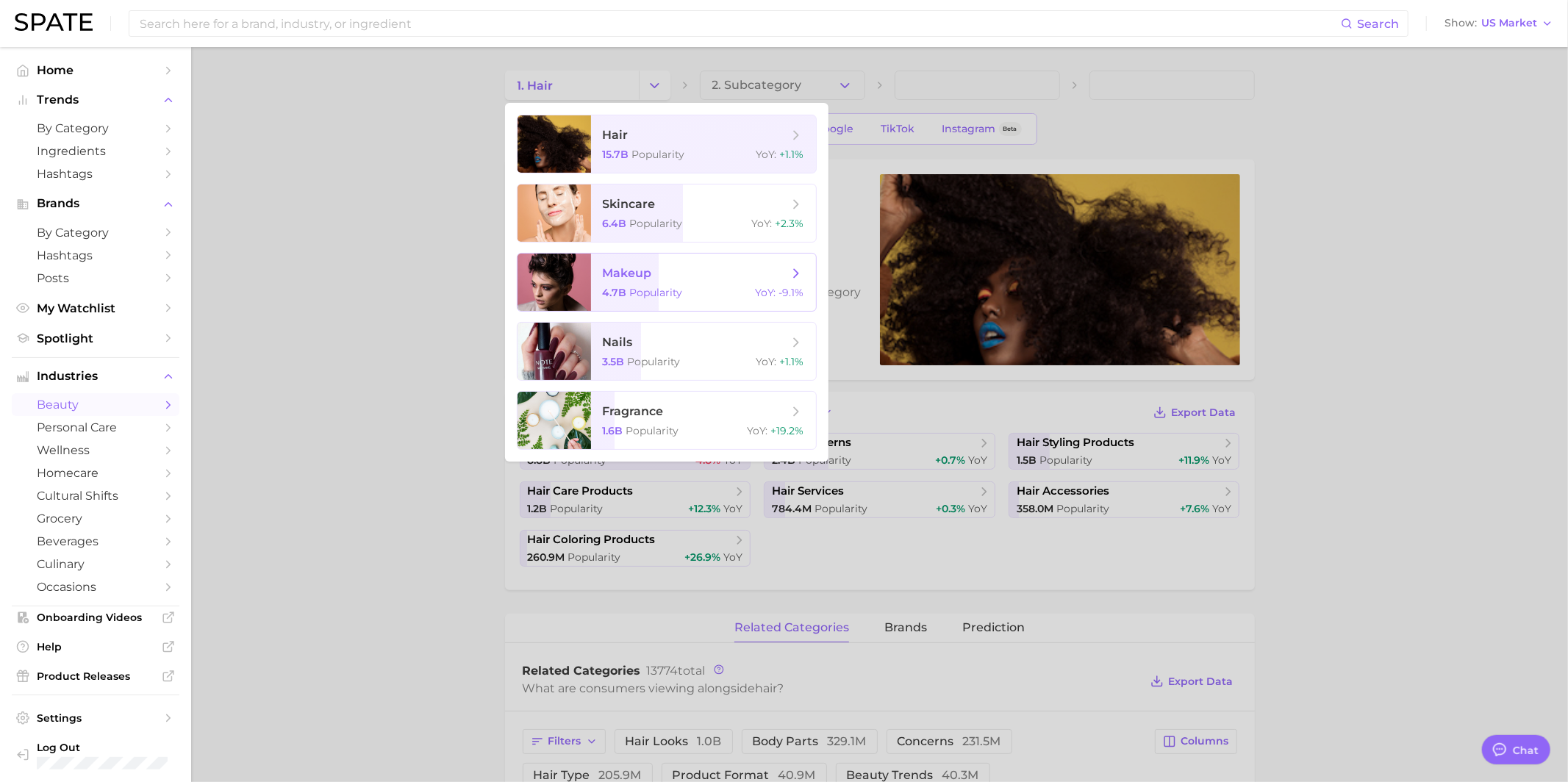
click at [629, 285] on span "makeup 4.7b Popularity YoY : -9.1%" at bounding box center [703, 282] width 225 height 58
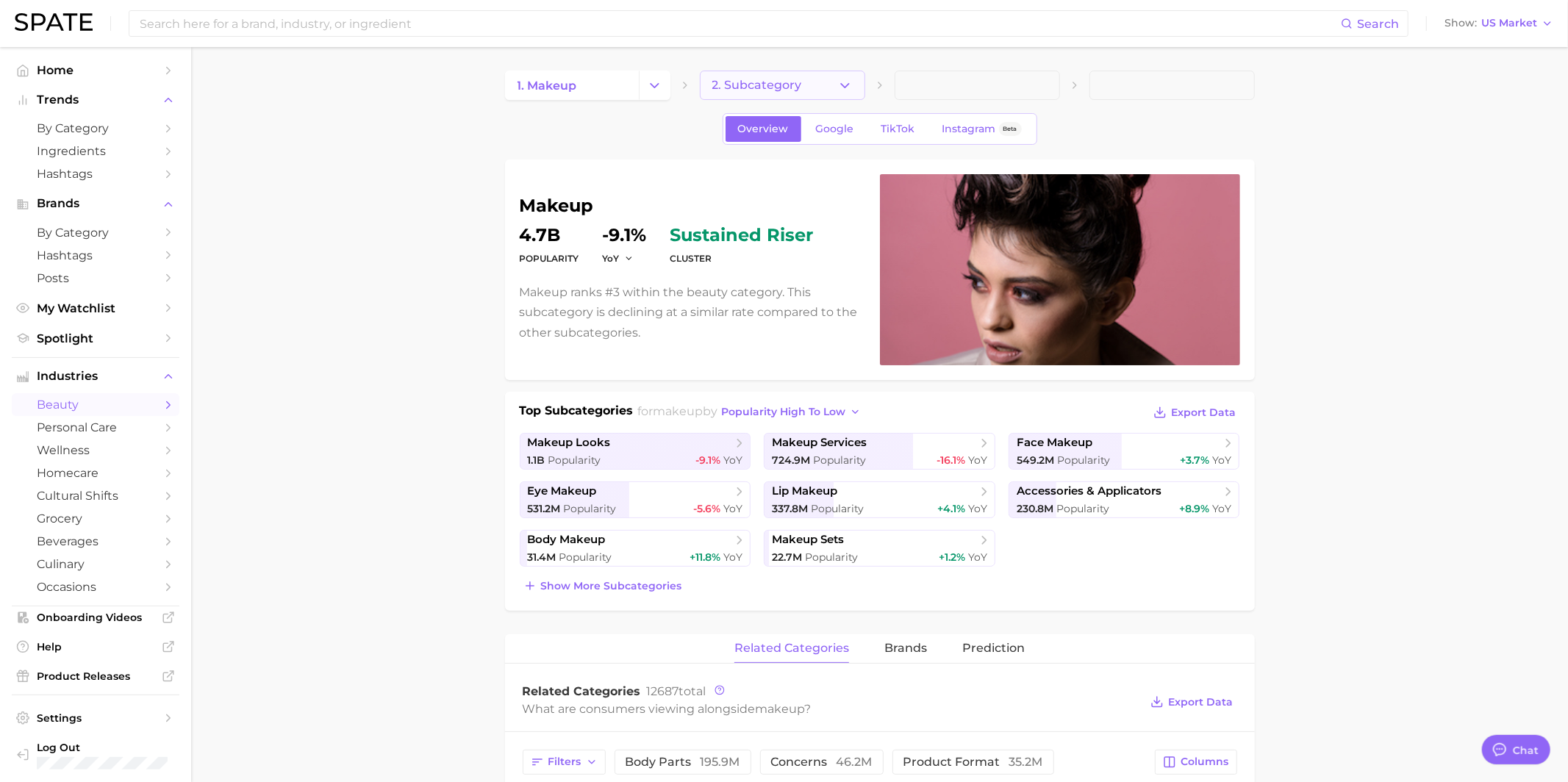
click at [824, 98] on button "2. Subcategory" at bounding box center [783, 84] width 165 height 29
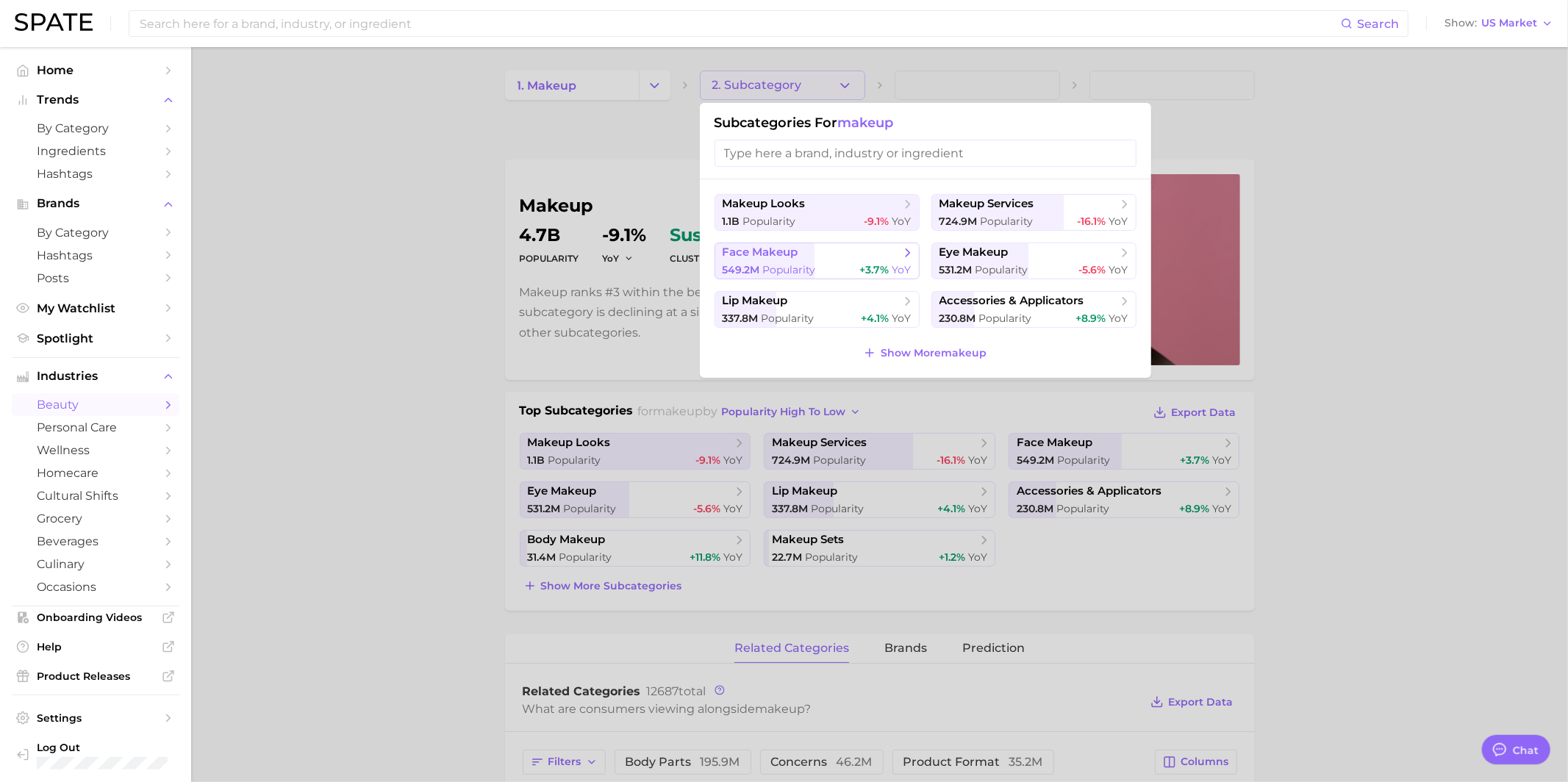
click at [836, 256] on span "face makeup" at bounding box center [811, 252] width 179 height 15
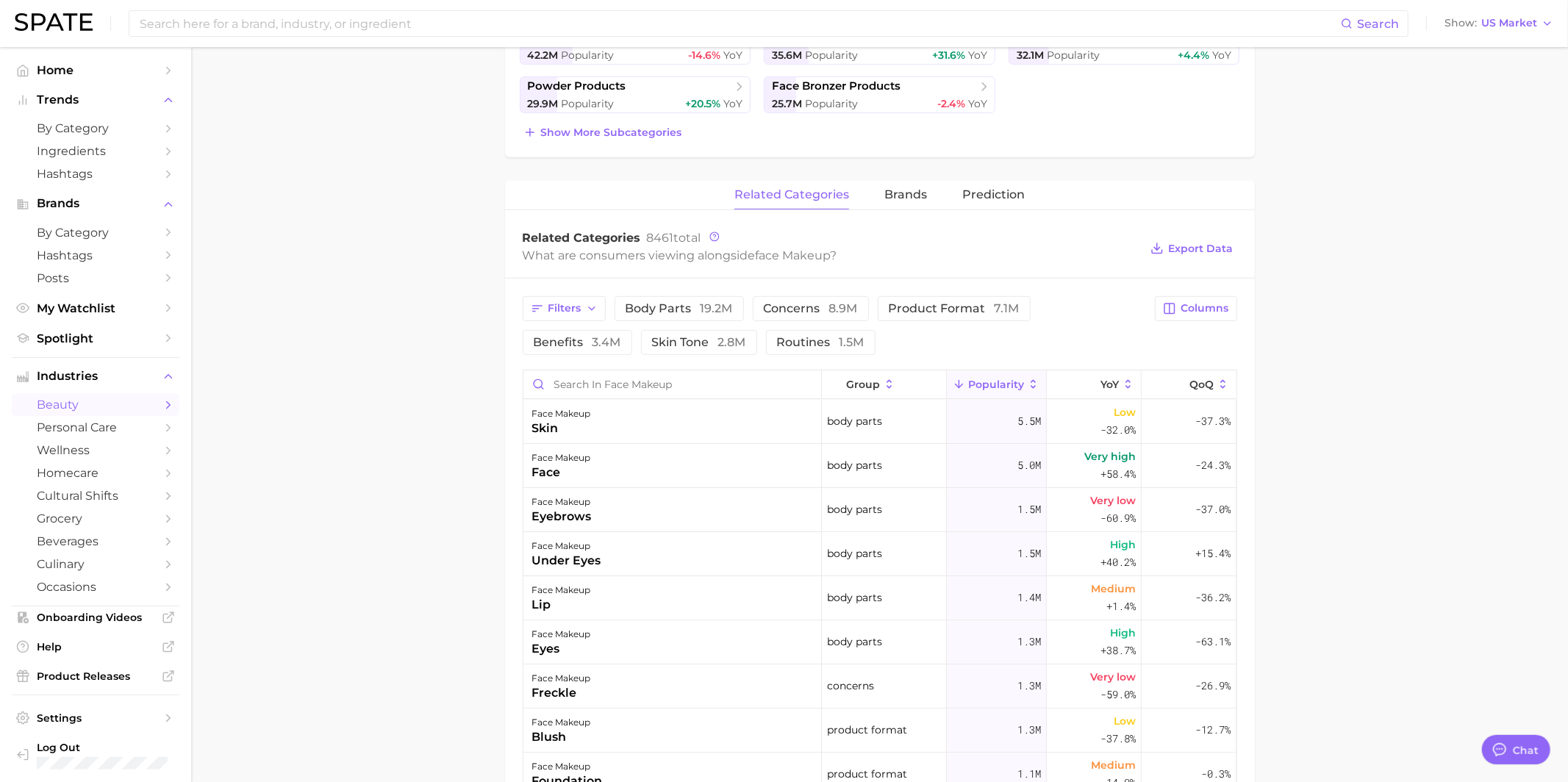
scroll to position [451, 0]
click at [1202, 311] on span "Columns" at bounding box center [1205, 311] width 48 height 12
click at [1078, 388] on span "Increase YoY" at bounding box center [1070, 387] width 75 height 12
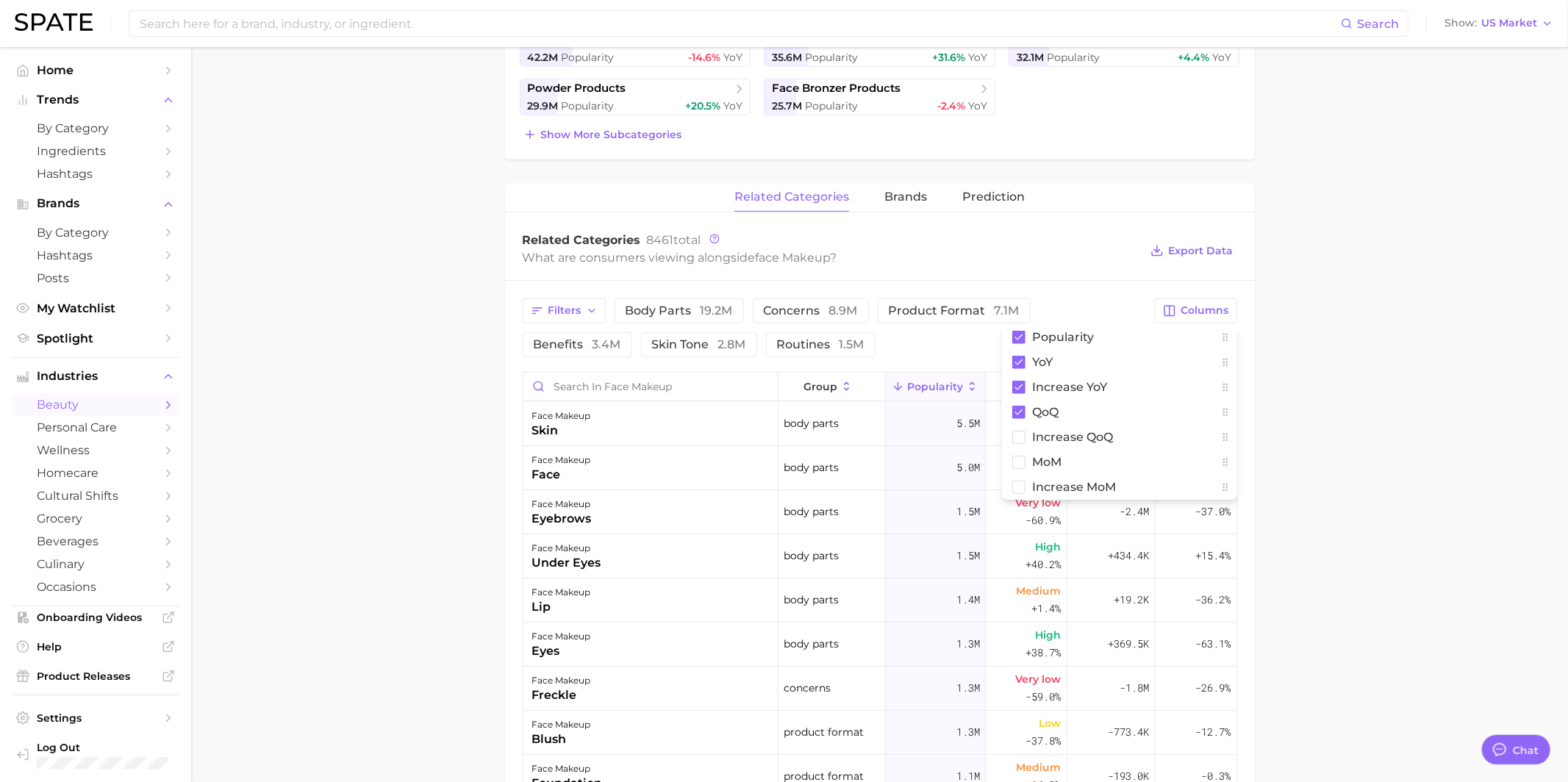
click at [1297, 362] on main "1. makeup 2. face makeup 3. Subcategory Overview Google TikTok Instagram Beta f…" at bounding box center [880, 420] width 1377 height 1649
click at [1102, 382] on span "Increase YoY" at bounding box center [1109, 387] width 45 height 23
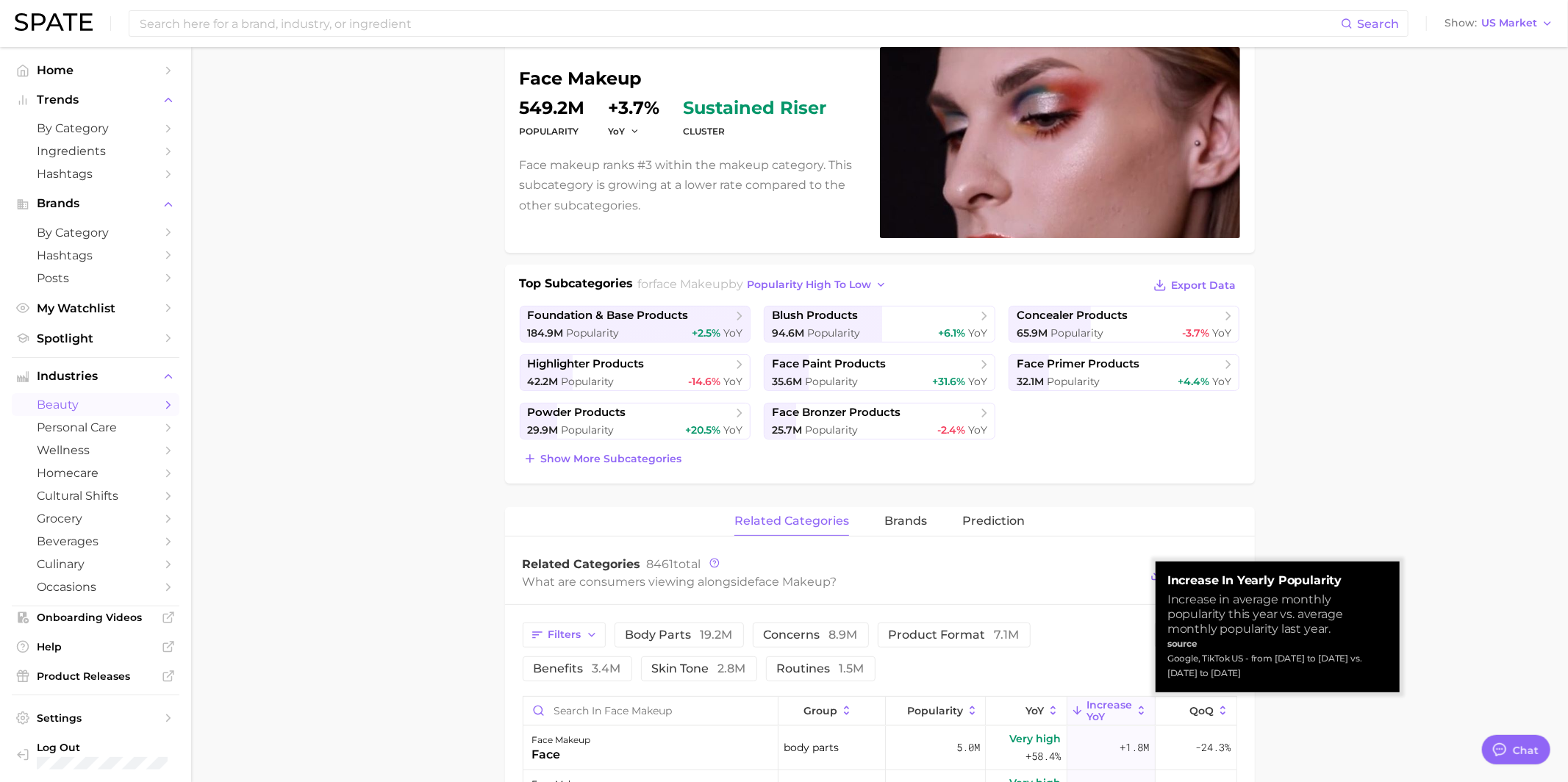
scroll to position [0, 0]
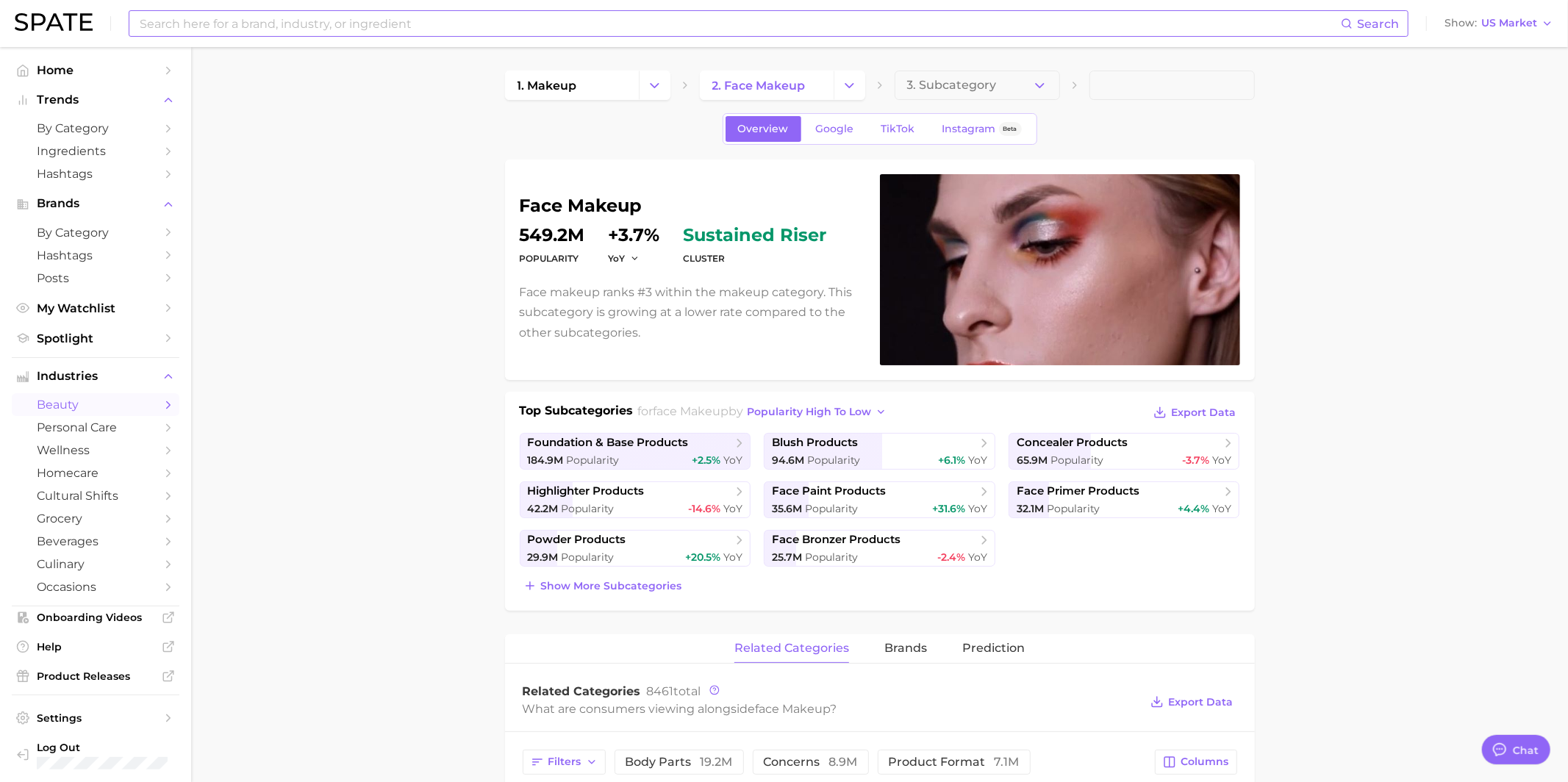
click at [394, 32] on input at bounding box center [739, 23] width 1202 height 25
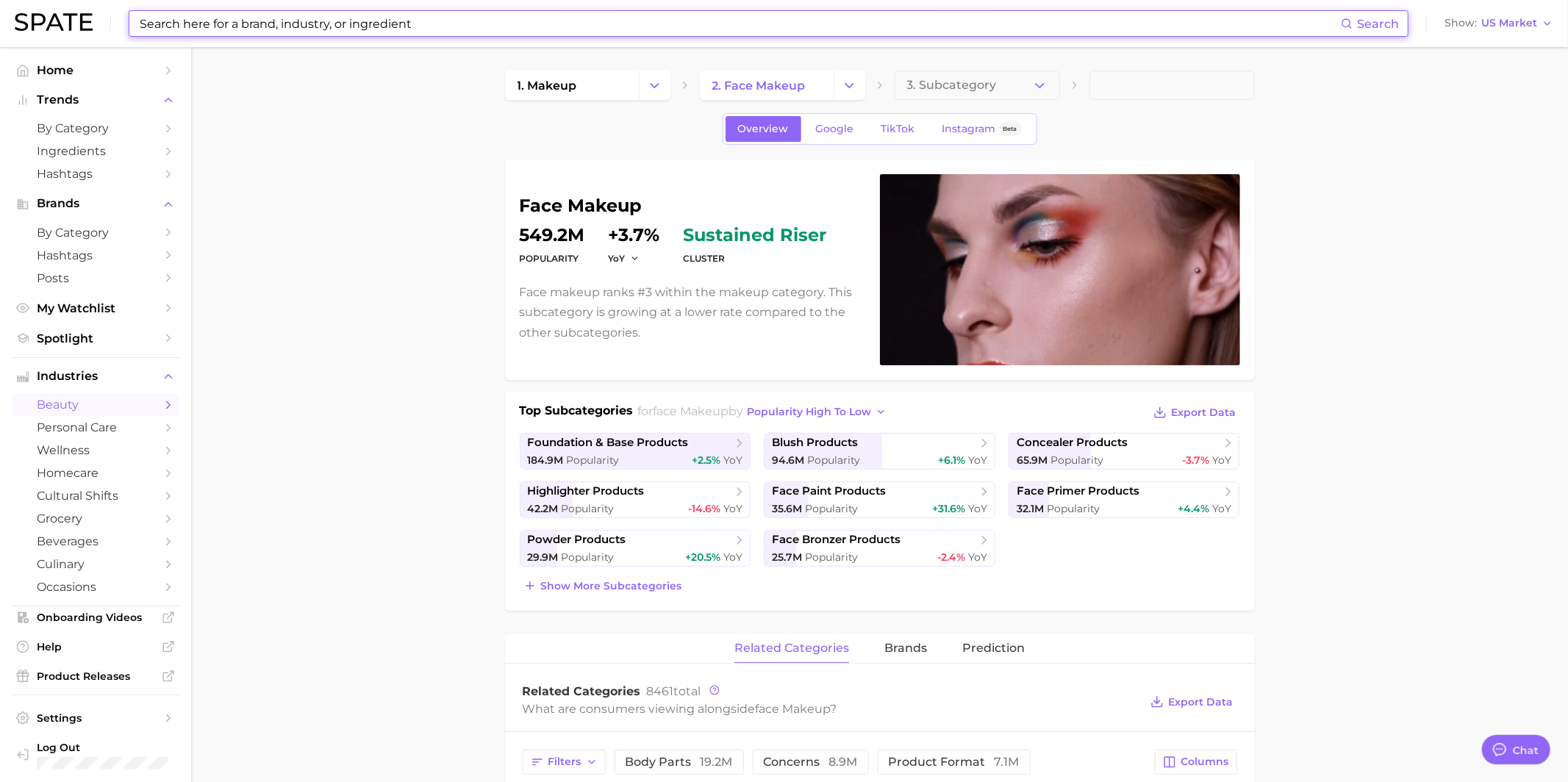
paste input "themed dinner party"
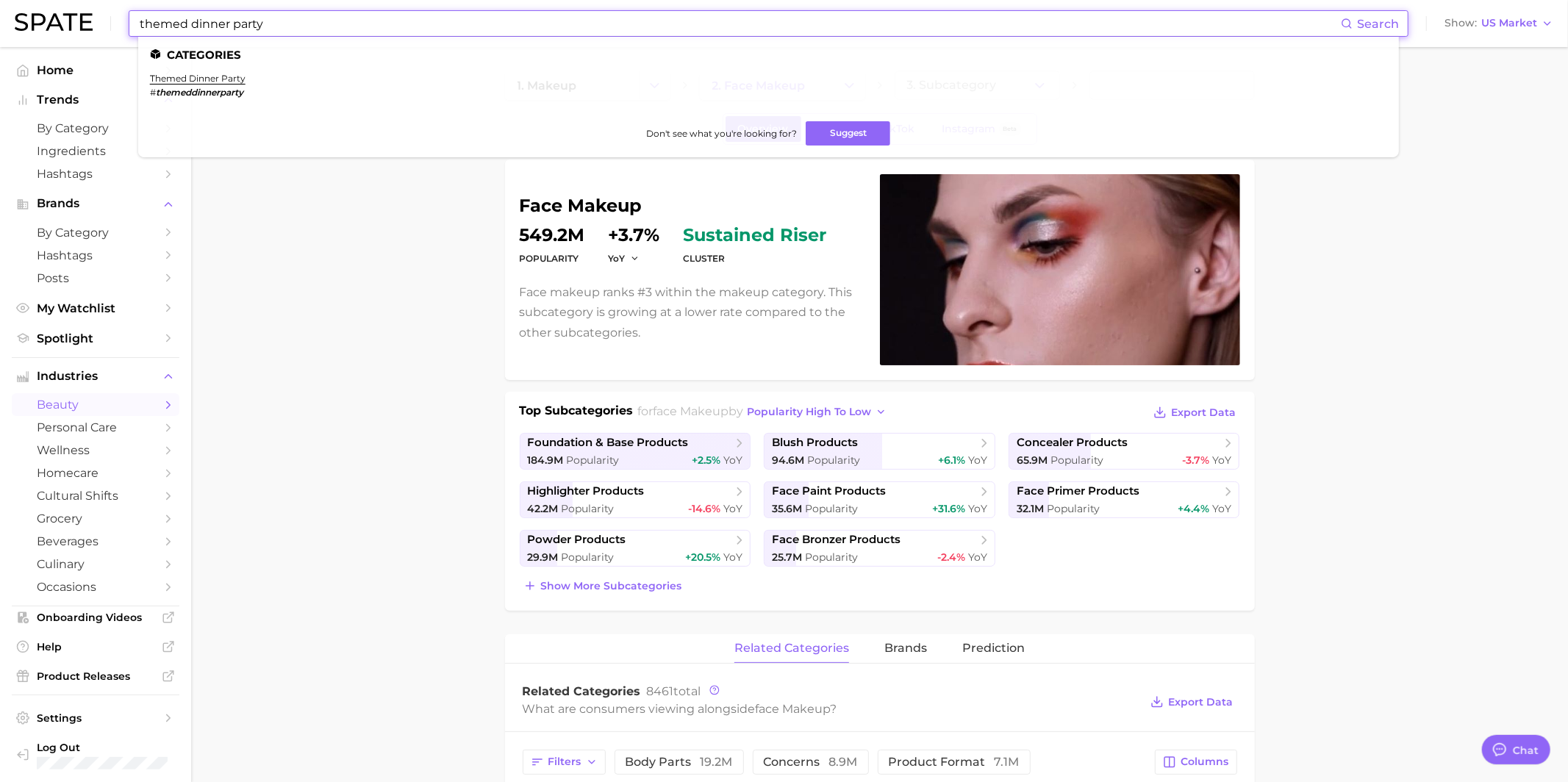
type input "themed dinner party"
click at [229, 84] on li "themed dinner party # themeddinnerparty" at bounding box center [198, 85] width 96 height 25
click at [226, 81] on link "themed dinner party" at bounding box center [198, 78] width 96 height 11
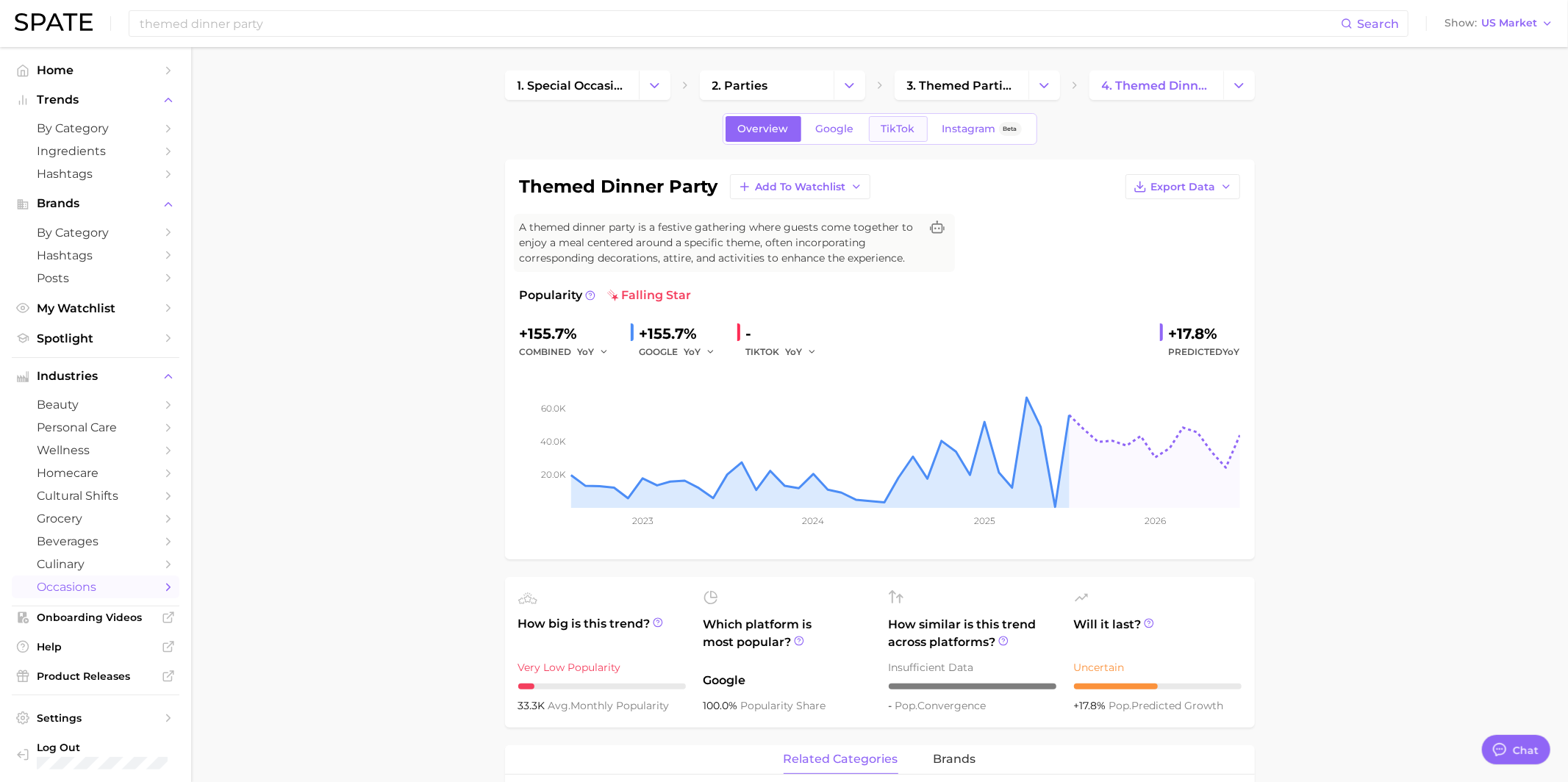
click at [884, 129] on span "TikTok" at bounding box center [898, 129] width 34 height 12
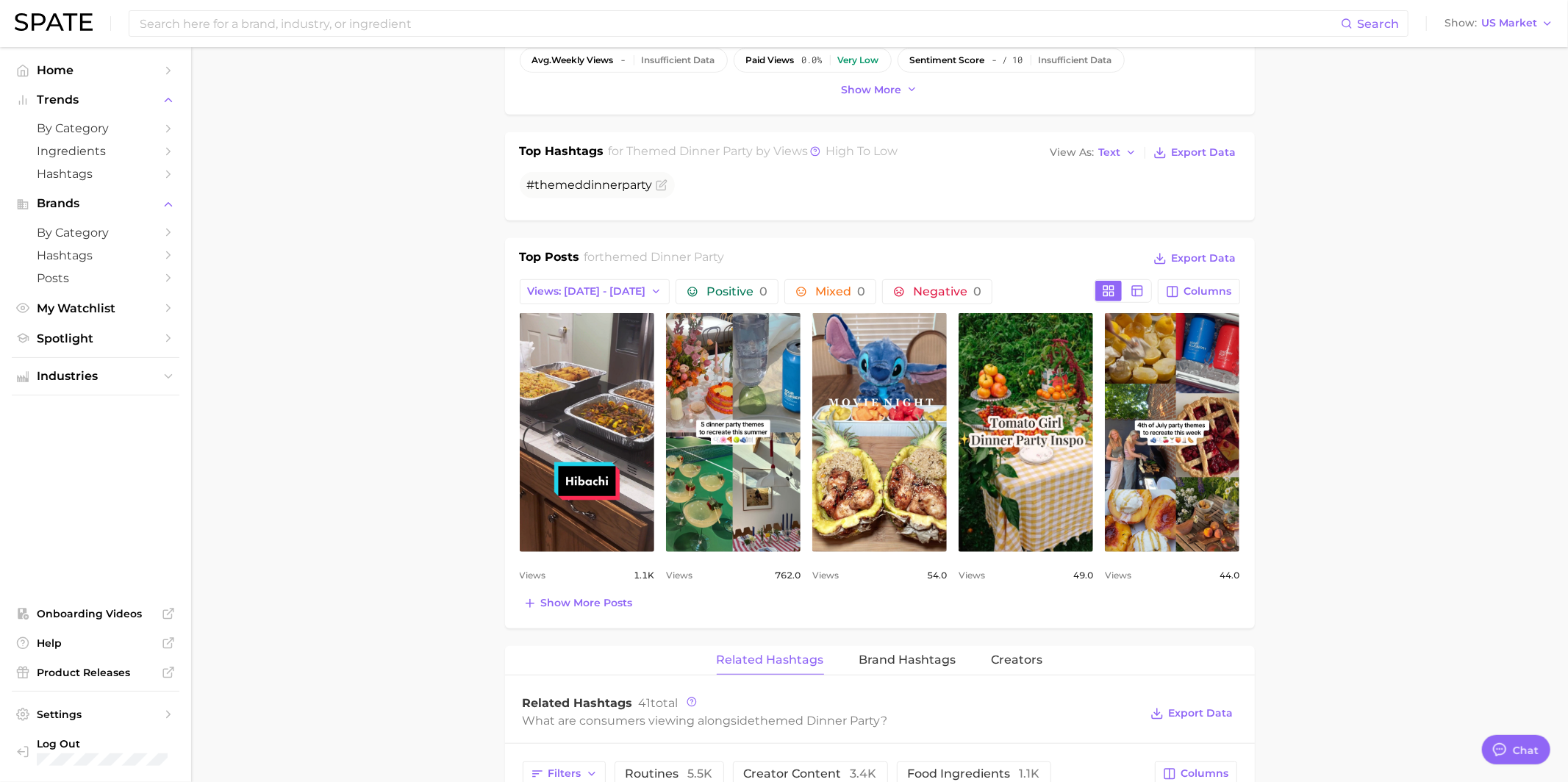
scroll to position [616, 0]
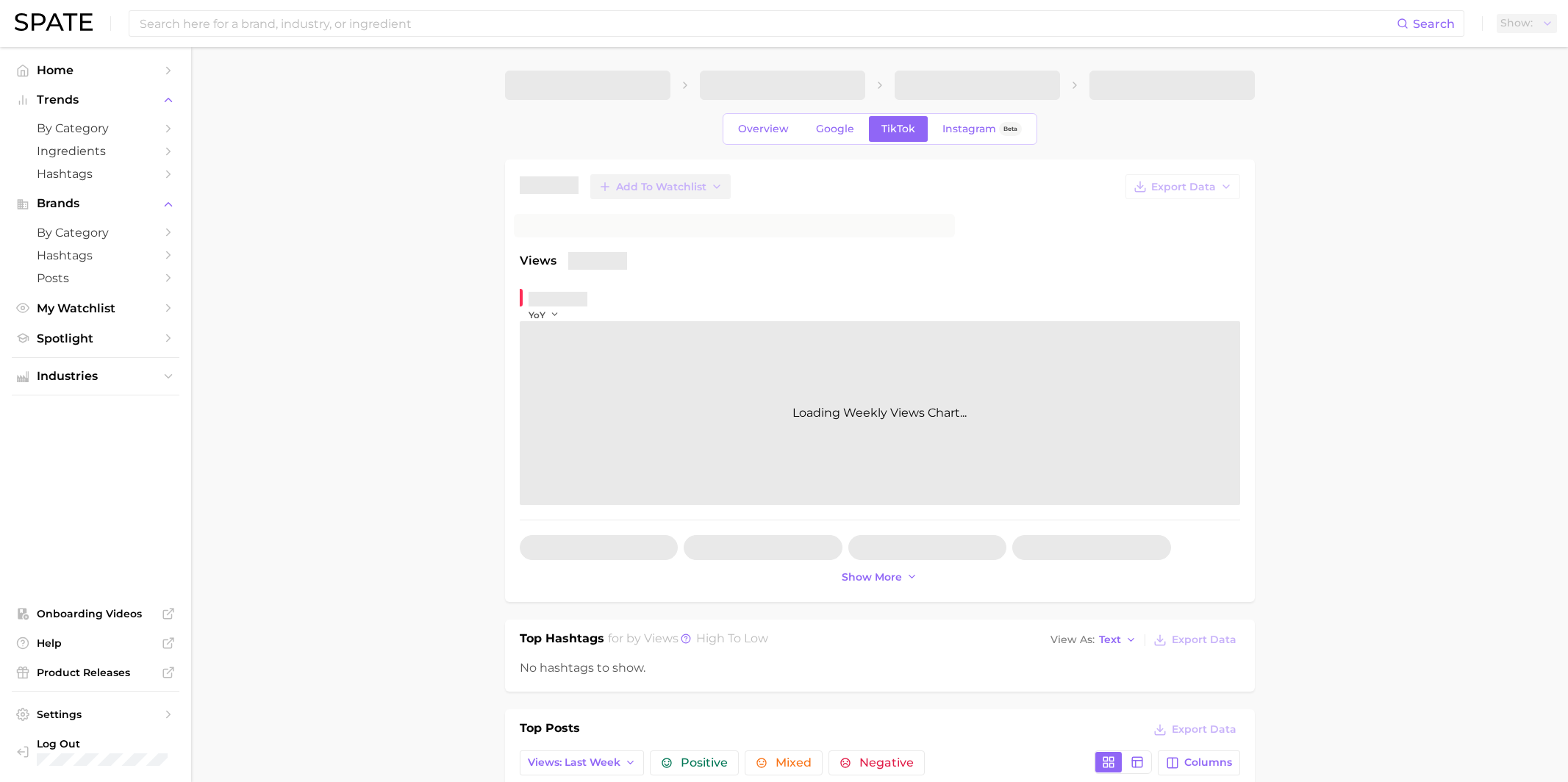
scroll to position [643, 0]
